Goal: Task Accomplishment & Management: Manage account settings

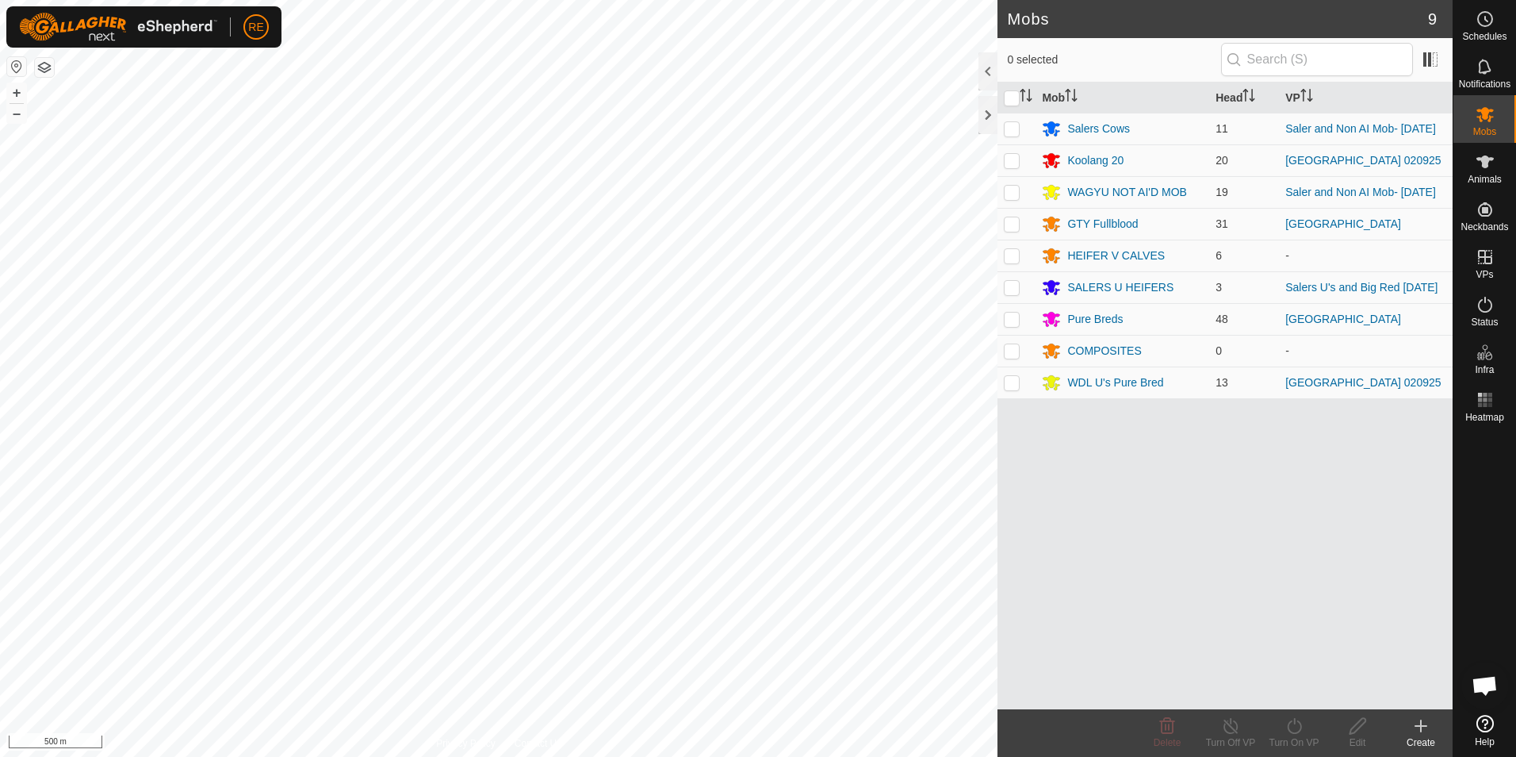
click at [16, 70] on button "button" at bounding box center [16, 66] width 19 height 19
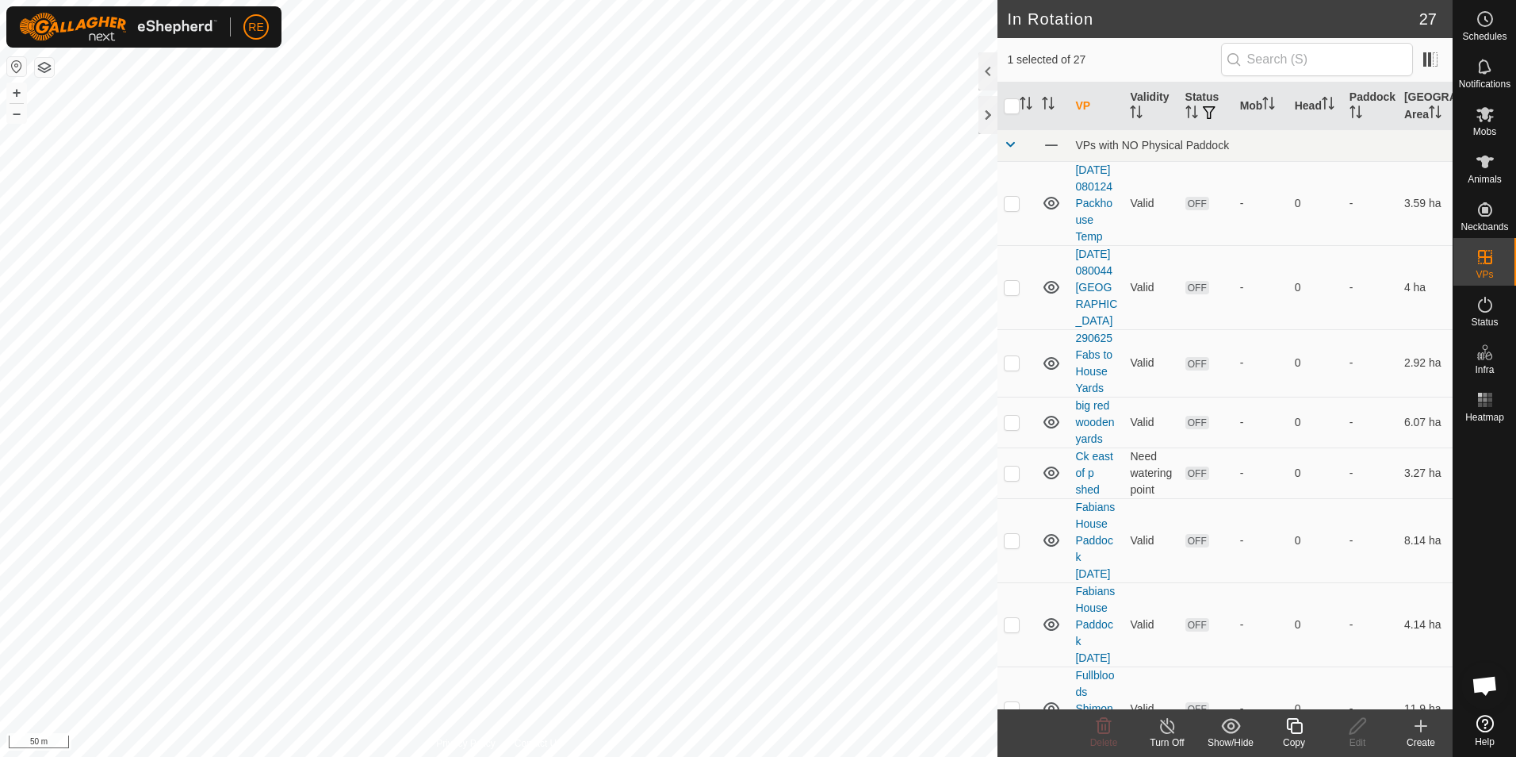
checkbox input "true"
checkbox input "false"
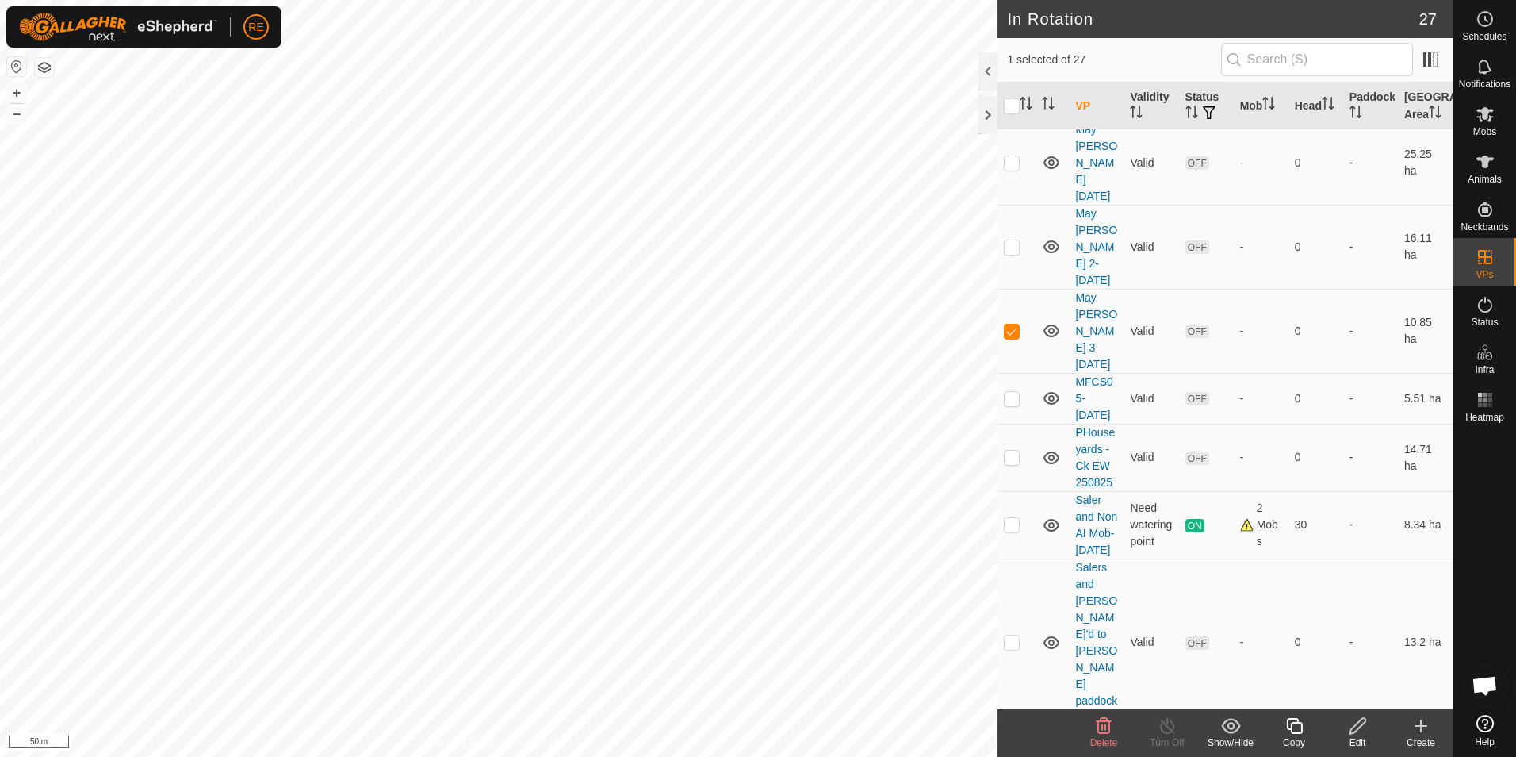
scroll to position [1031, 0]
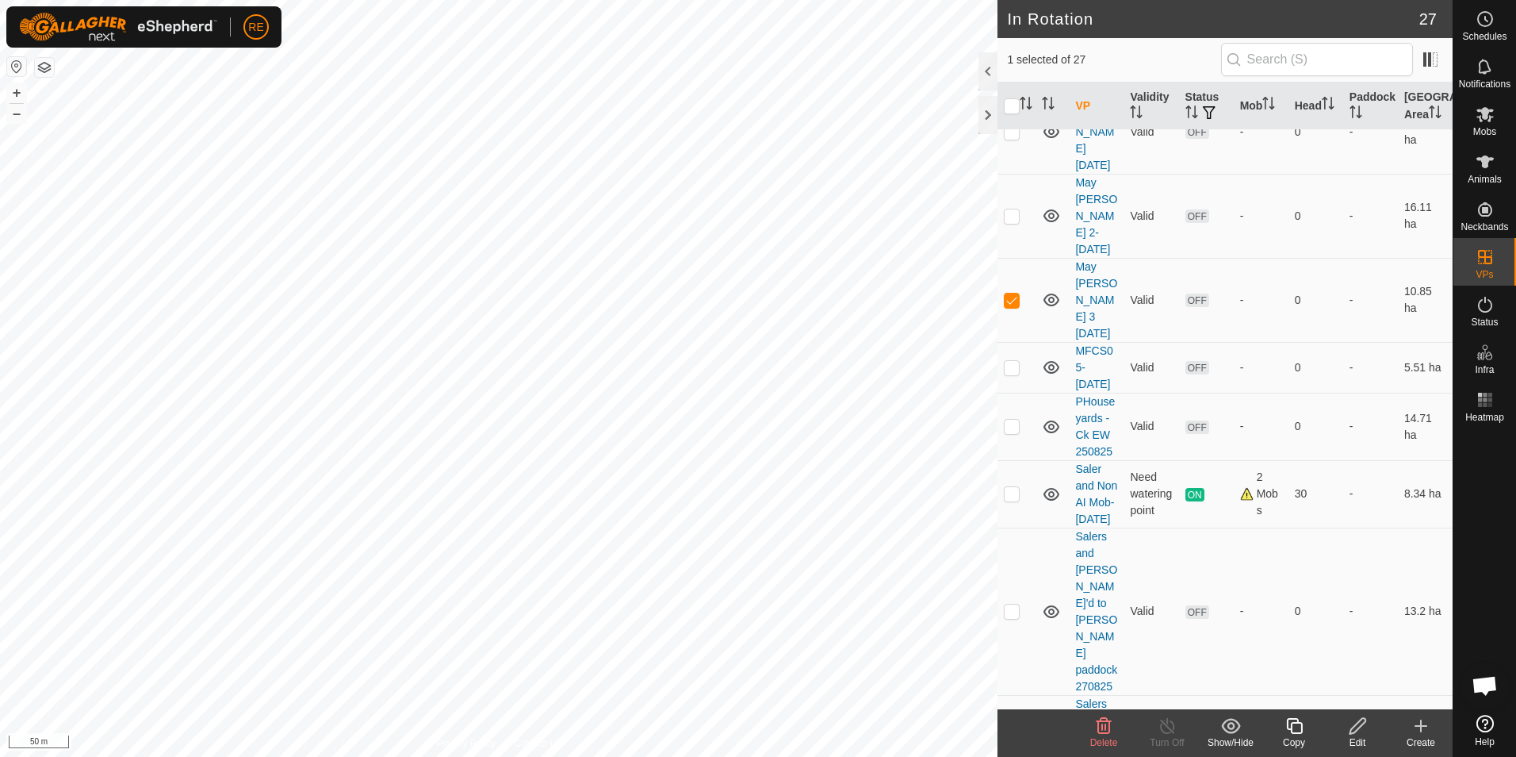
click at [1350, 727] on icon at bounding box center [1358, 725] width 20 height 19
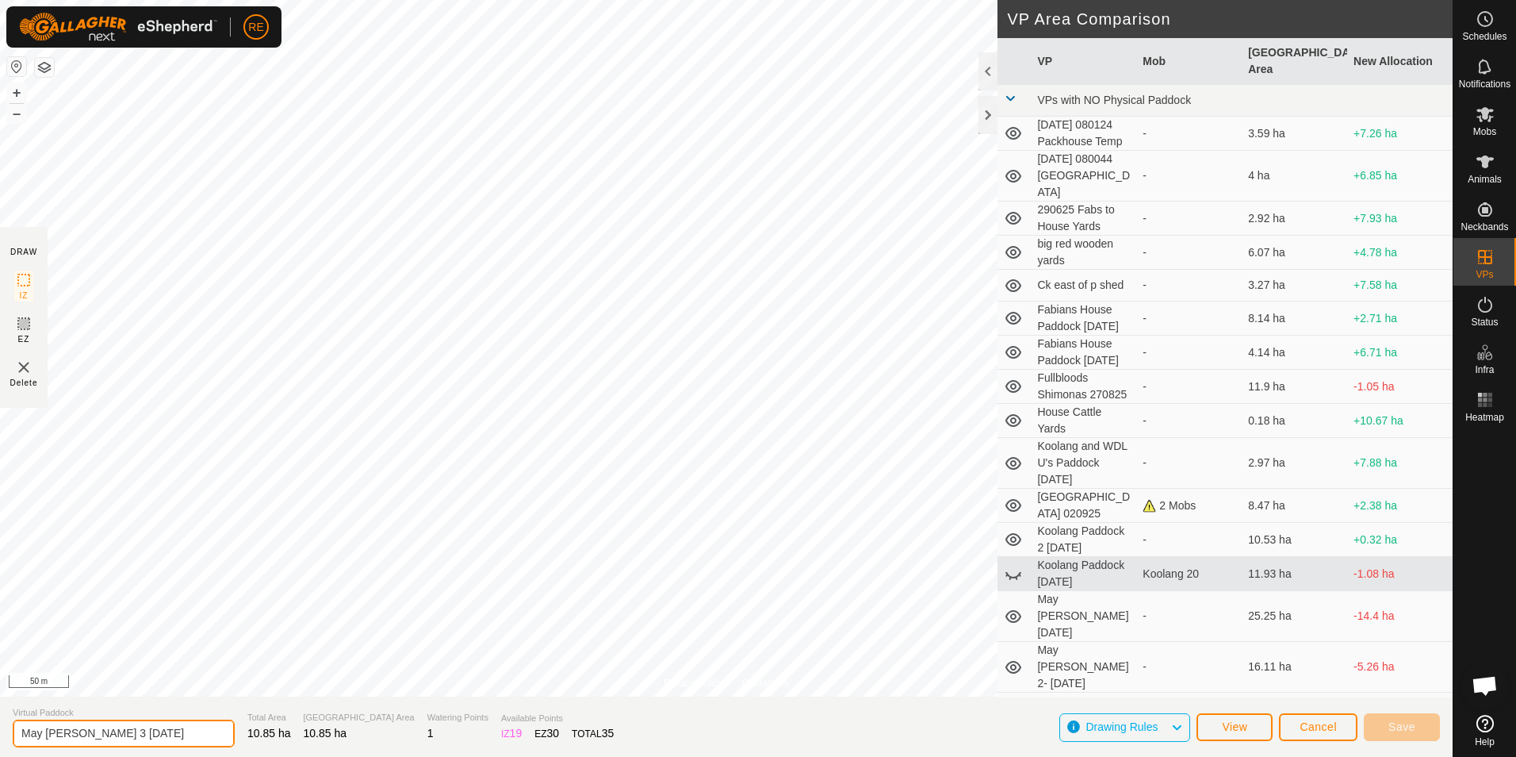
click at [113, 731] on input "May [PERSON_NAME] 3 [DATE]" at bounding box center [124, 733] width 222 height 28
type input "May [PERSON_NAME] 2 [DATE]"
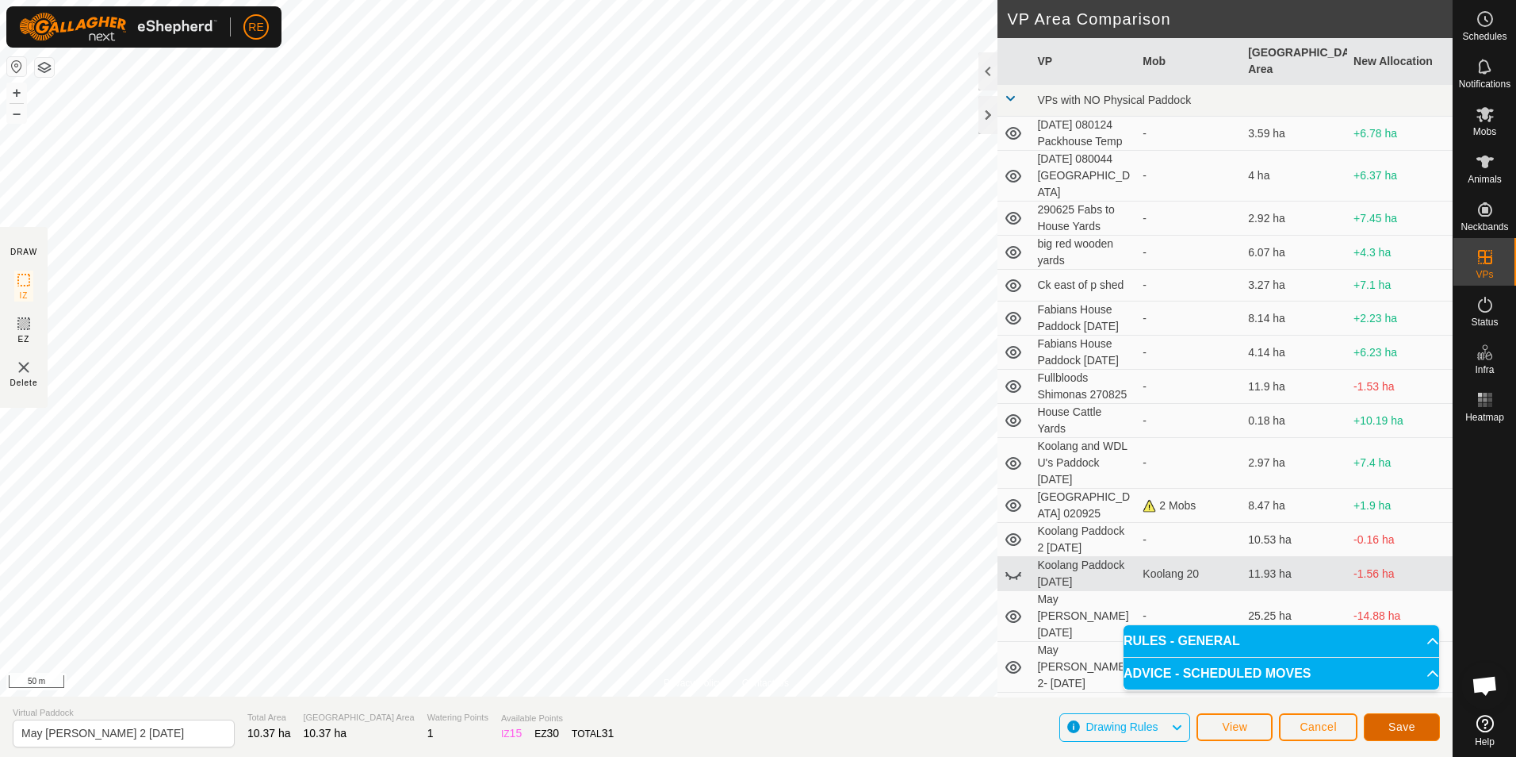
click at [1397, 725] on span "Save" at bounding box center [1402, 726] width 27 height 13
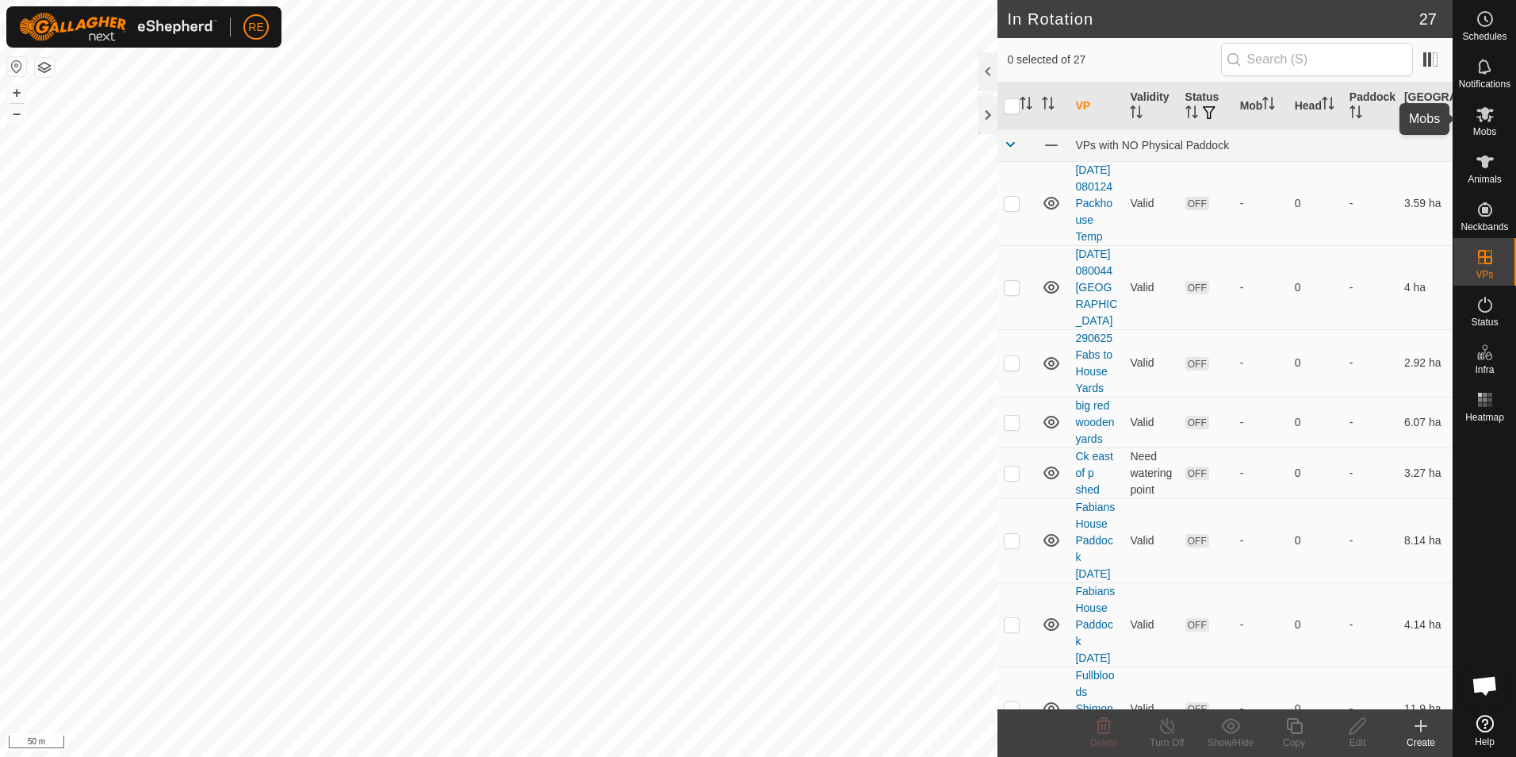
click at [1496, 117] on es-mob-svg-icon at bounding box center [1485, 114] width 29 height 25
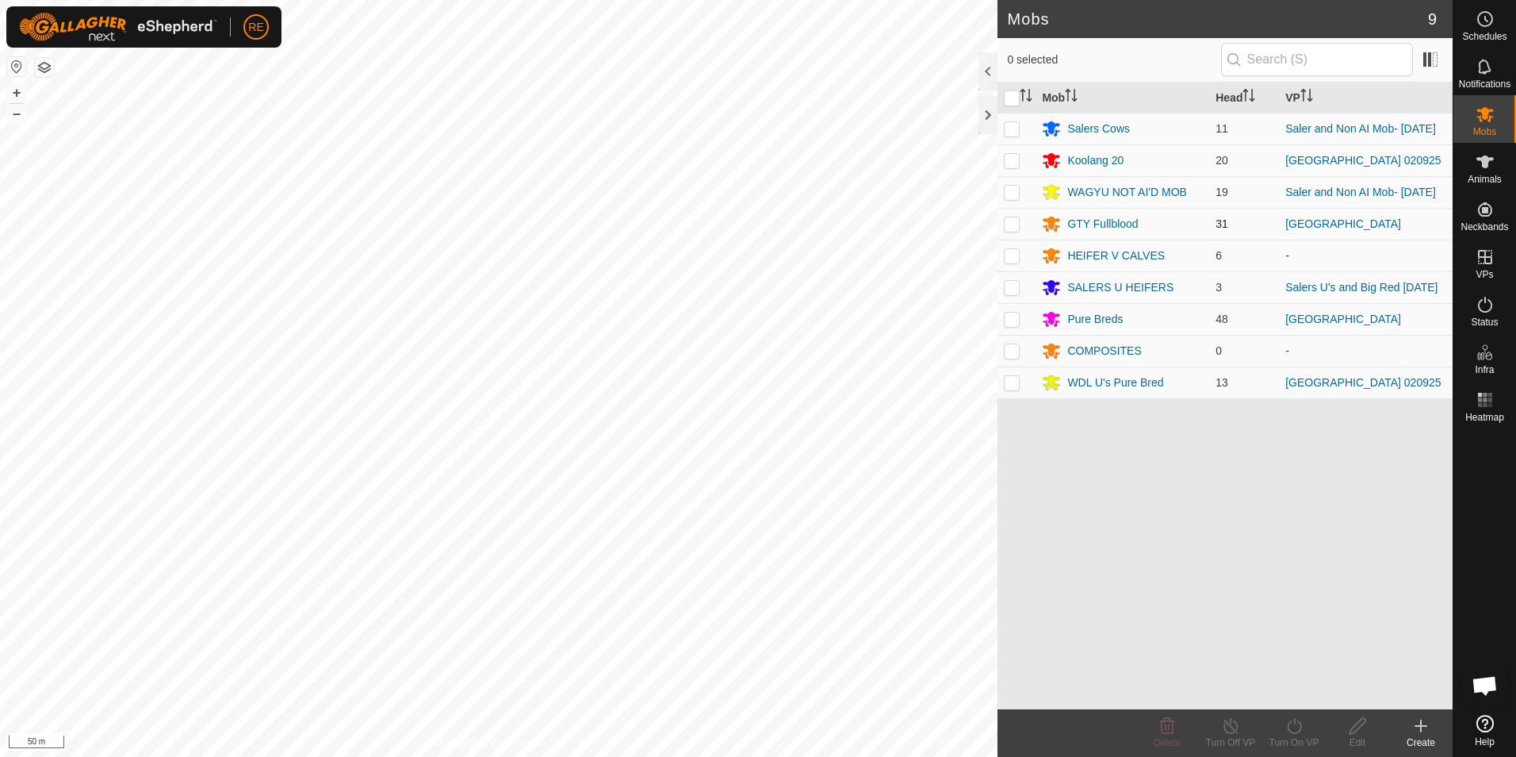
click at [1011, 230] on p-checkbox at bounding box center [1012, 223] width 16 height 13
checkbox input "true"
click at [1011, 325] on p-checkbox at bounding box center [1012, 318] width 16 height 13
checkbox input "true"
click at [1299, 736] on div "Turn On VP" at bounding box center [1294, 742] width 63 height 14
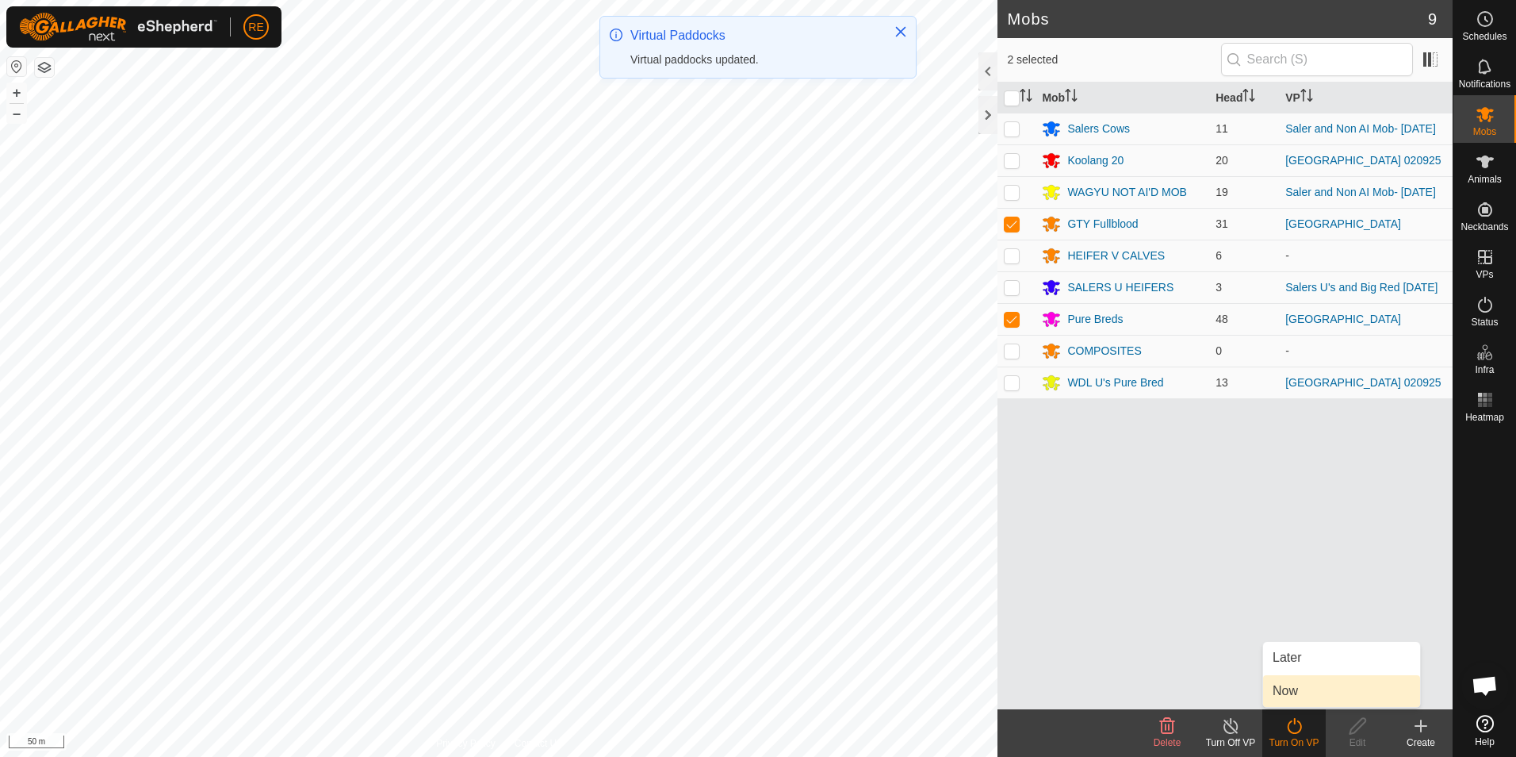
click at [1334, 687] on link "Now" at bounding box center [1341, 691] width 157 height 32
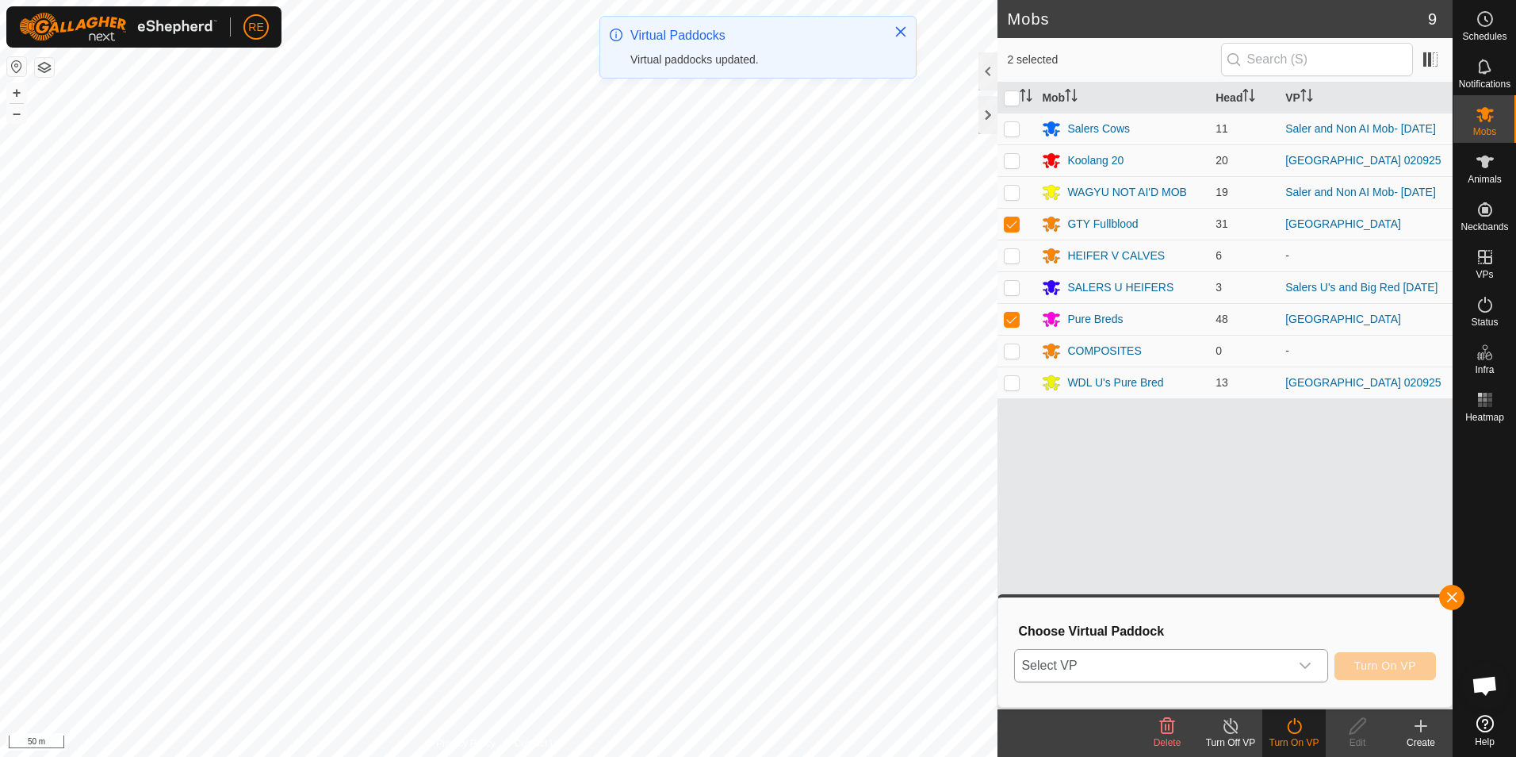
click at [1307, 666] on icon "dropdown trigger" at bounding box center [1305, 665] width 11 height 6
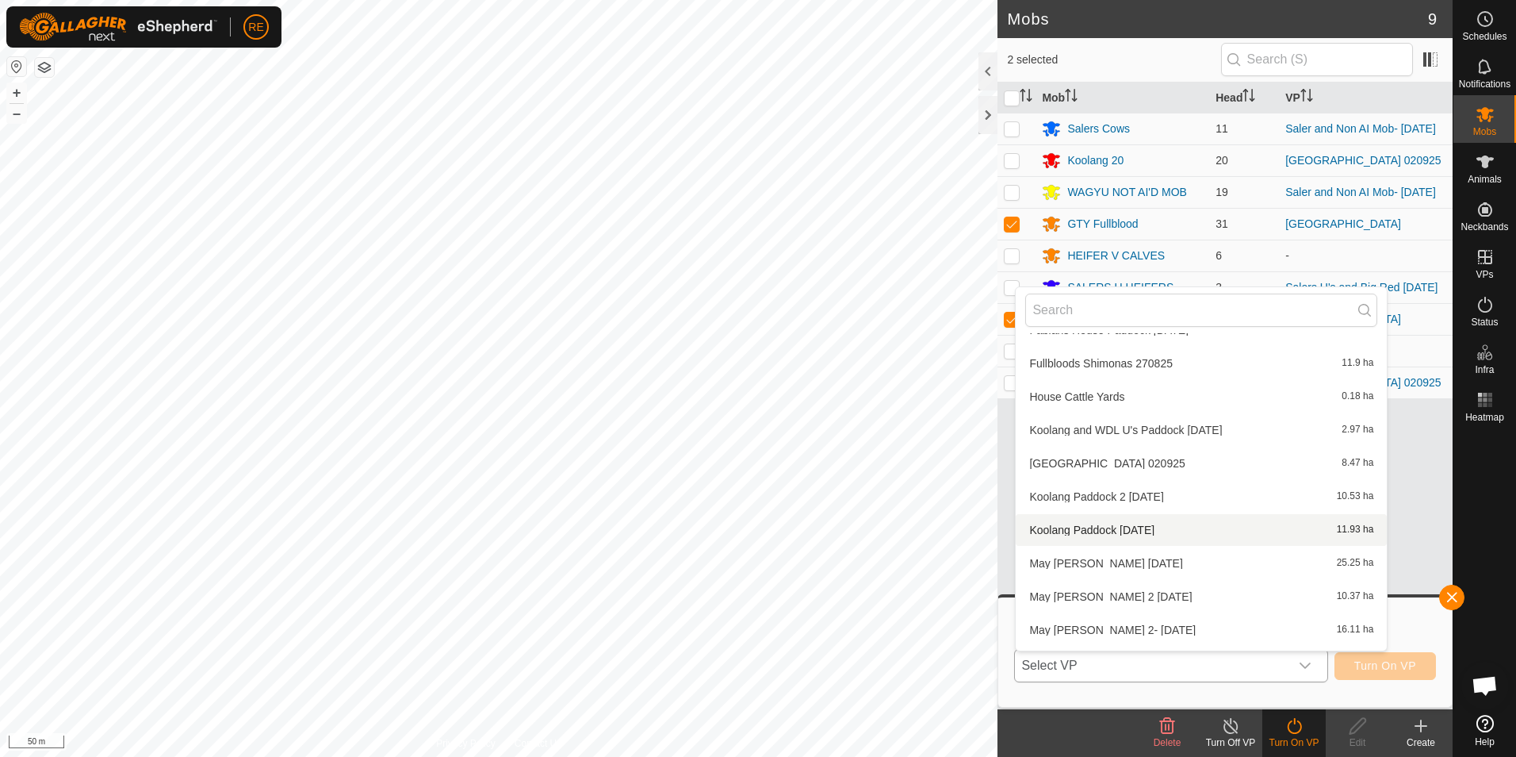
scroll to position [335, 0]
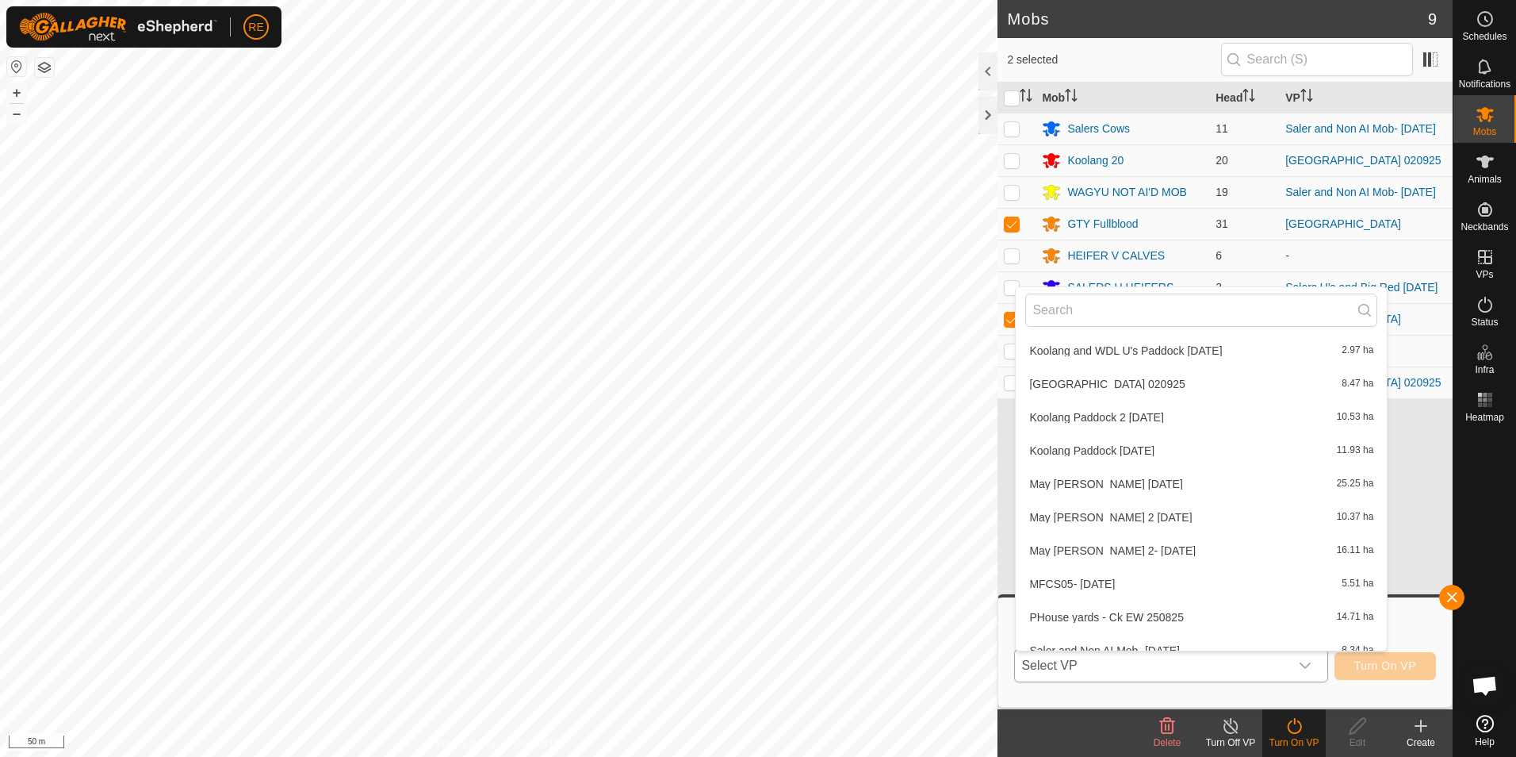
click at [1179, 513] on li "May [PERSON_NAME] 2 [DATE] 10.37 ha" at bounding box center [1201, 517] width 371 height 32
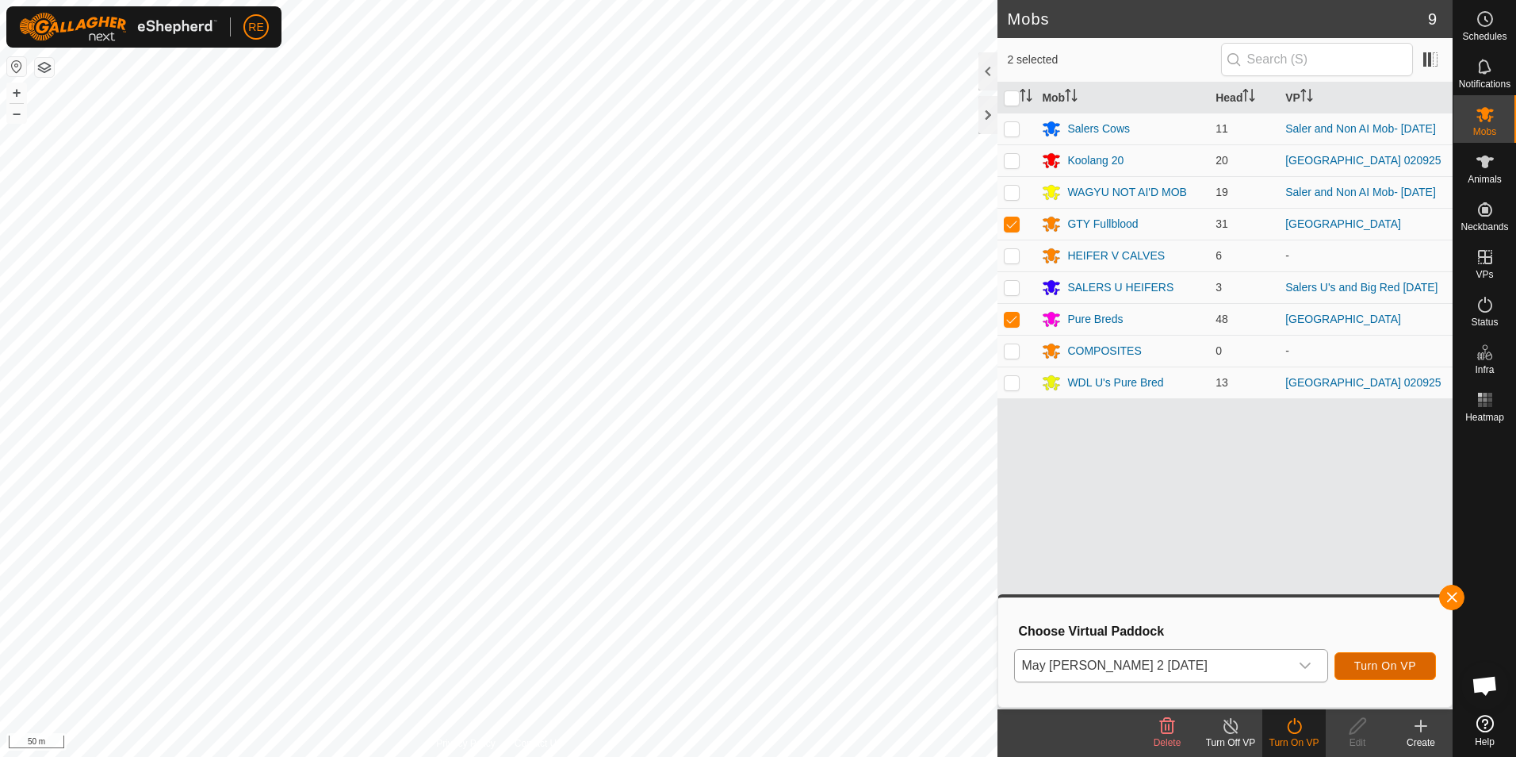
click at [1395, 667] on span "Turn On VP" at bounding box center [1386, 665] width 62 height 13
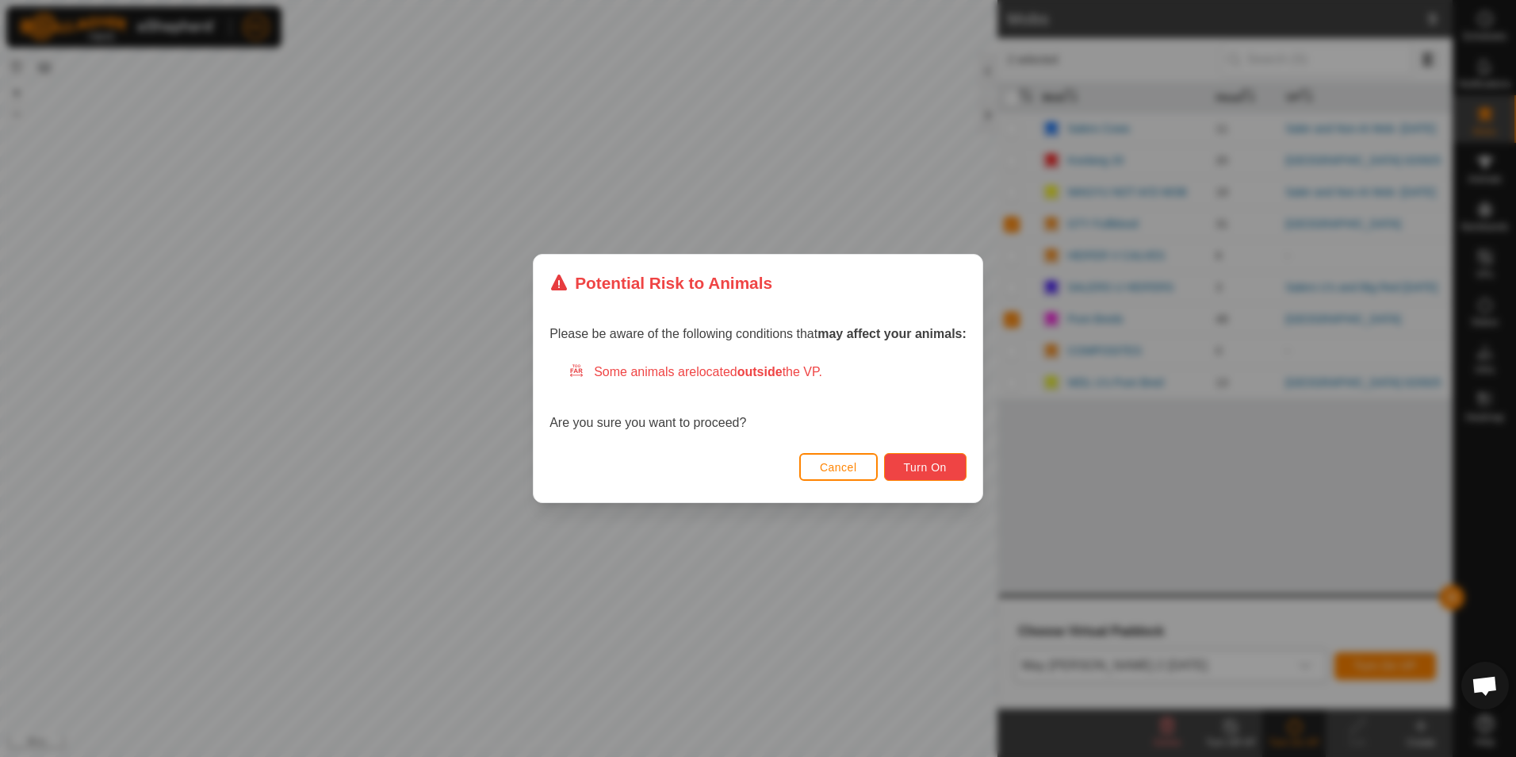
click at [931, 462] on span "Turn On" at bounding box center [925, 467] width 43 height 13
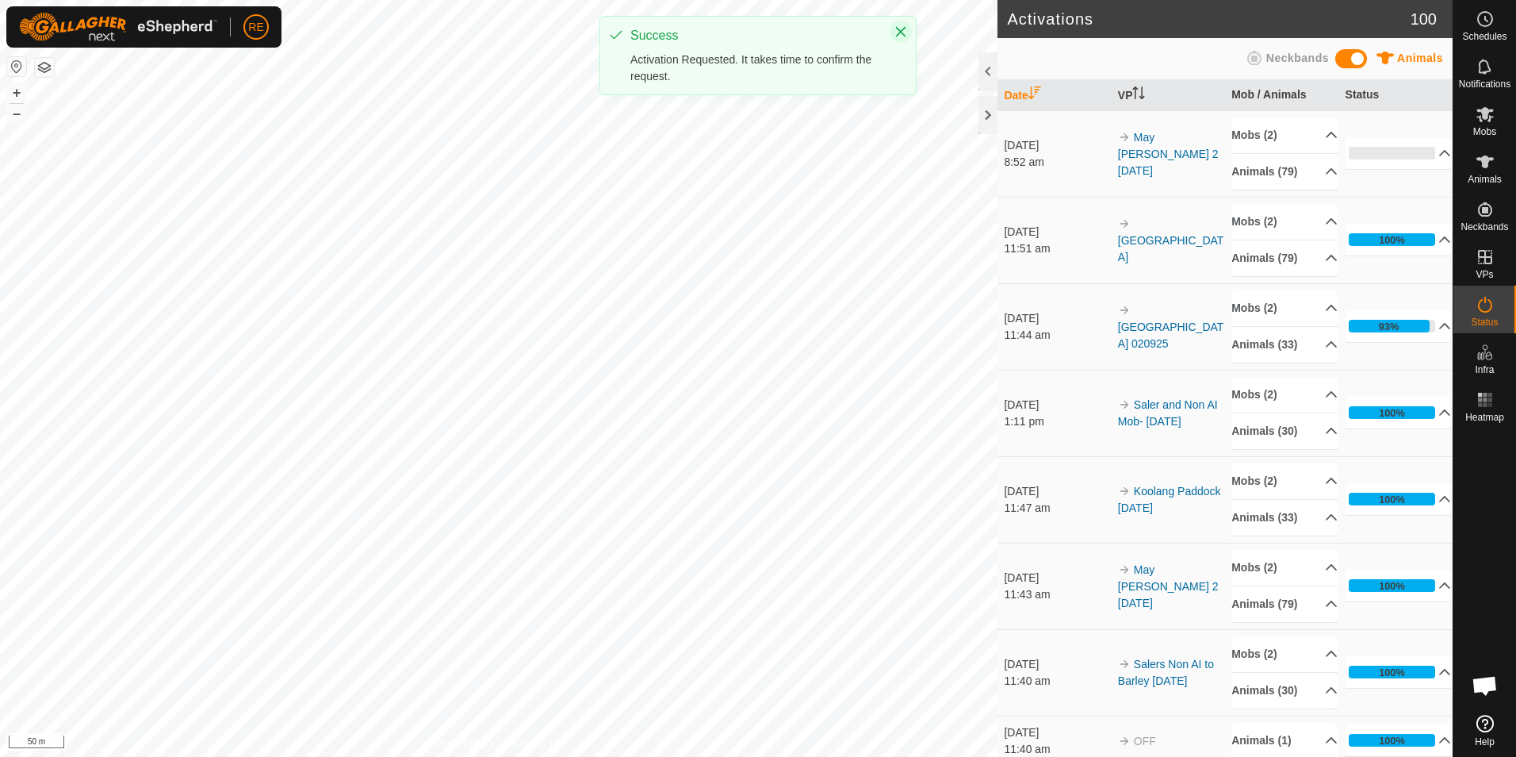
click at [904, 34] on icon "Close" at bounding box center [901, 32] width 10 height 10
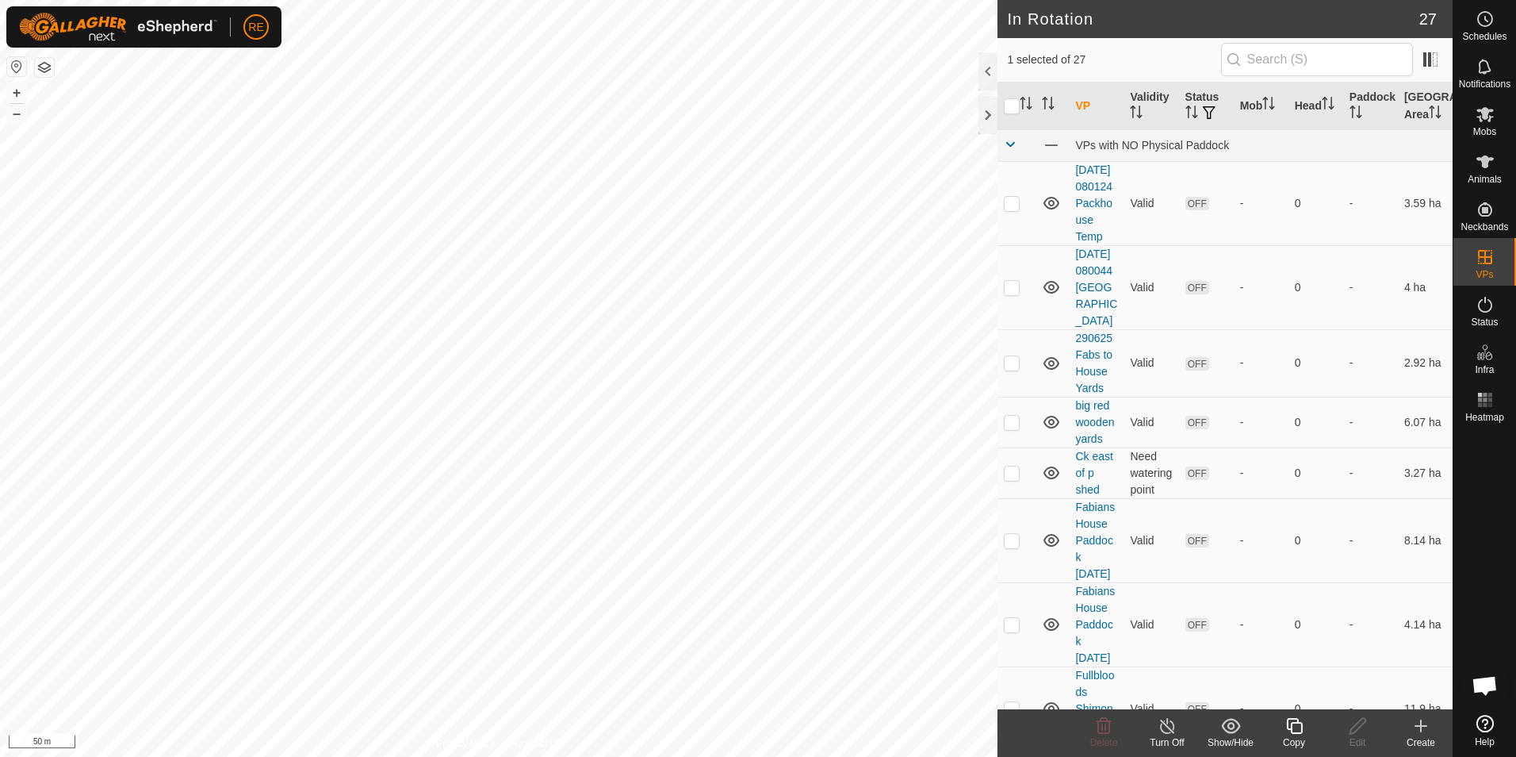
checkbox input "false"
checkbox input "true"
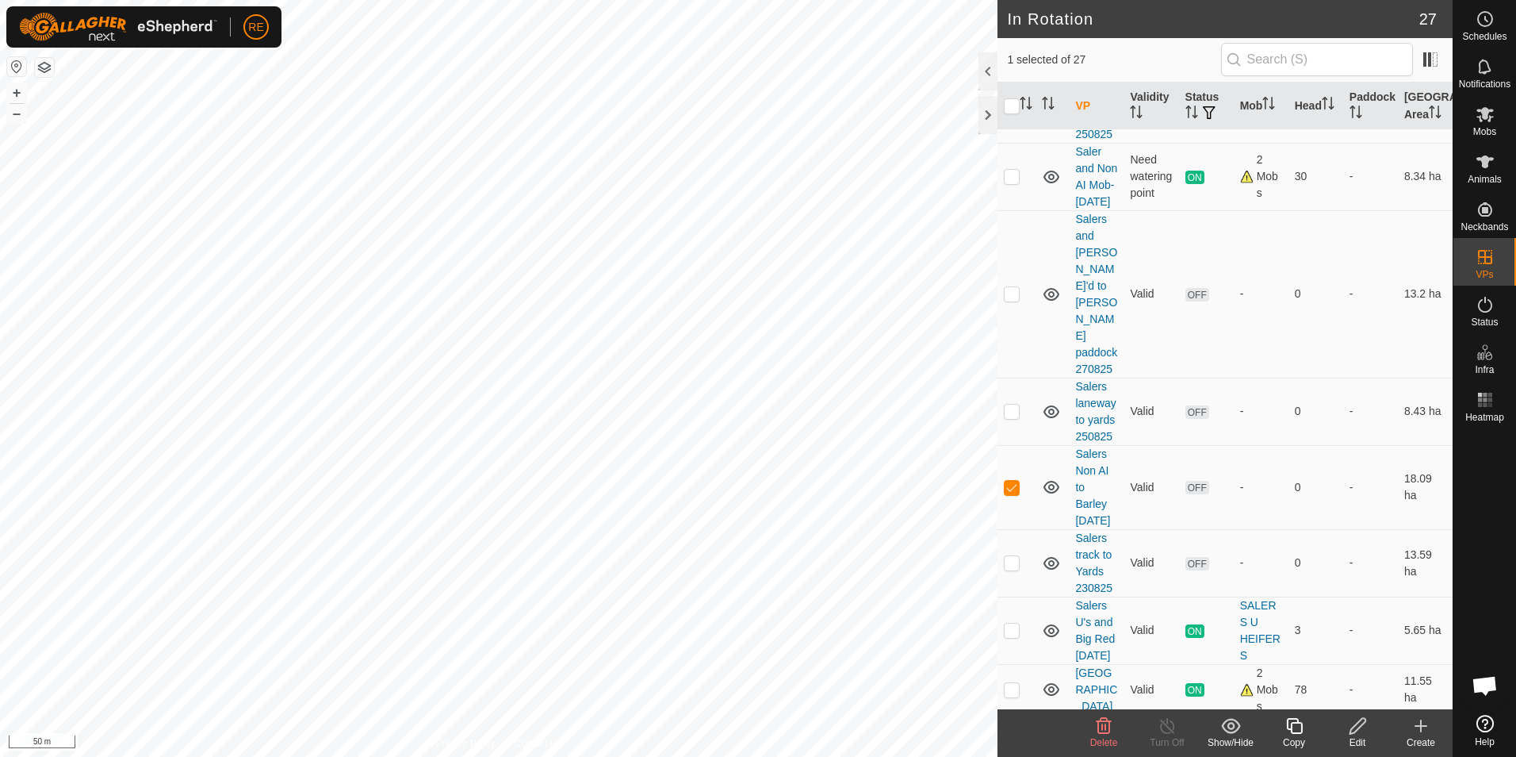
scroll to position [1789, 0]
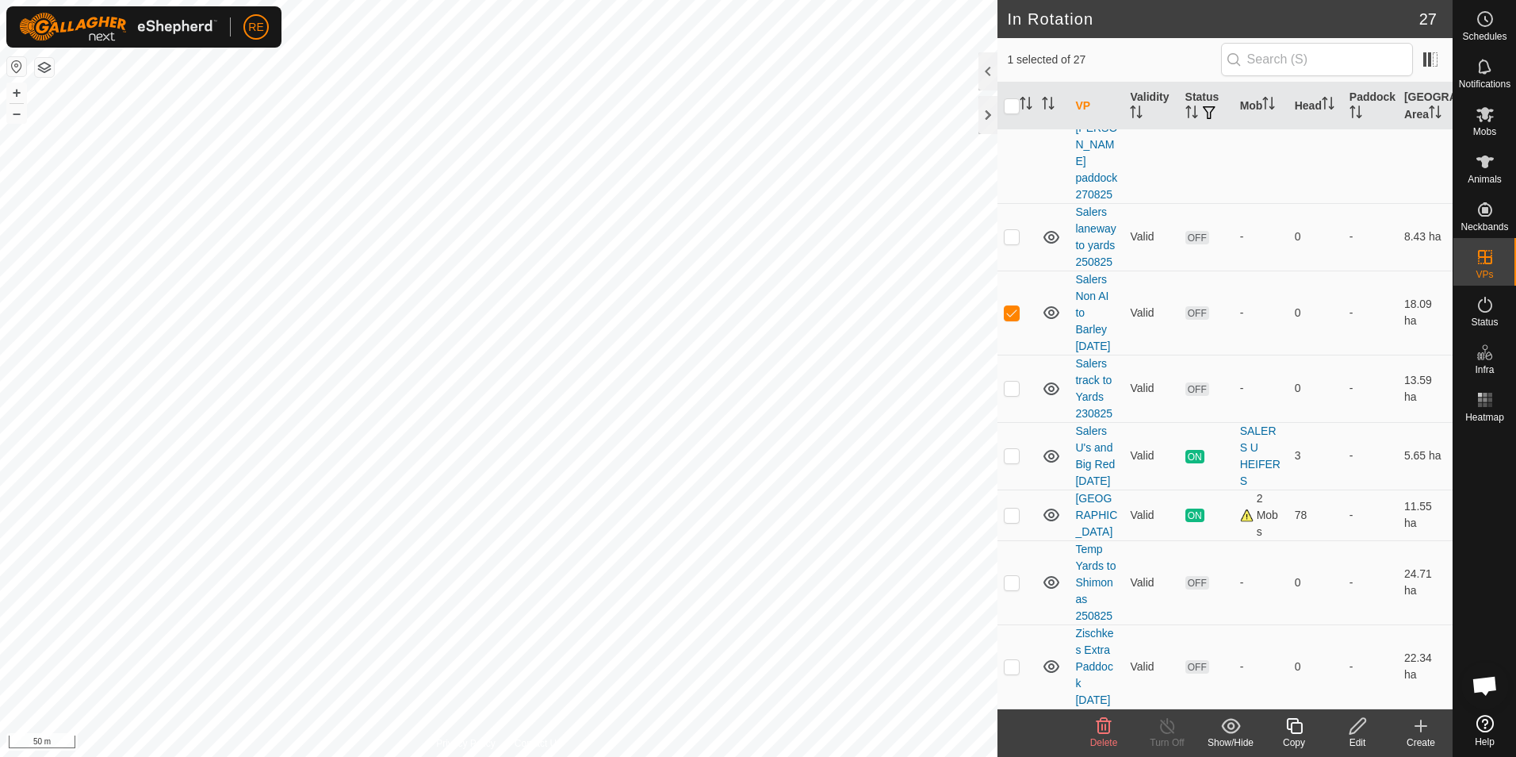
click at [1368, 742] on div "Edit" at bounding box center [1357, 742] width 63 height 14
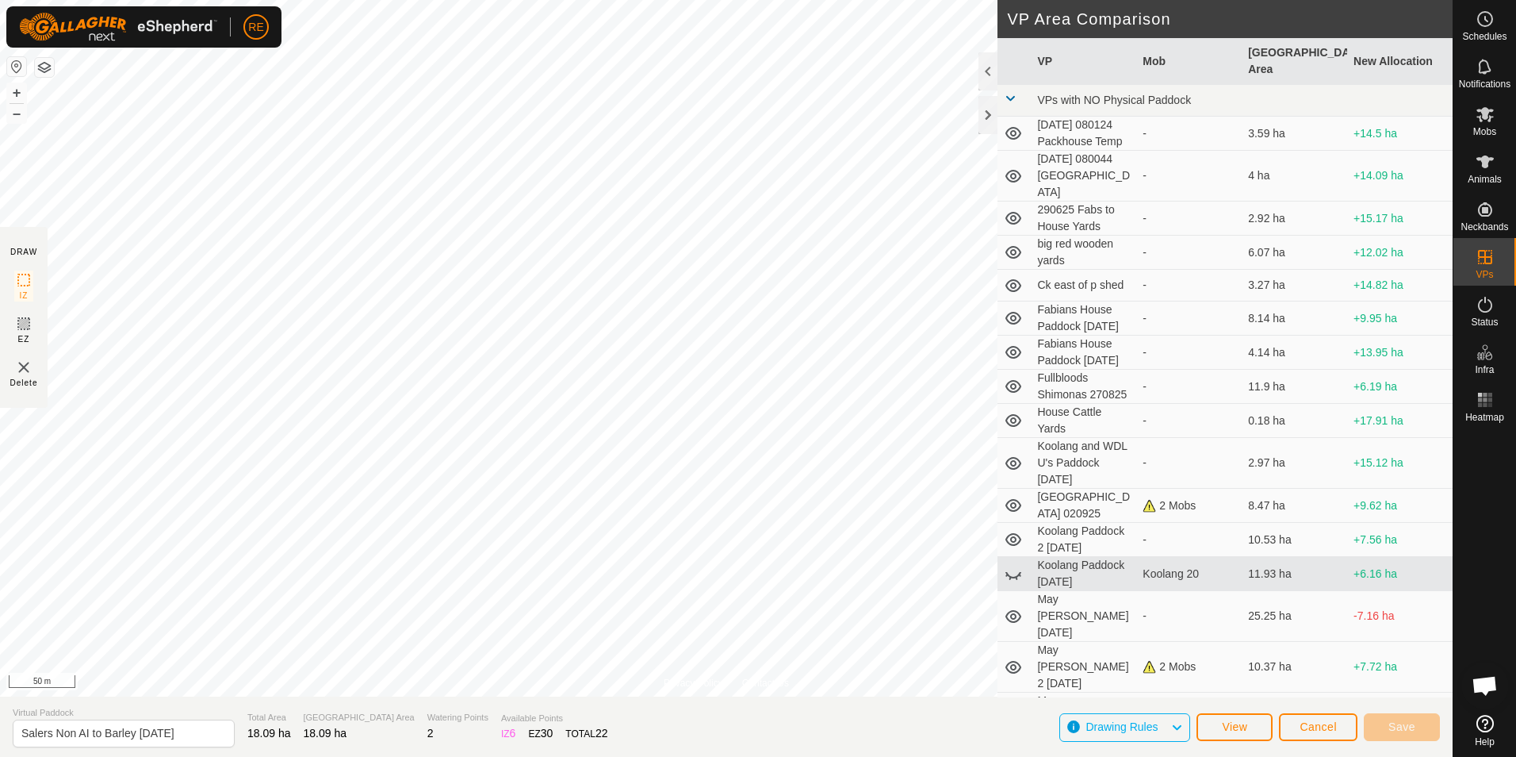
click at [1177, 729] on icon at bounding box center [1177, 727] width 13 height 21
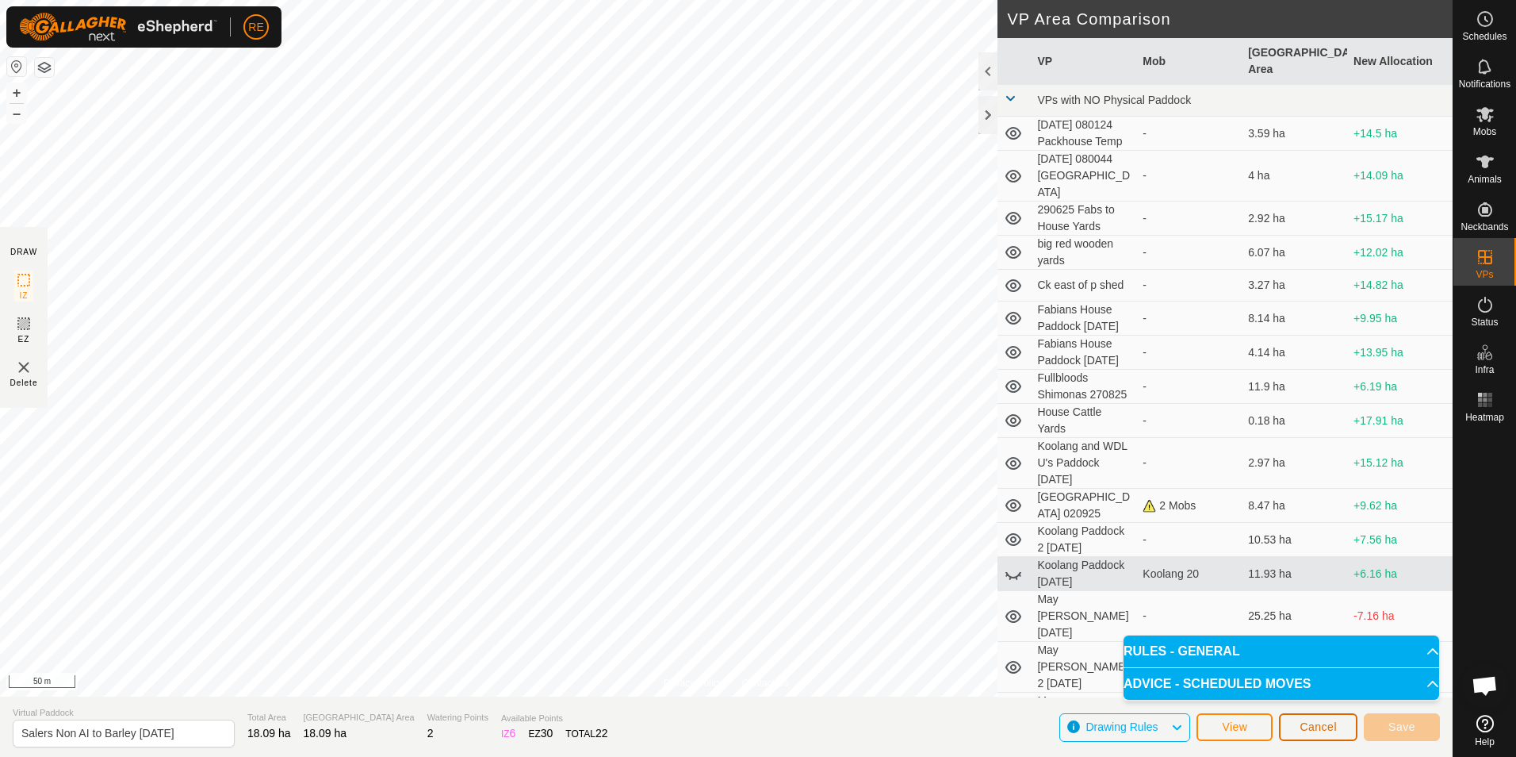
click at [1331, 725] on span "Cancel" at bounding box center [1318, 726] width 37 height 13
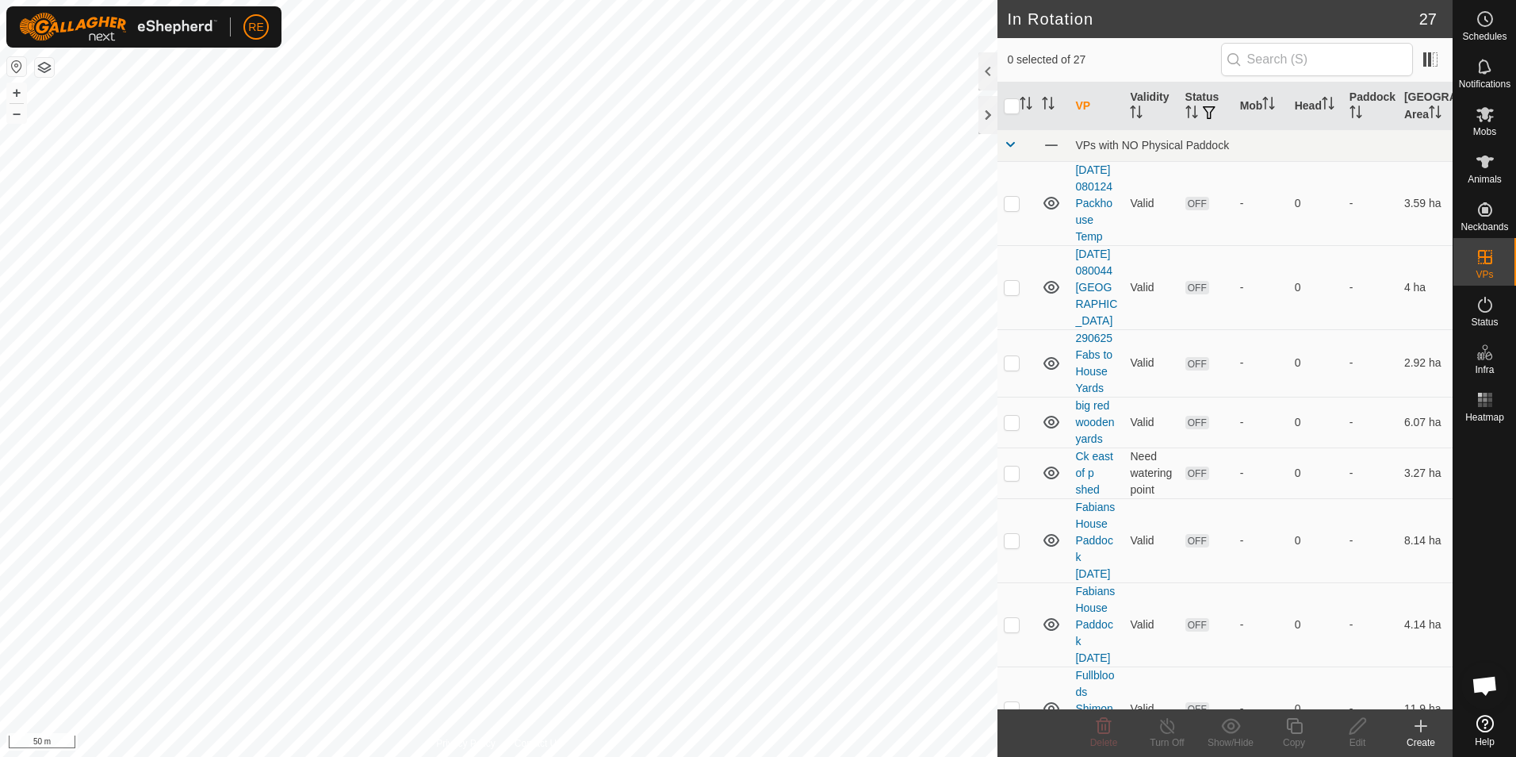
checkbox input "true"
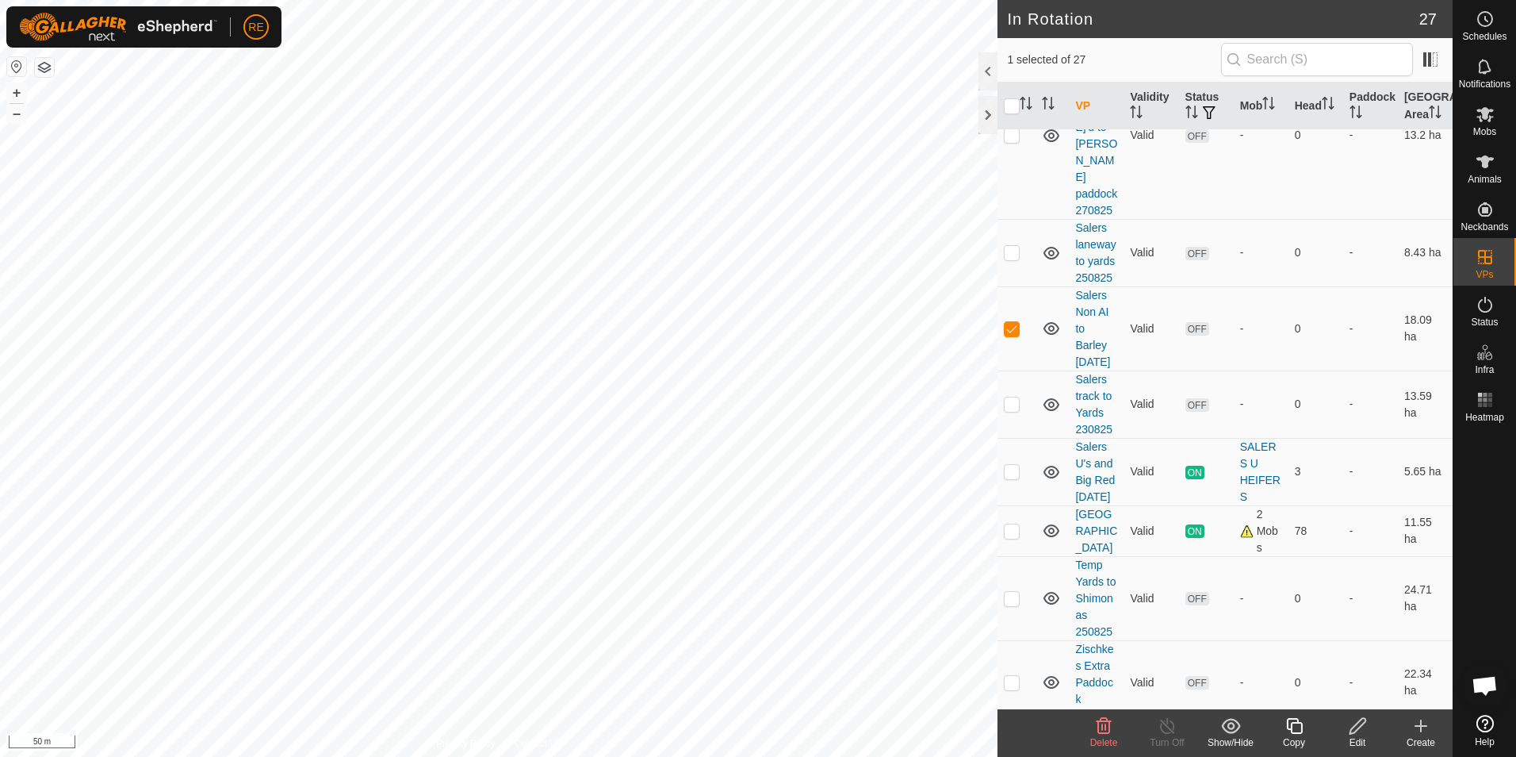
scroll to position [1586, 0]
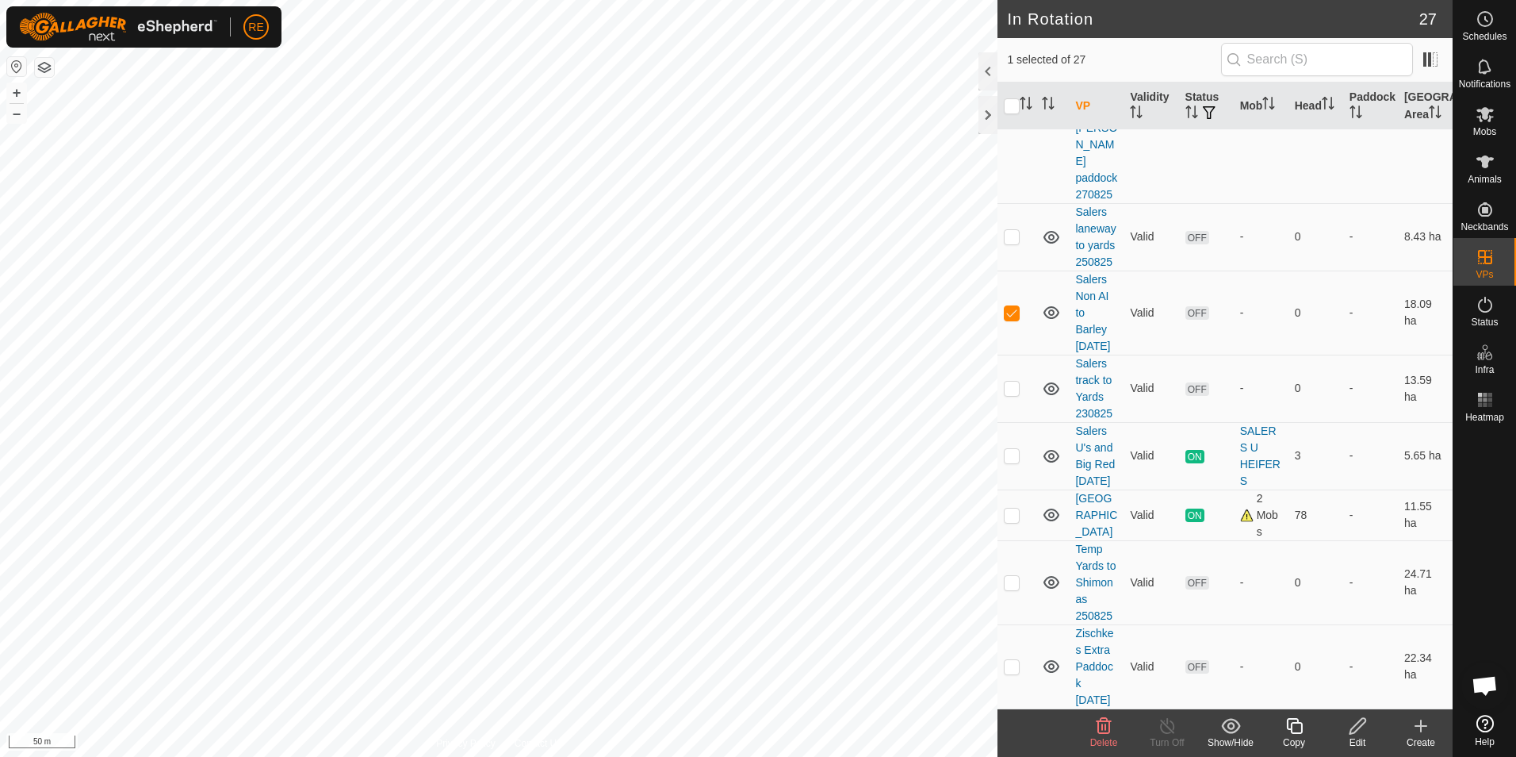
click at [1357, 730] on icon at bounding box center [1358, 726] width 16 height 16
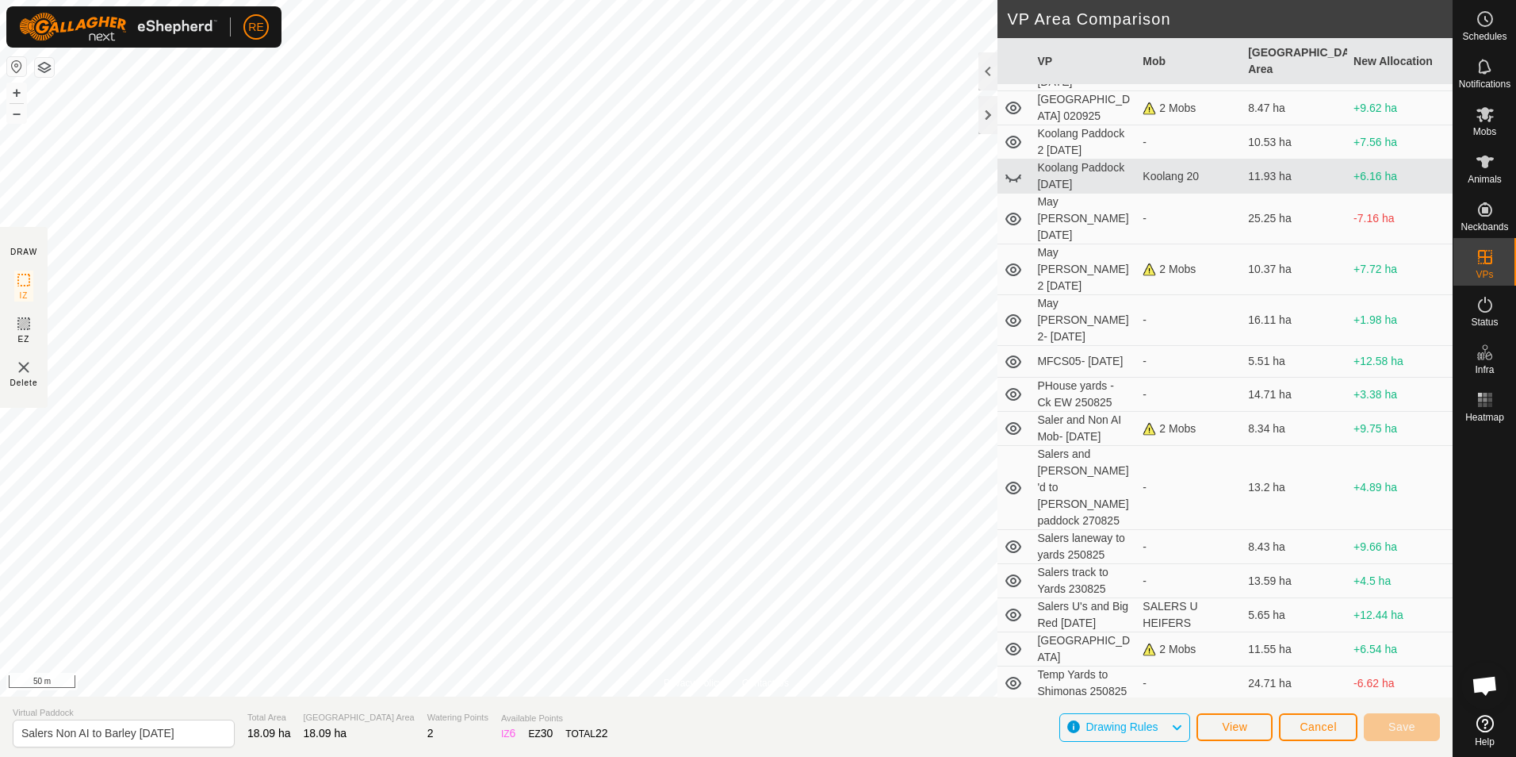
scroll to position [404, 0]
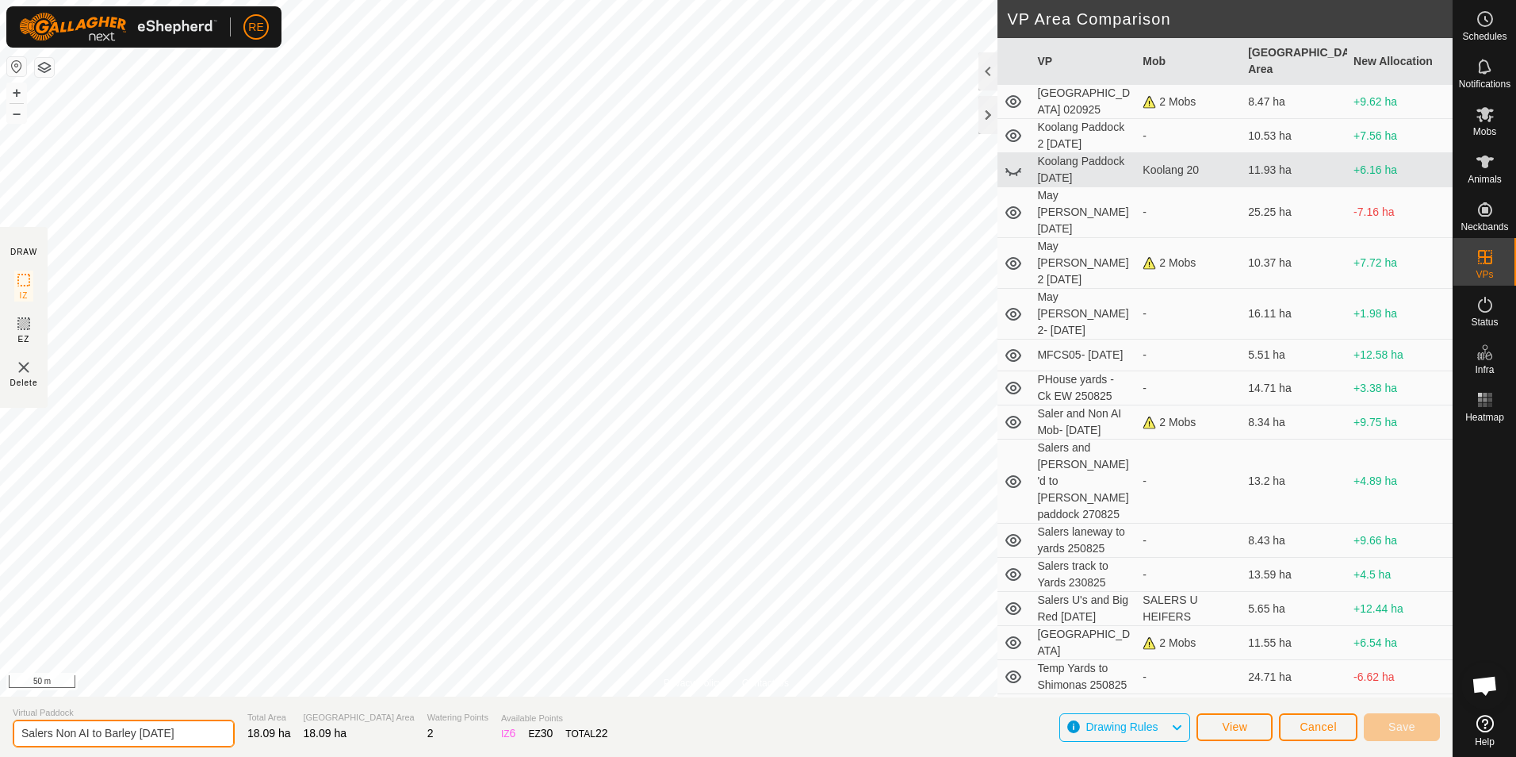
drag, startPoint x: 52, startPoint y: 733, endPoint x: 81, endPoint y: 755, distance: 36.2
click at [53, 733] on input "Salers Non AI to Barley [DATE]" at bounding box center [124, 733] width 222 height 28
type input "Salers and Non AI 2 [DATE]"
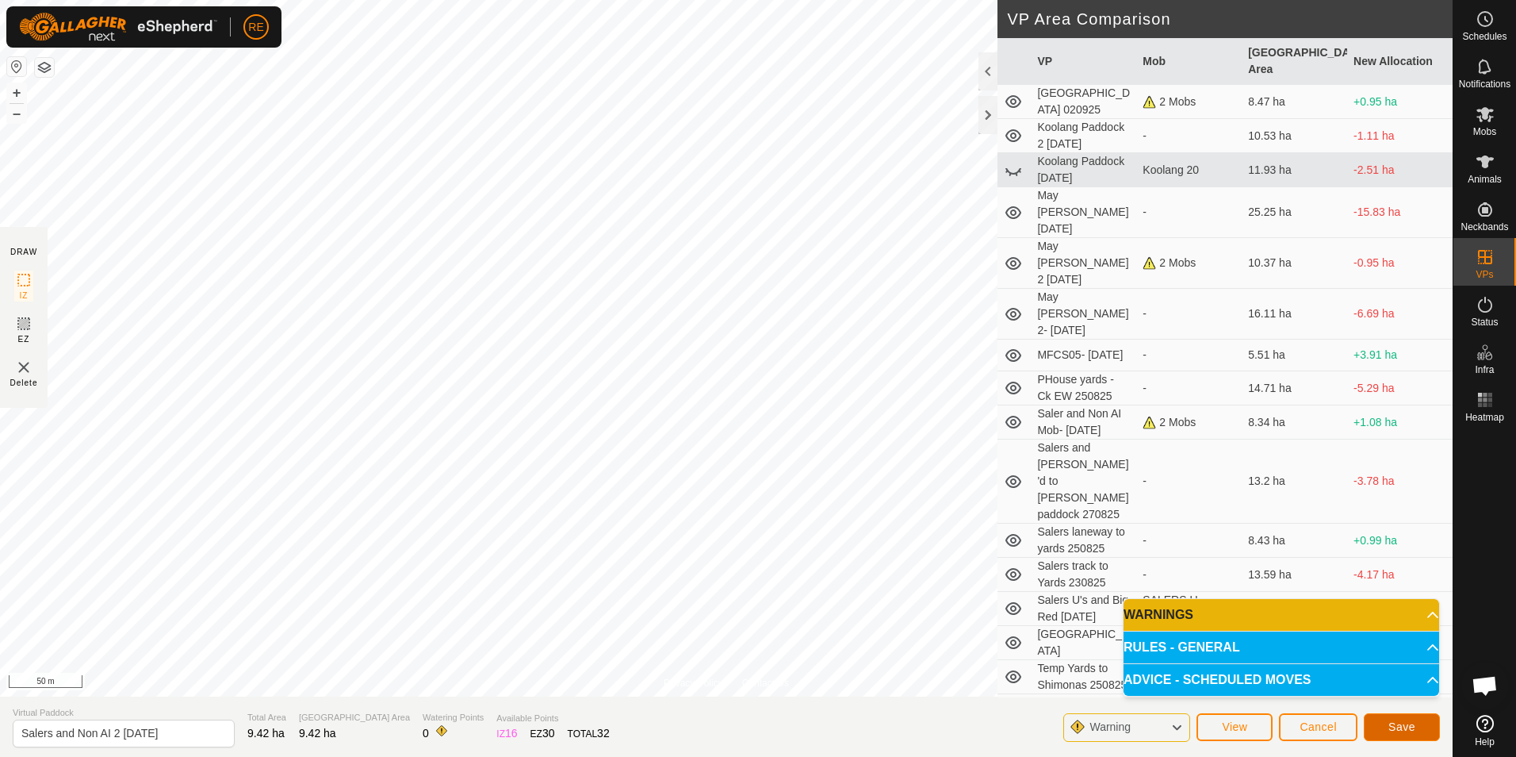
click at [1394, 729] on span "Save" at bounding box center [1402, 726] width 27 height 13
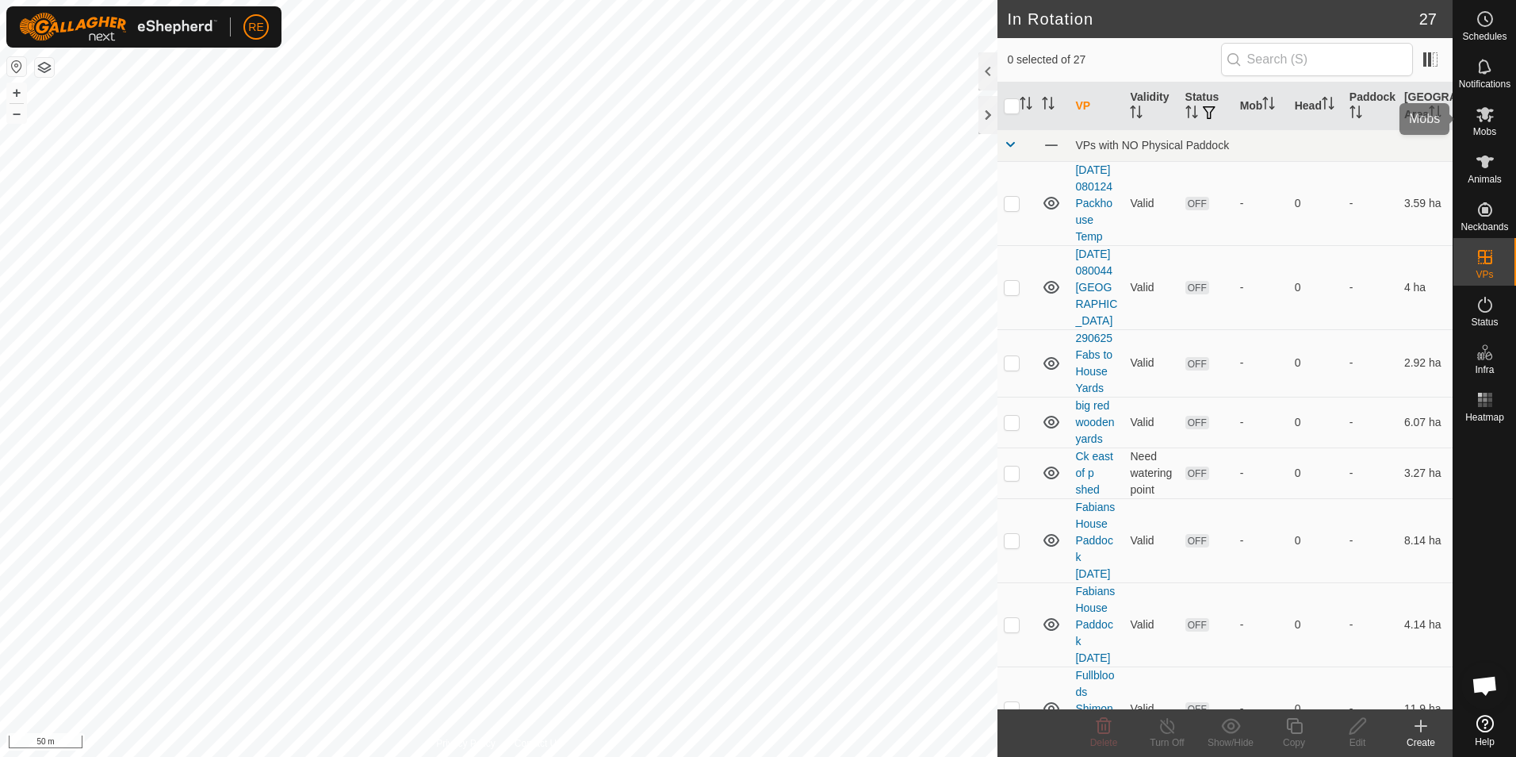
click at [1490, 113] on icon at bounding box center [1485, 114] width 19 height 19
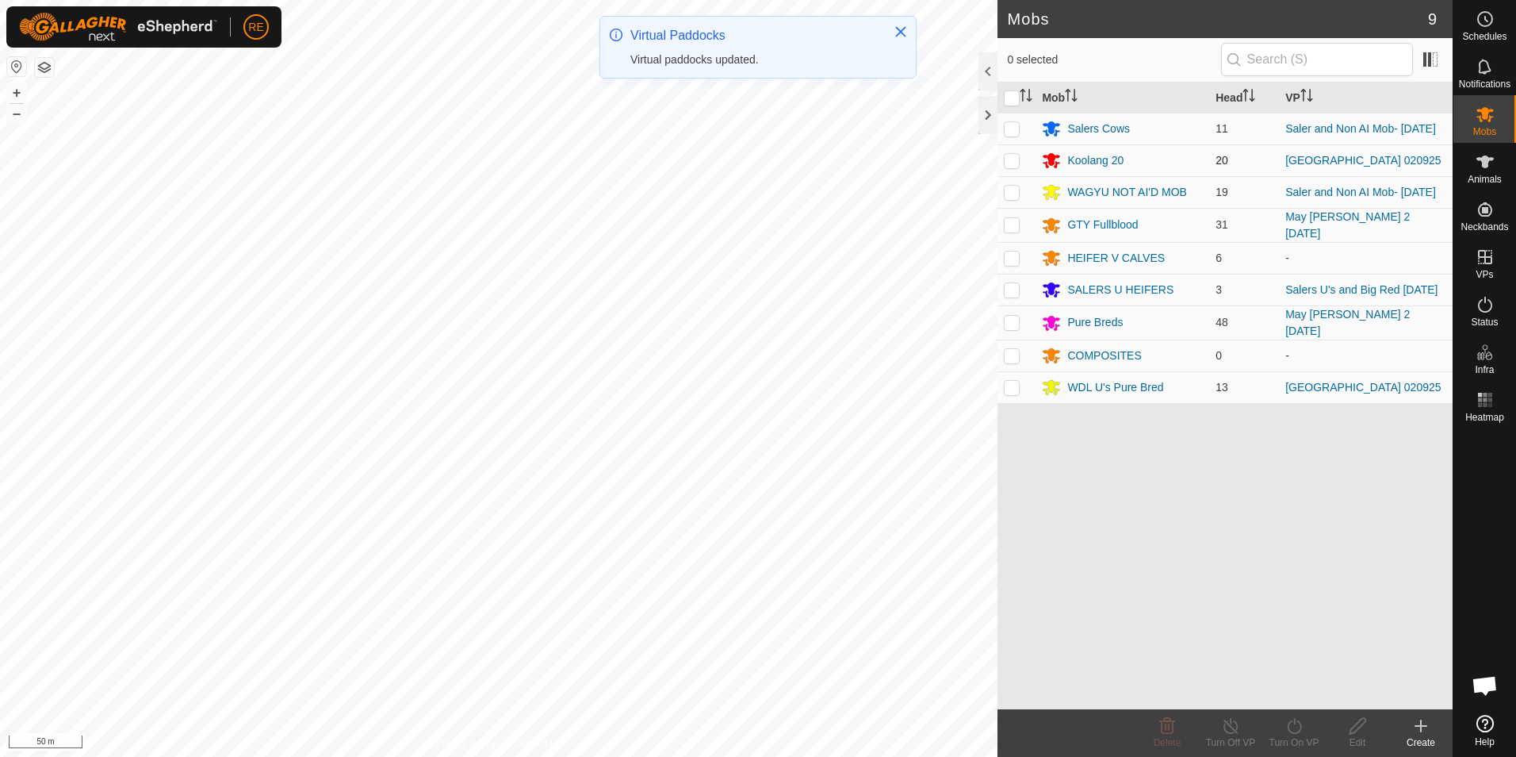
click at [1010, 163] on p-checkbox at bounding box center [1012, 160] width 16 height 13
checkbox input "true"
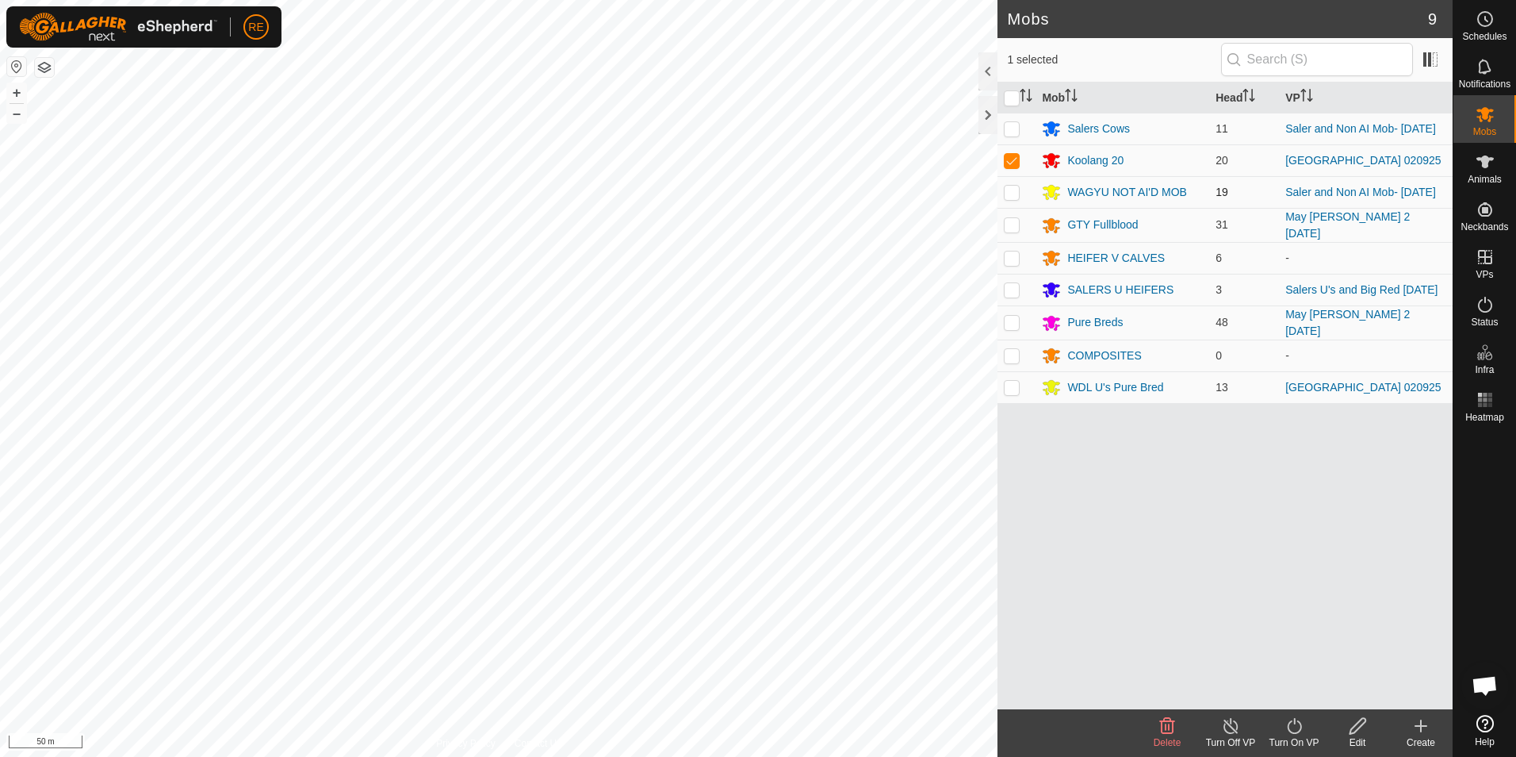
click at [1008, 196] on p-checkbox at bounding box center [1012, 192] width 16 height 13
checkbox input "true"
click at [1292, 731] on icon at bounding box center [1295, 725] width 20 height 19
click at [1312, 690] on link "Now" at bounding box center [1341, 691] width 157 height 32
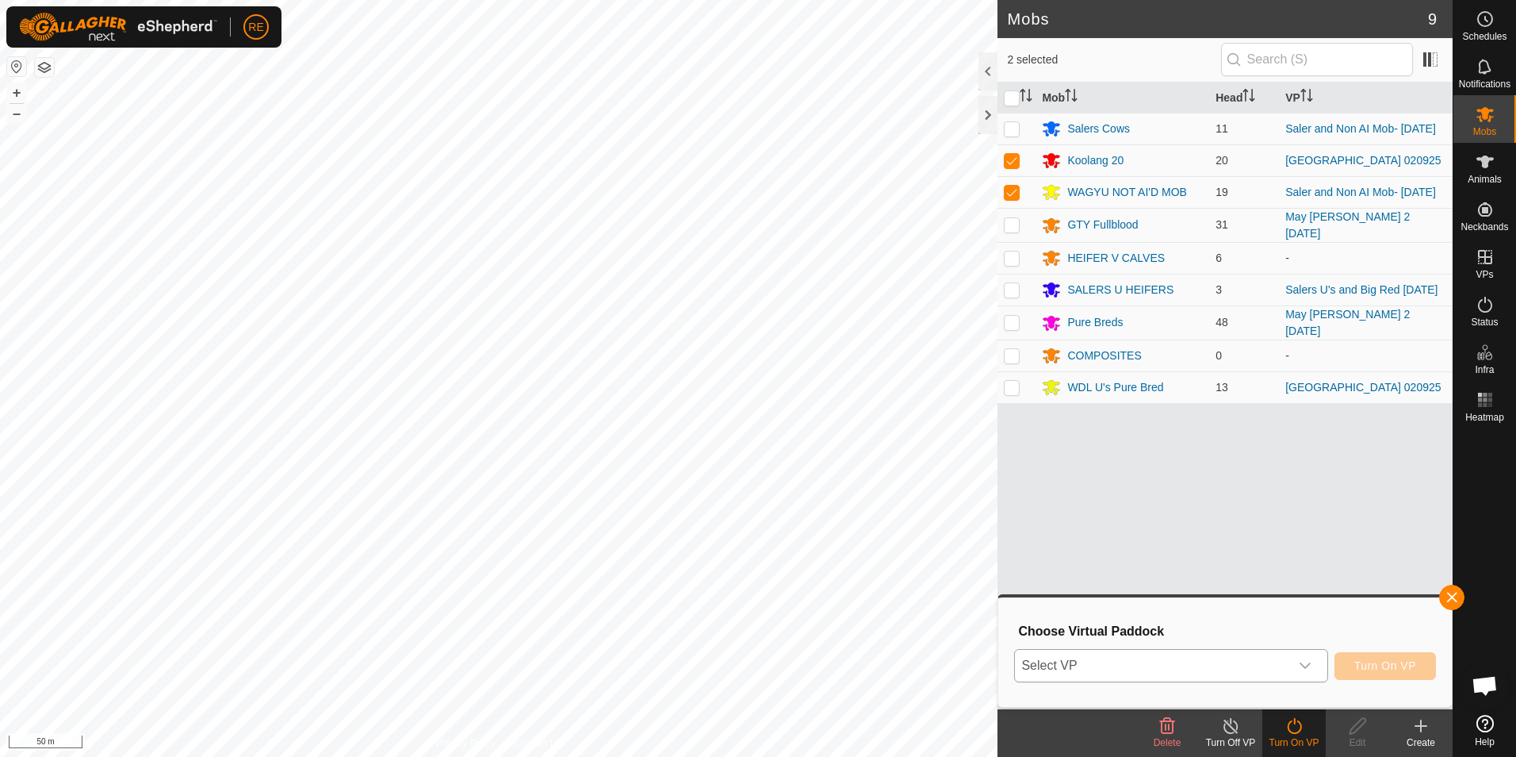
click at [1306, 668] on icon "dropdown trigger" at bounding box center [1305, 665] width 13 height 13
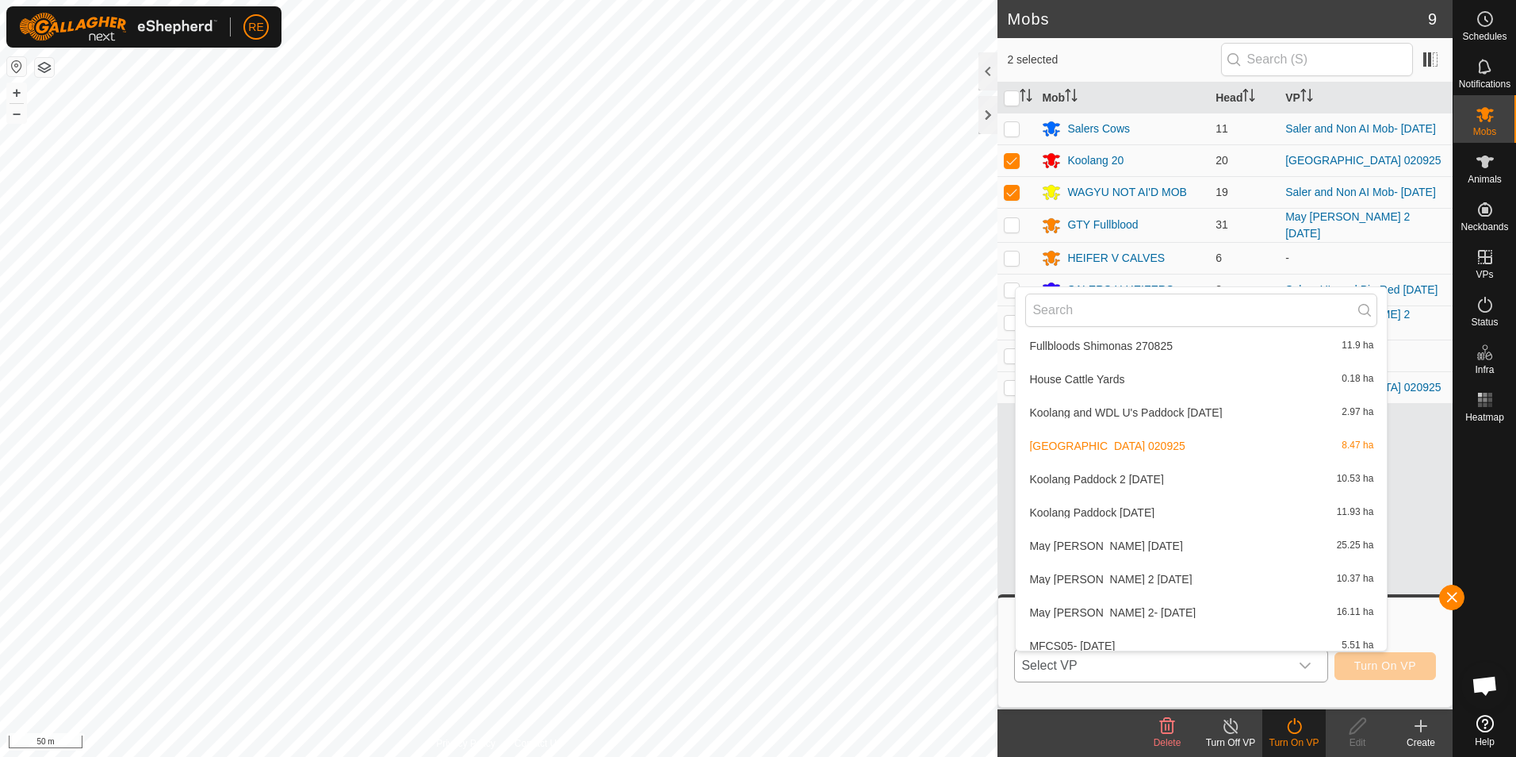
scroll to position [414, 0]
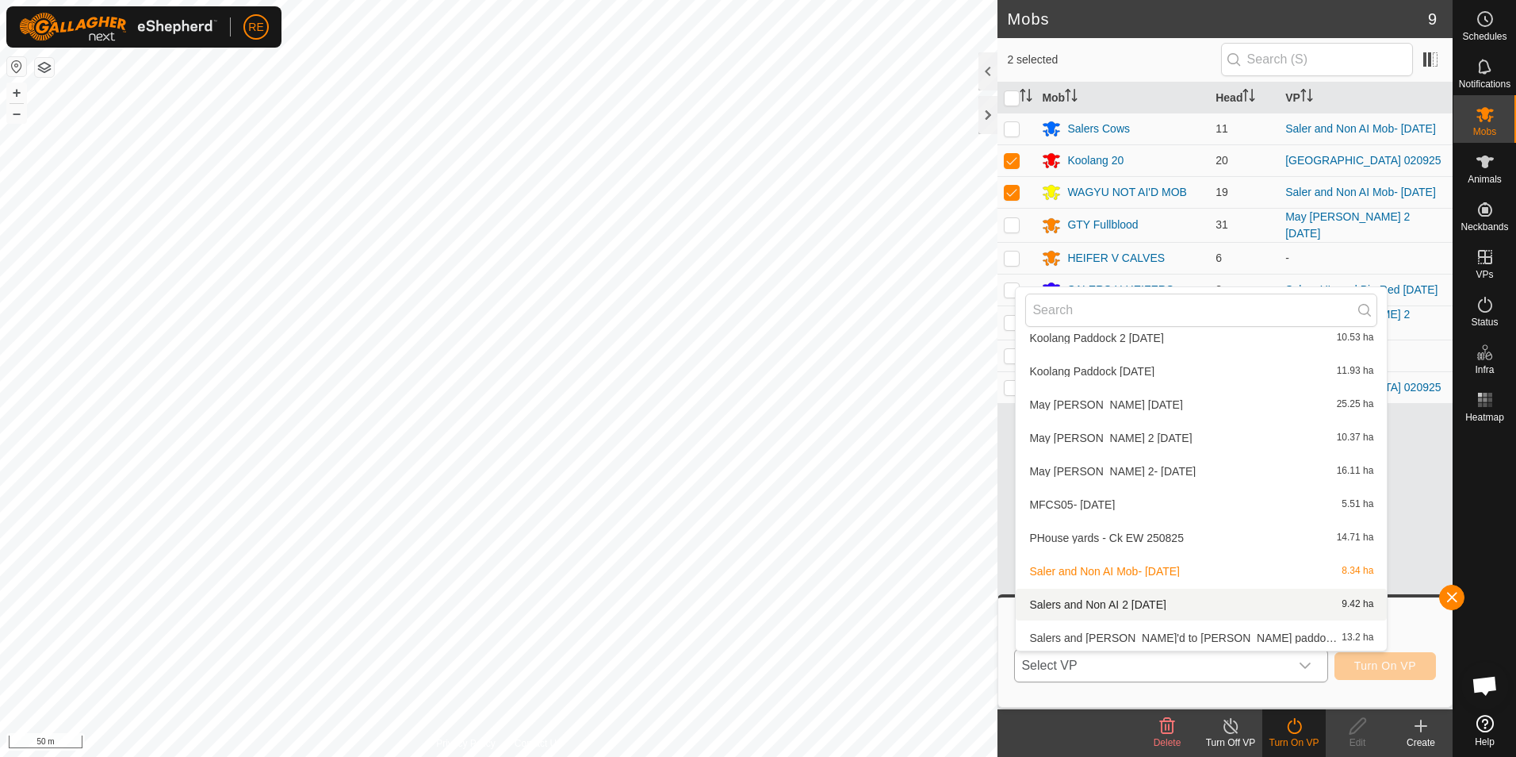
click at [1180, 607] on li "Salers and Non AI 2 [DATE] 9.42 ha" at bounding box center [1201, 604] width 371 height 32
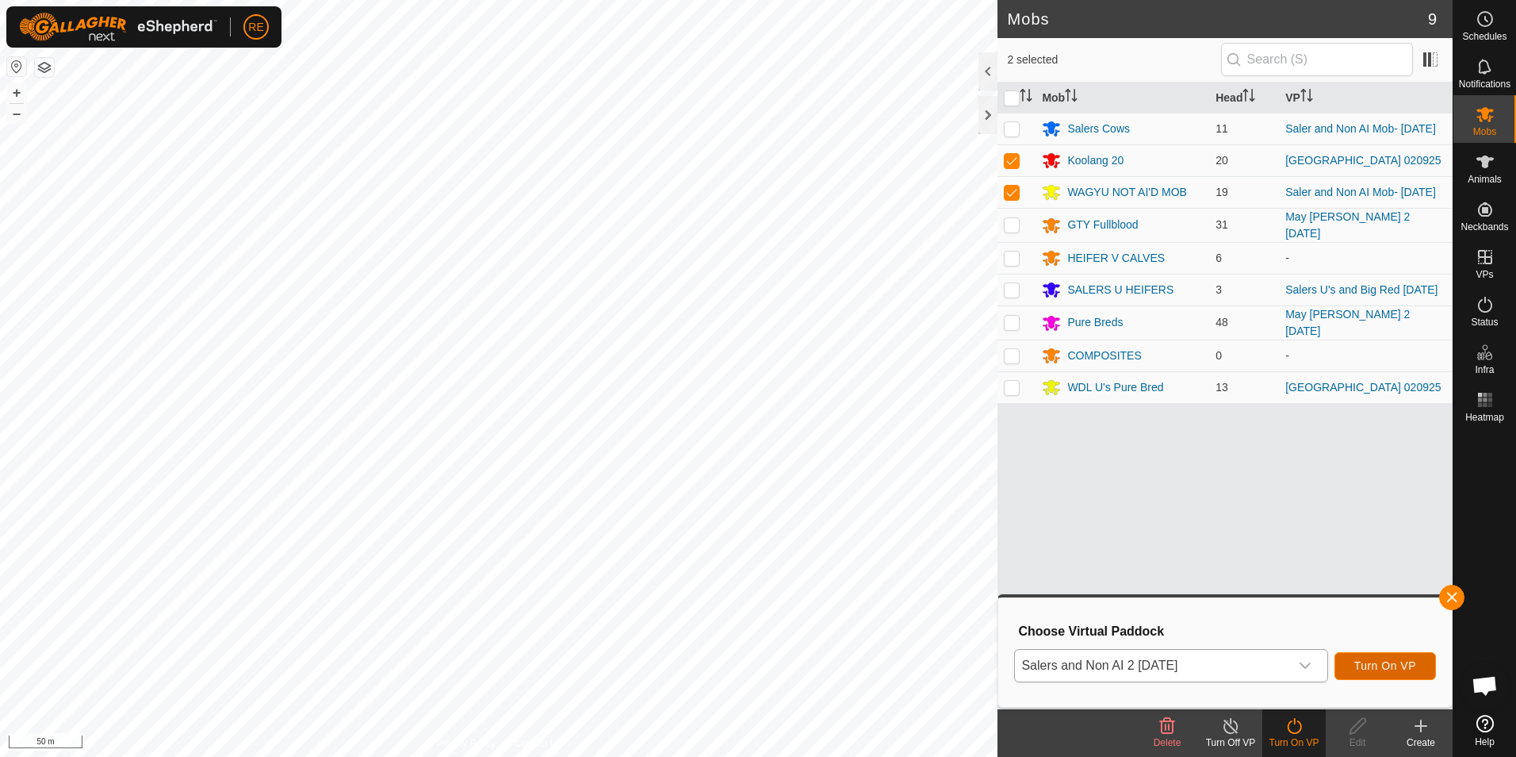
click at [1379, 669] on span "Turn On VP" at bounding box center [1386, 665] width 62 height 13
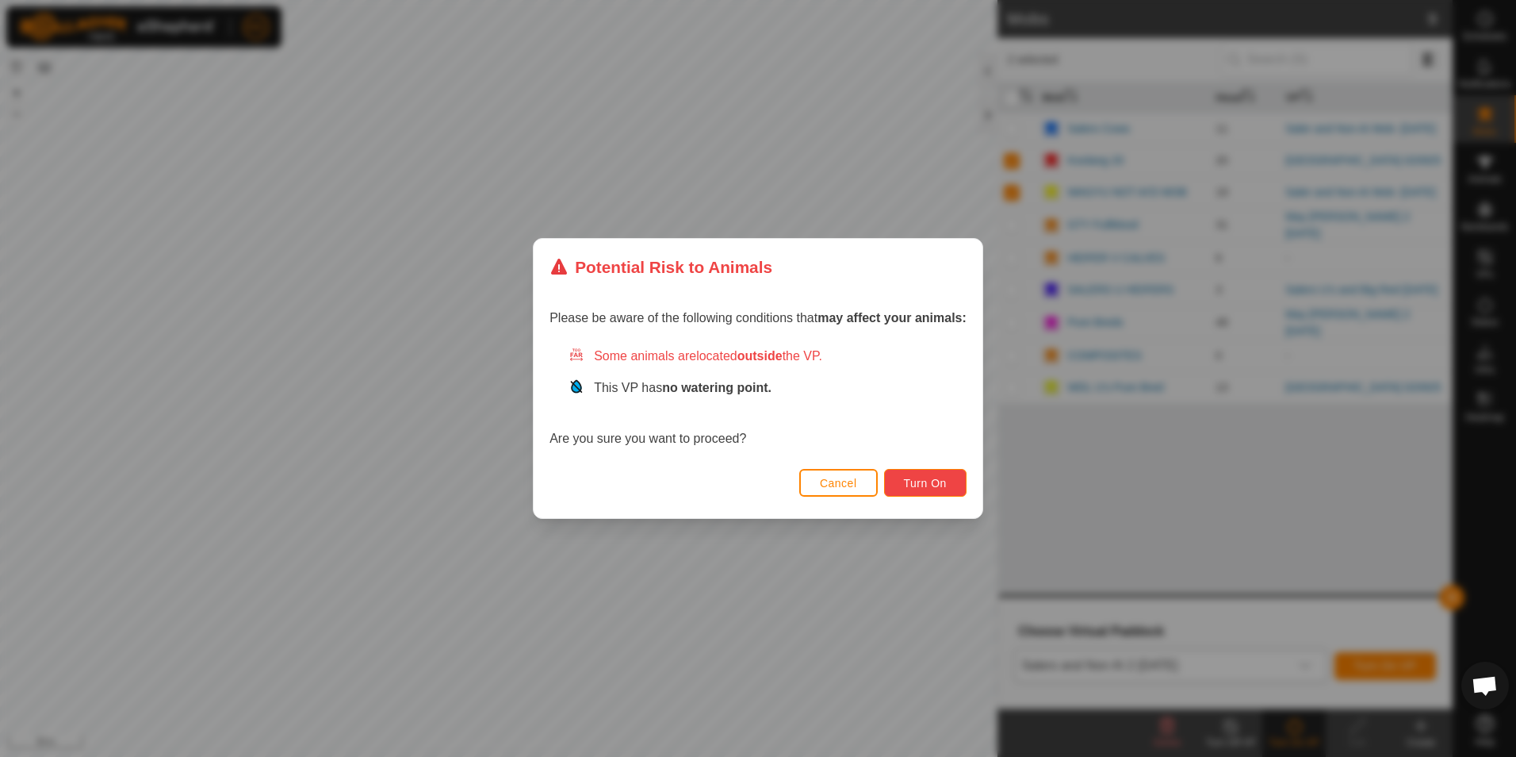
click at [921, 483] on span "Turn On" at bounding box center [925, 483] width 43 height 13
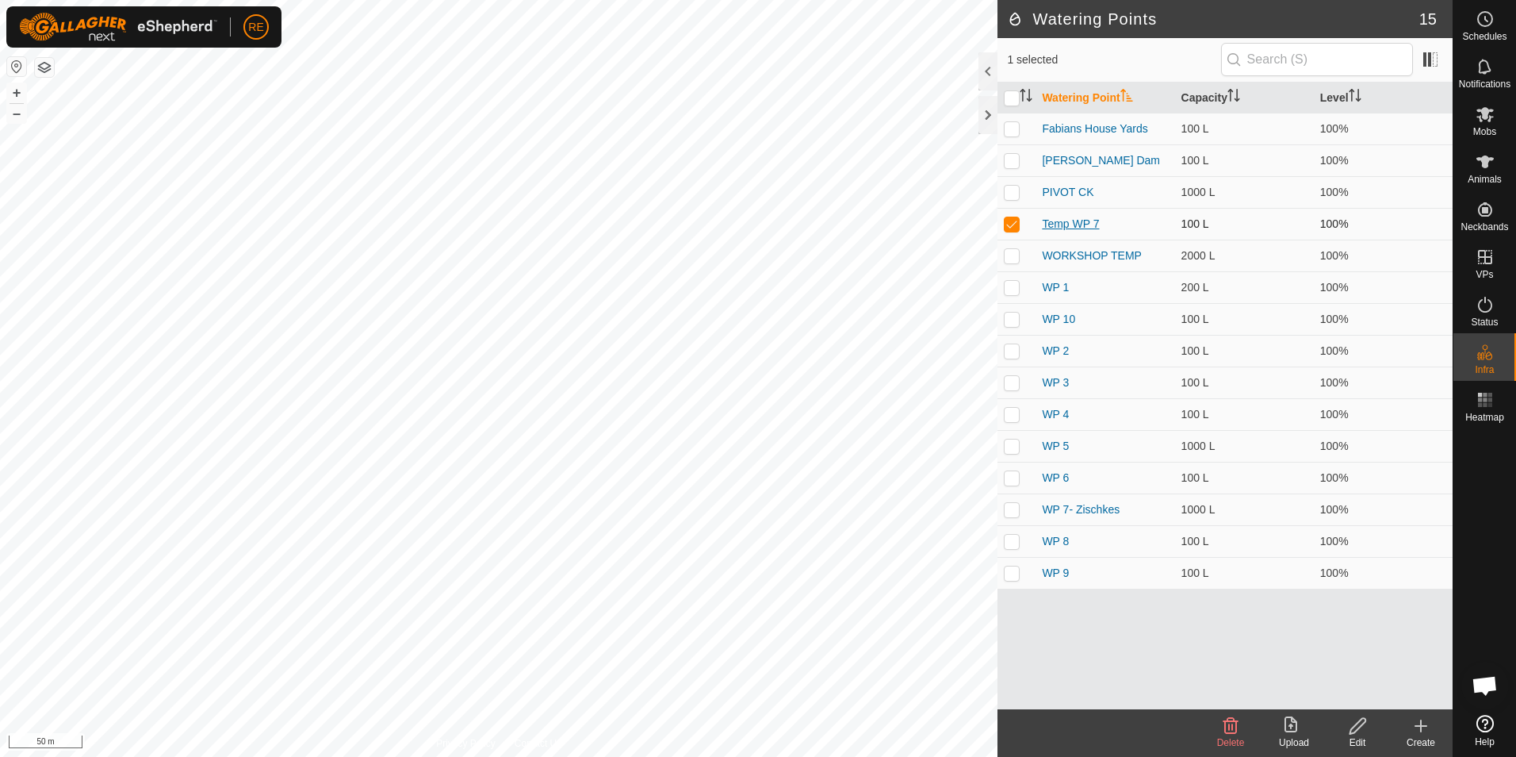
click at [1072, 221] on link "Temp WP 7" at bounding box center [1070, 223] width 57 height 13
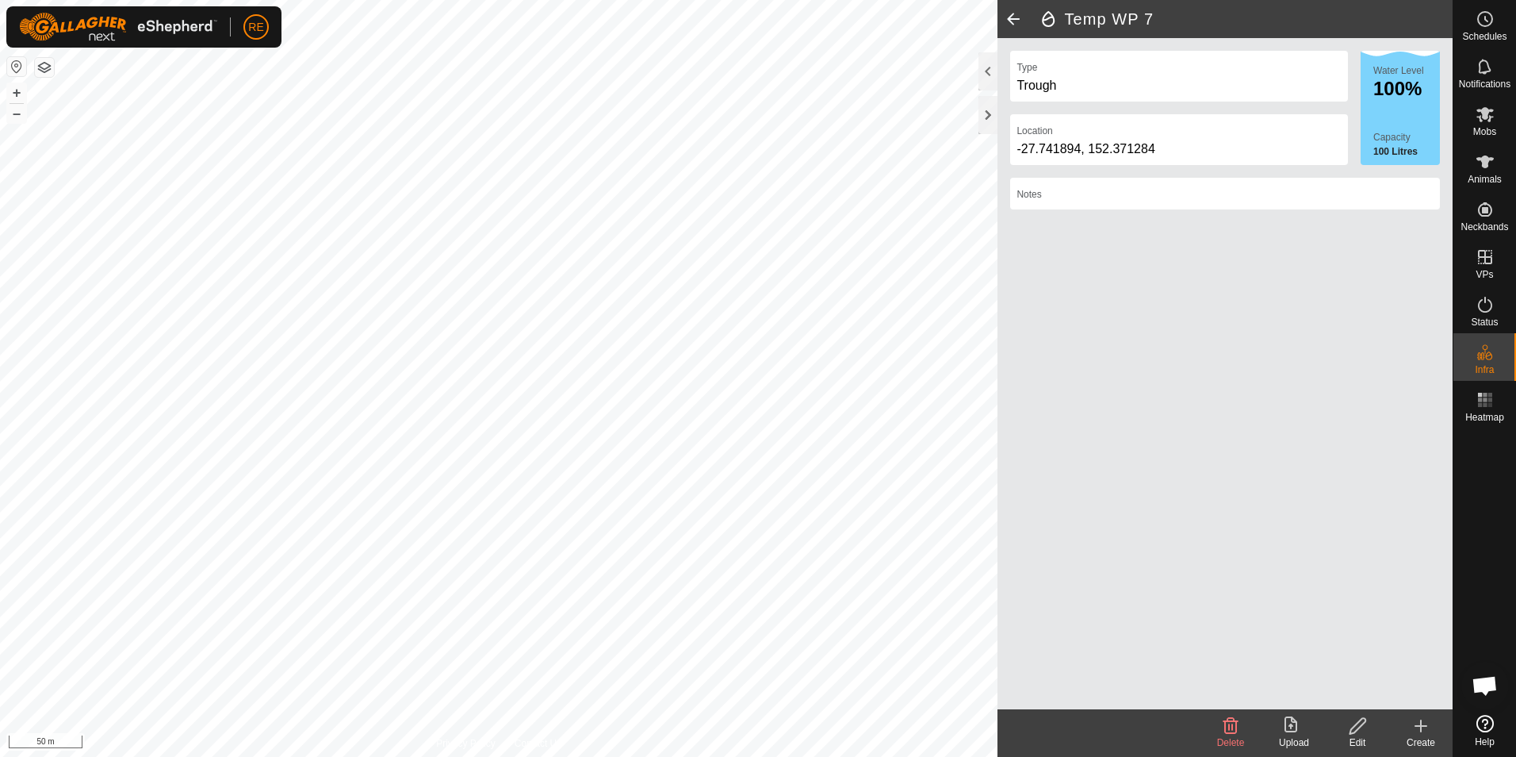
click at [1353, 728] on icon at bounding box center [1358, 726] width 16 height 16
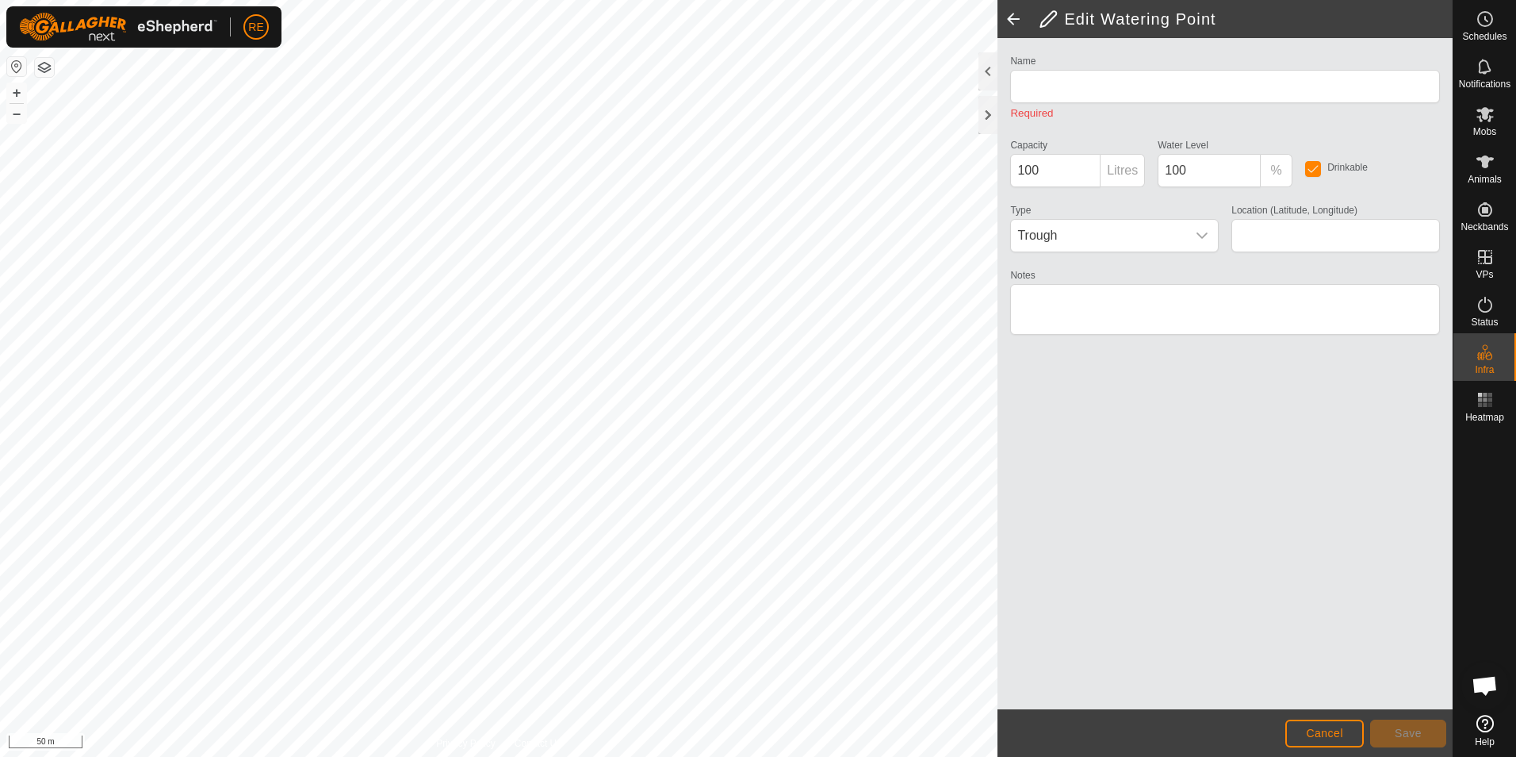
type input "Temp WP 7"
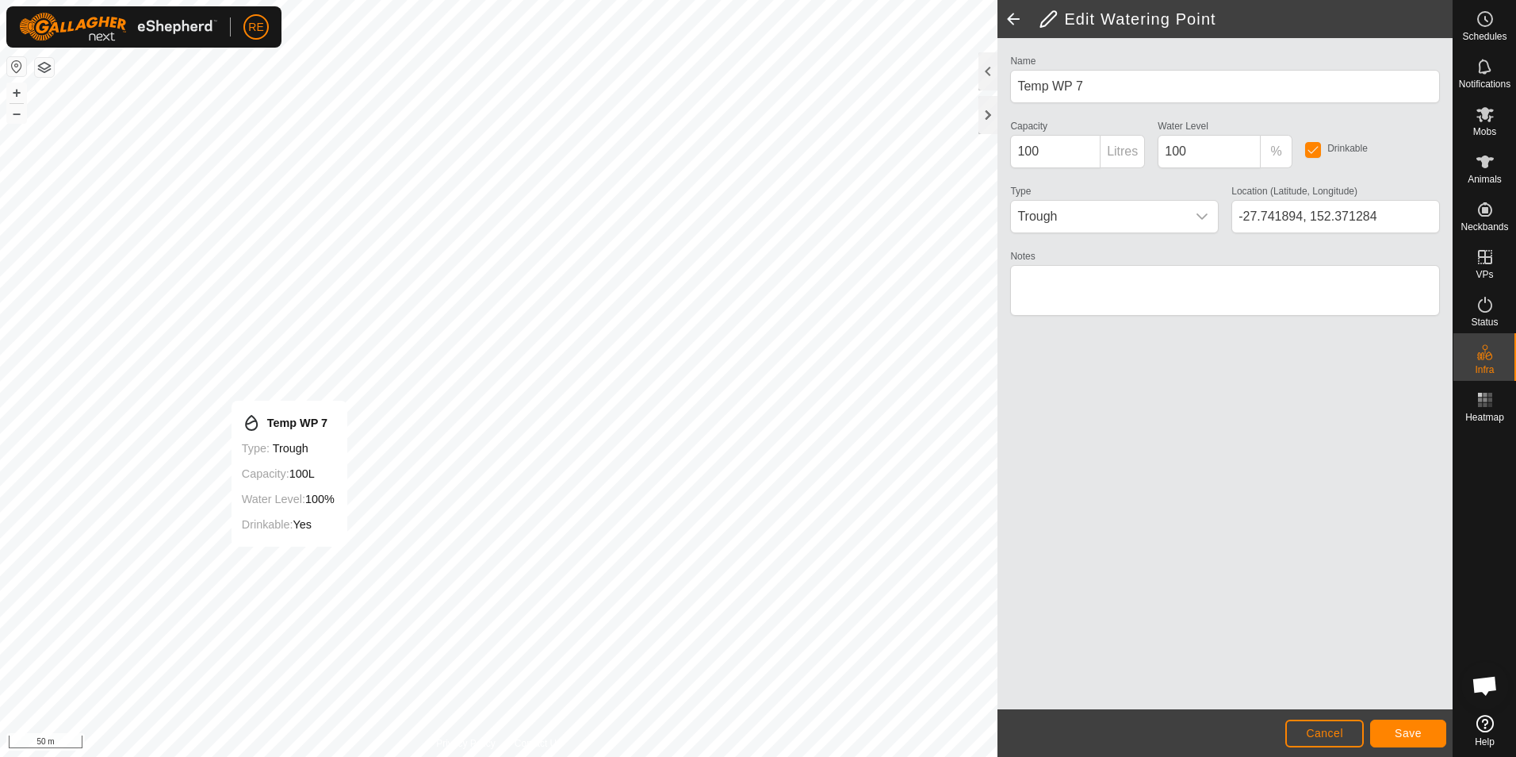
type input "-27.741629, 152.368585"
click at [1416, 727] on span "Save" at bounding box center [1408, 732] width 27 height 13
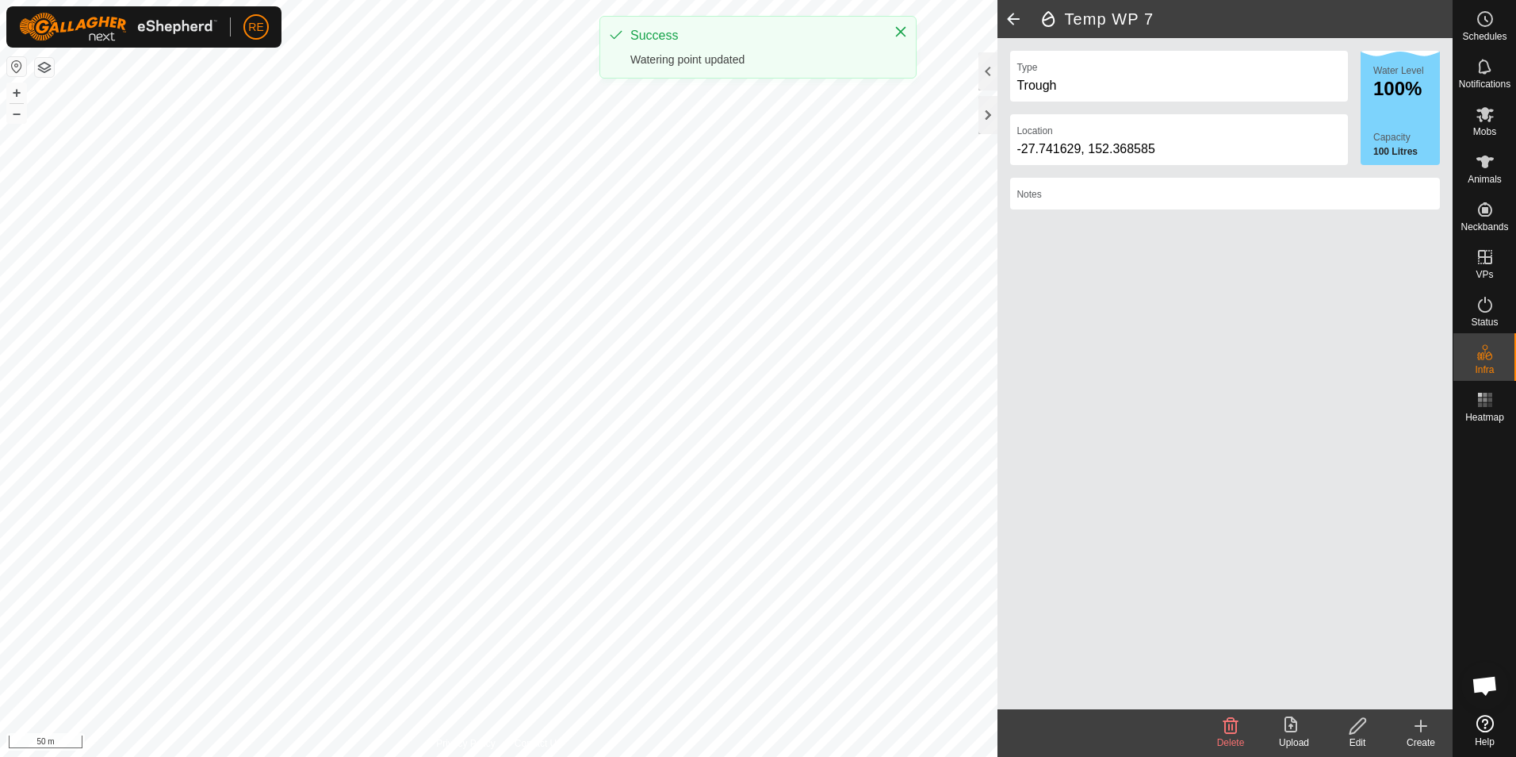
click at [1010, 18] on span at bounding box center [1014, 19] width 32 height 38
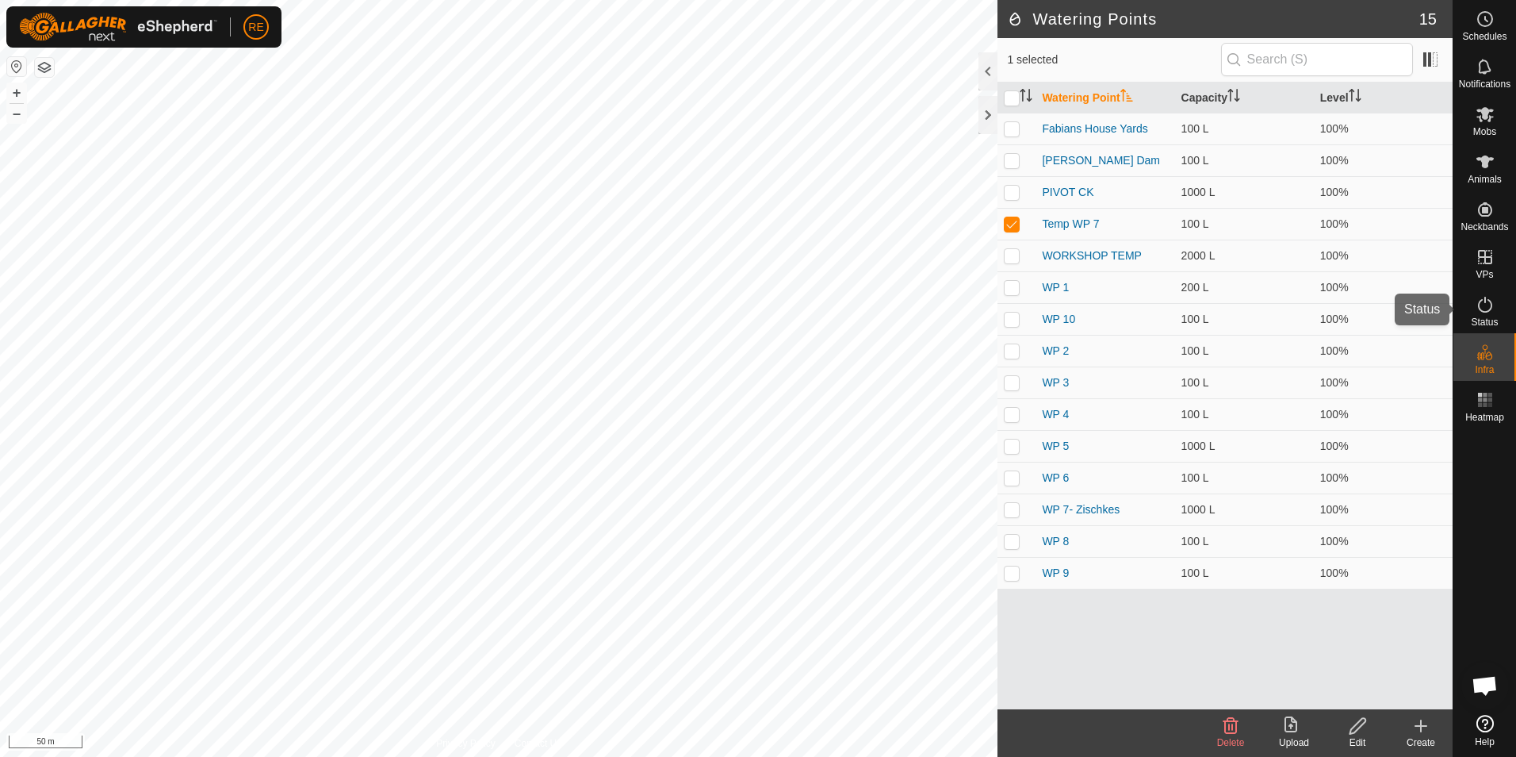
click at [1490, 297] on icon at bounding box center [1485, 304] width 19 height 19
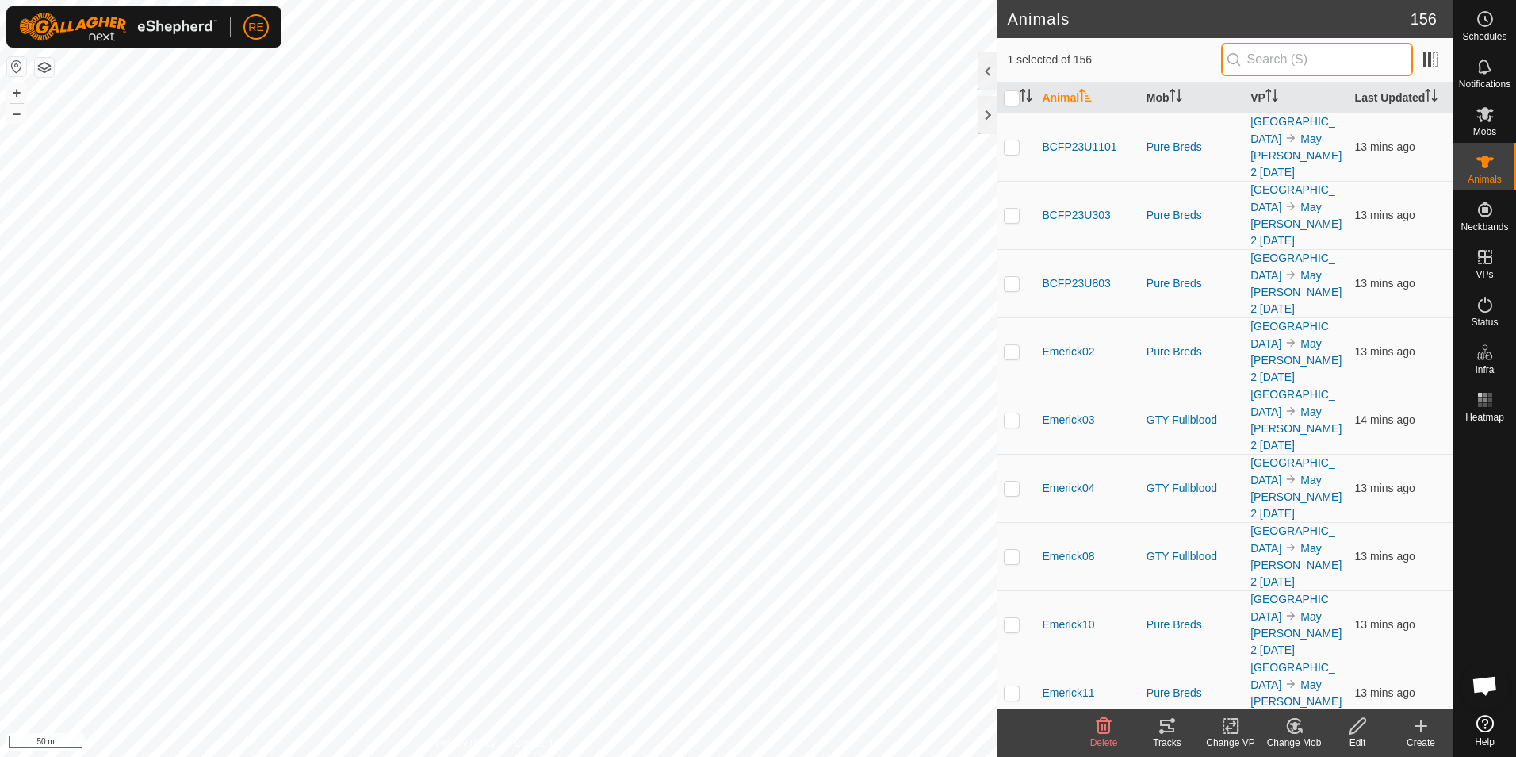
click at [1298, 58] on input "text" at bounding box center [1317, 59] width 192 height 33
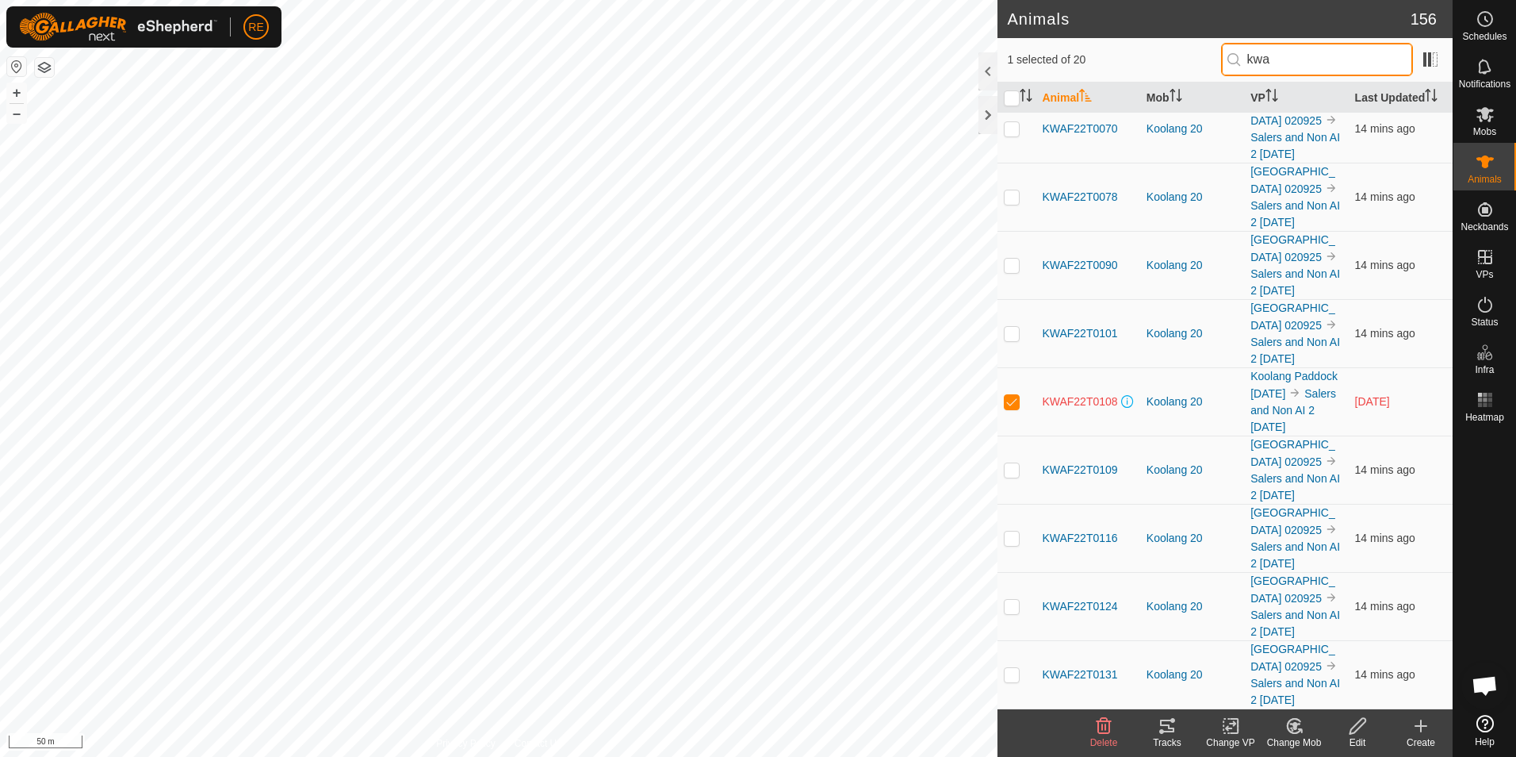
scroll to position [952, 0]
type input "kwa"
click at [1086, 410] on span "KWAF22T0108" at bounding box center [1079, 401] width 75 height 17
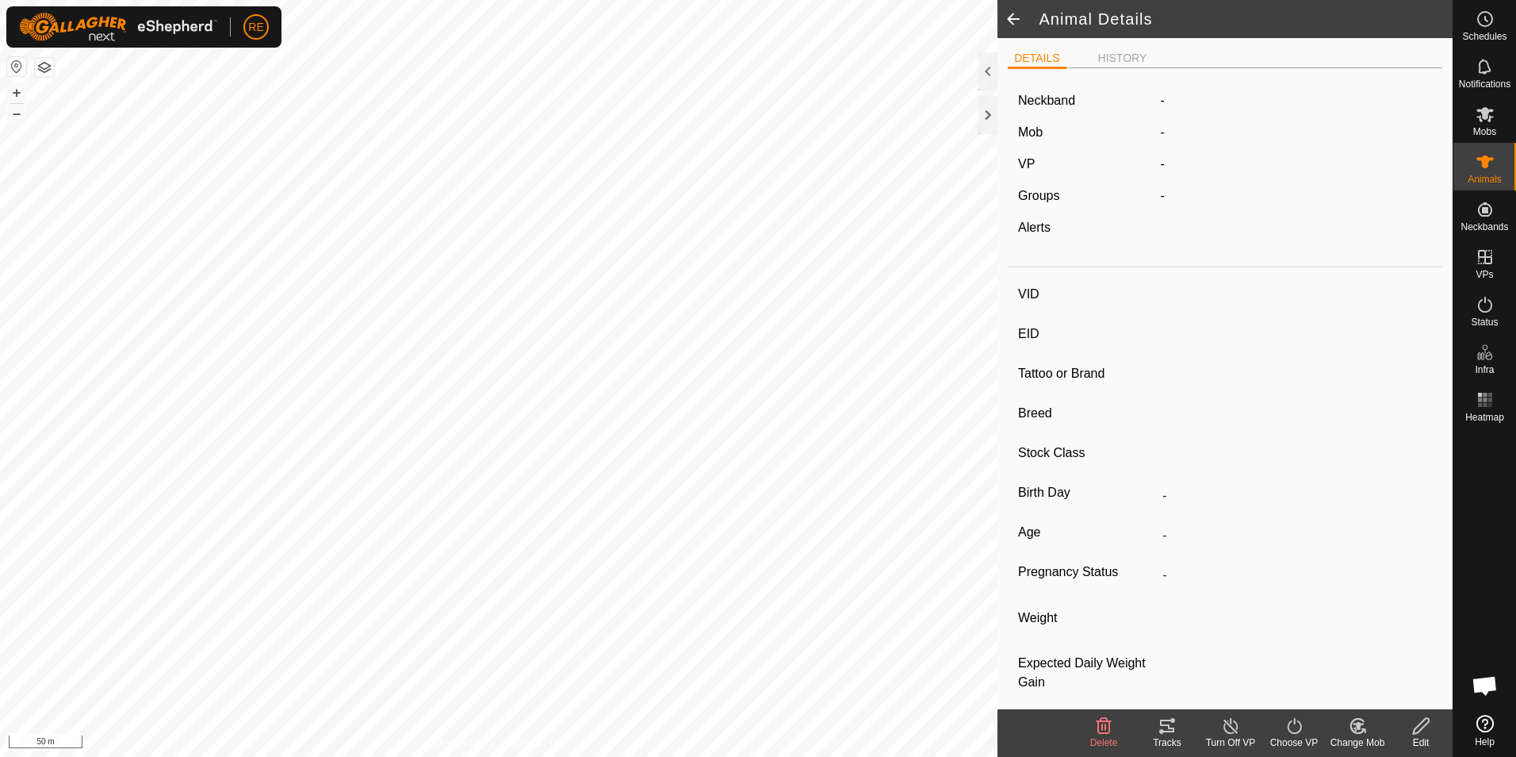
type input "KWAF22T0108"
type input "982123786483468"
type input "-"
type input "Wagyu"
type input "PB"
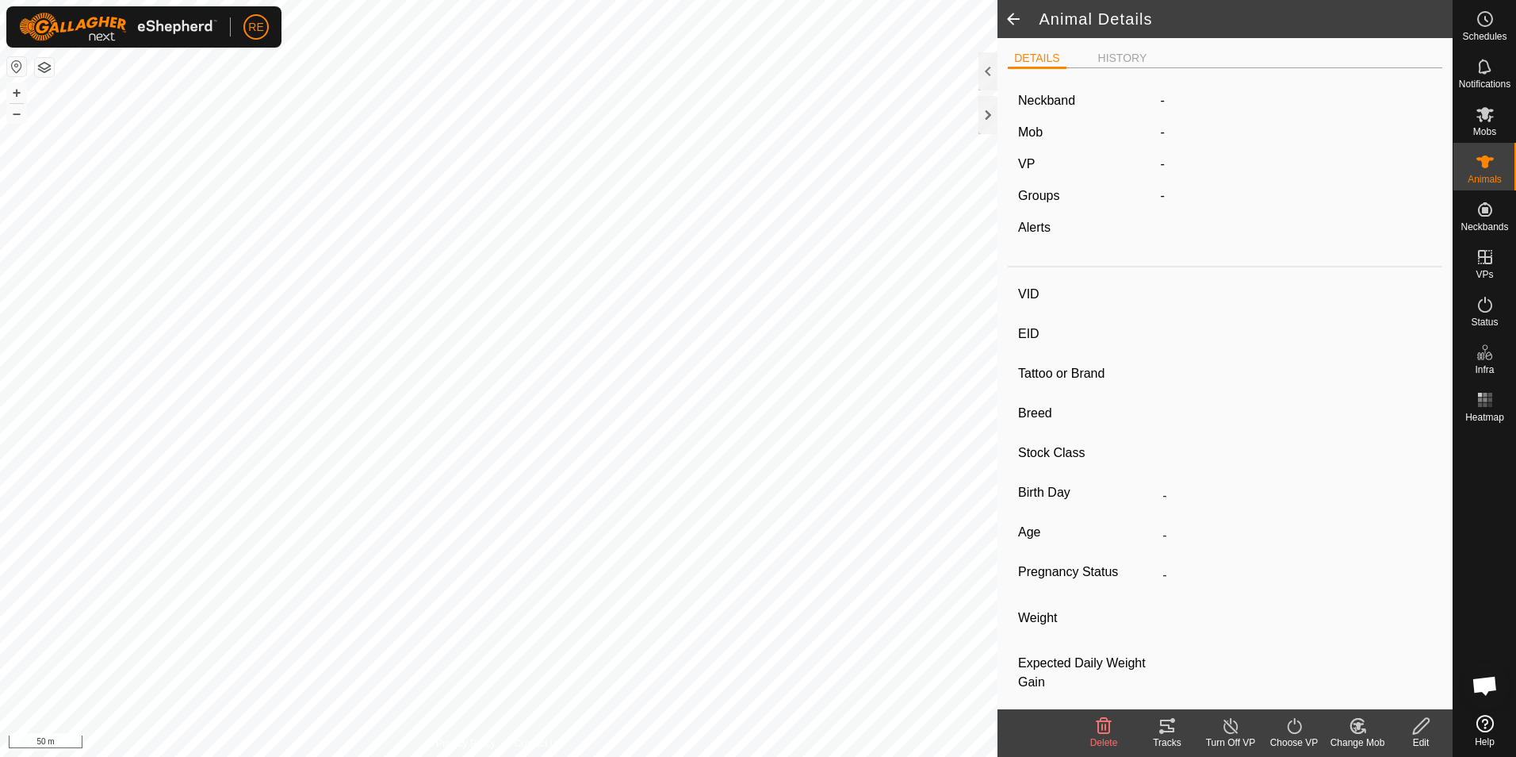
type input "Pregnant"
type input "0 kg"
type input "-"
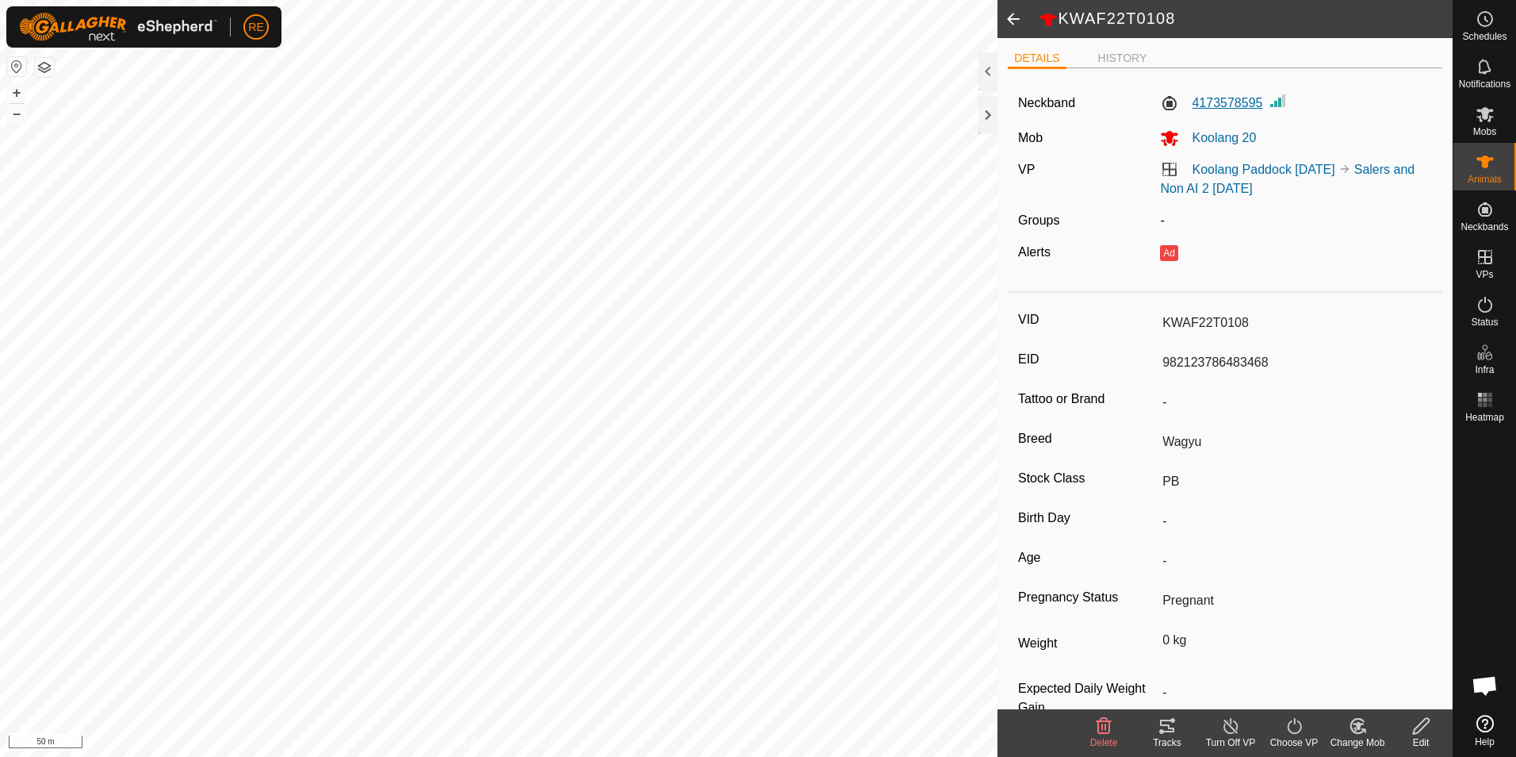
click at [1255, 105] on label "4173578595" at bounding box center [1211, 103] width 102 height 19
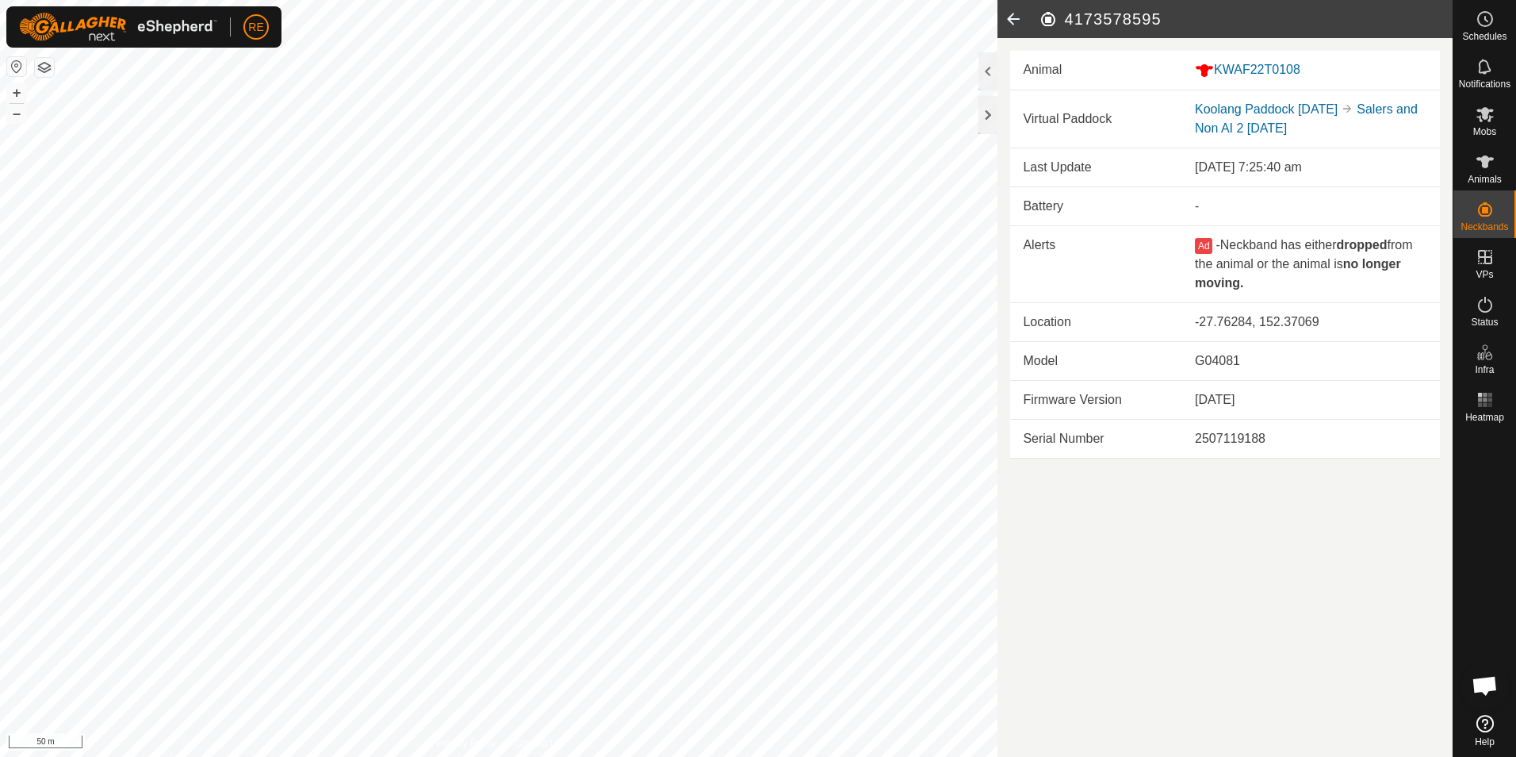
click at [1017, 19] on icon at bounding box center [1014, 19] width 32 height 38
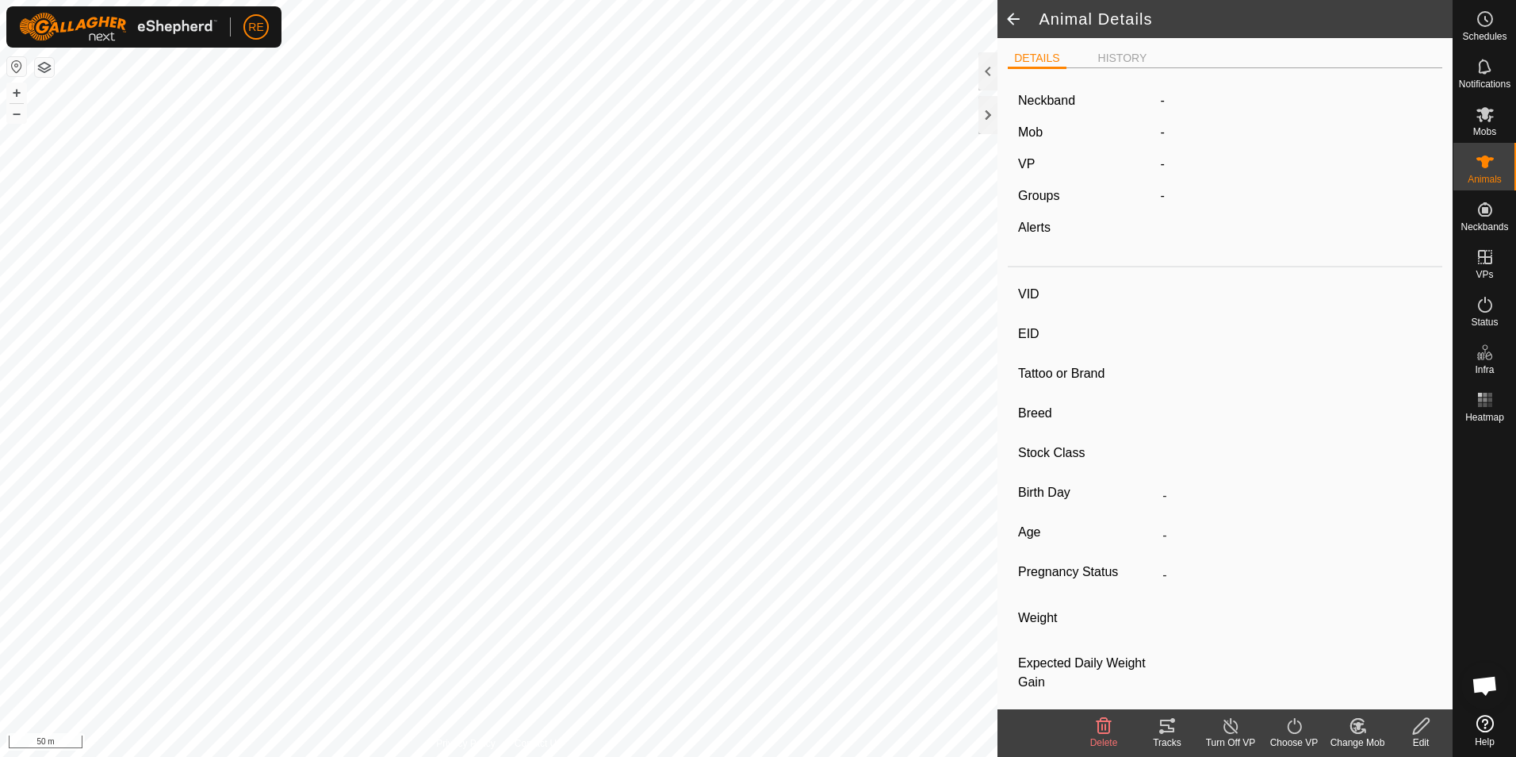
type input "KWAF22T0108"
type input "982123786483468"
type input "-"
type input "Wagyu"
type input "PB"
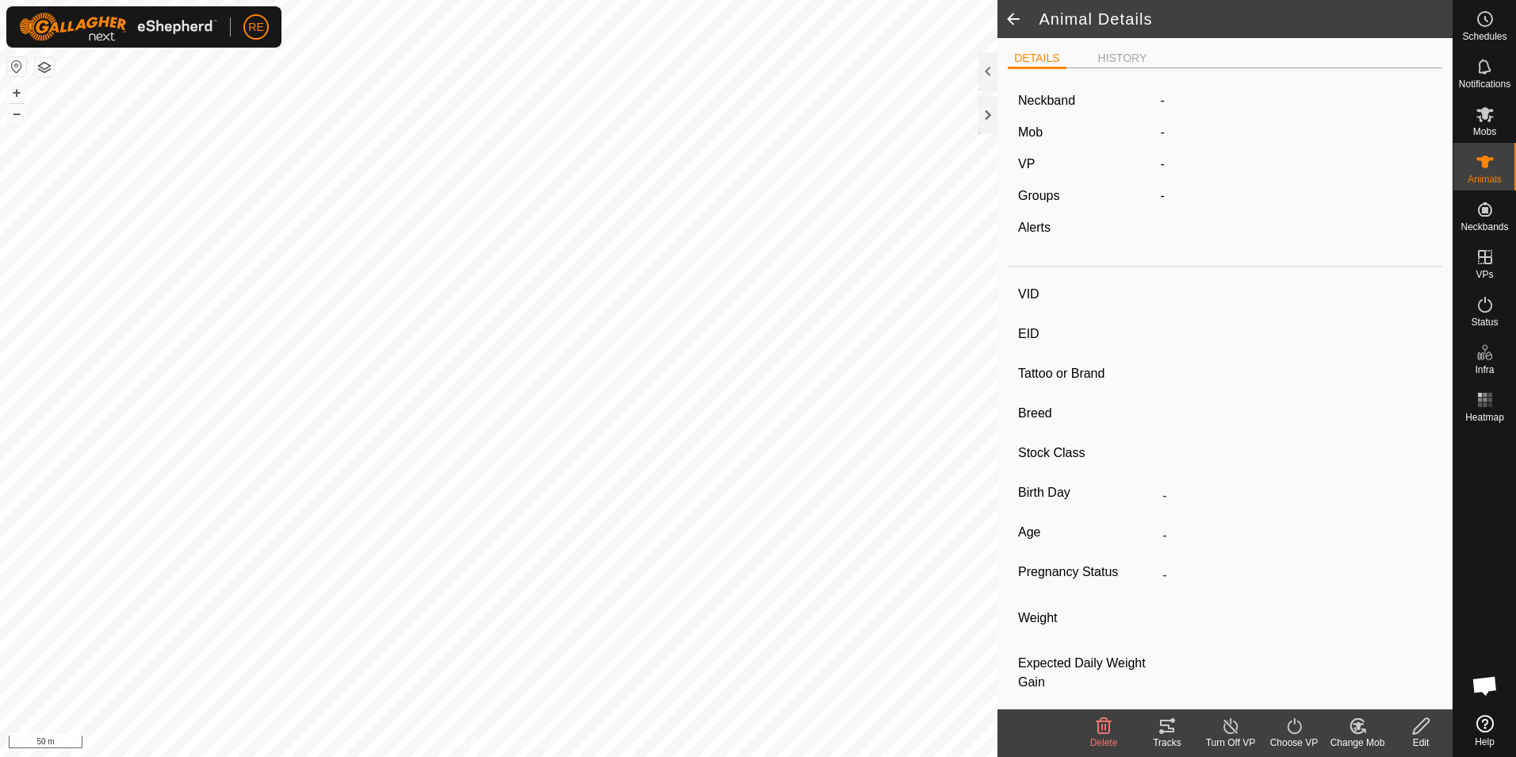
type input "Pregnant"
type input "0 kg"
type input "-"
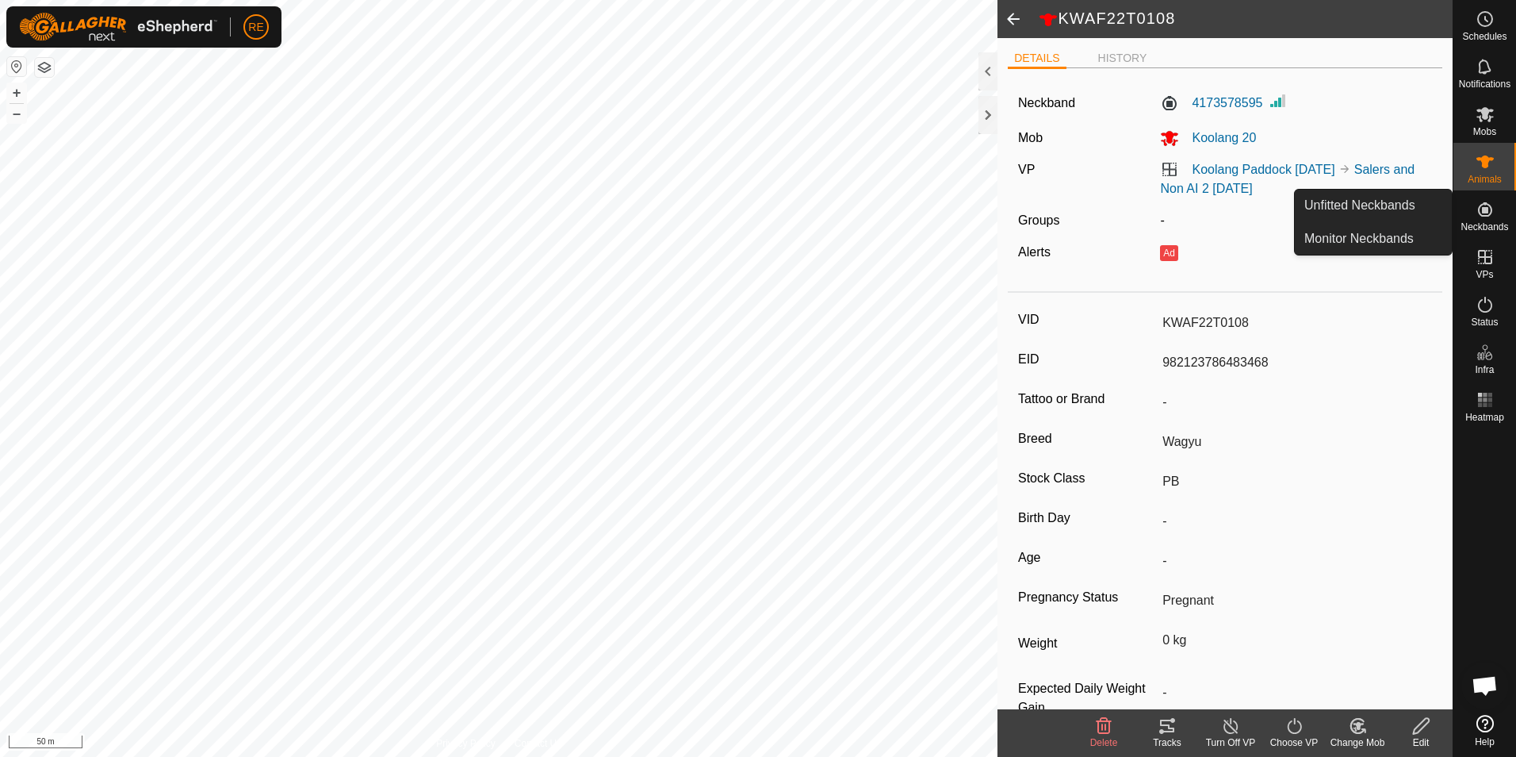
click at [1486, 217] on icon at bounding box center [1485, 209] width 14 height 14
click at [1486, 212] on icon at bounding box center [1485, 209] width 14 height 14
click at [1240, 103] on label "4173578595" at bounding box center [1211, 103] width 102 height 19
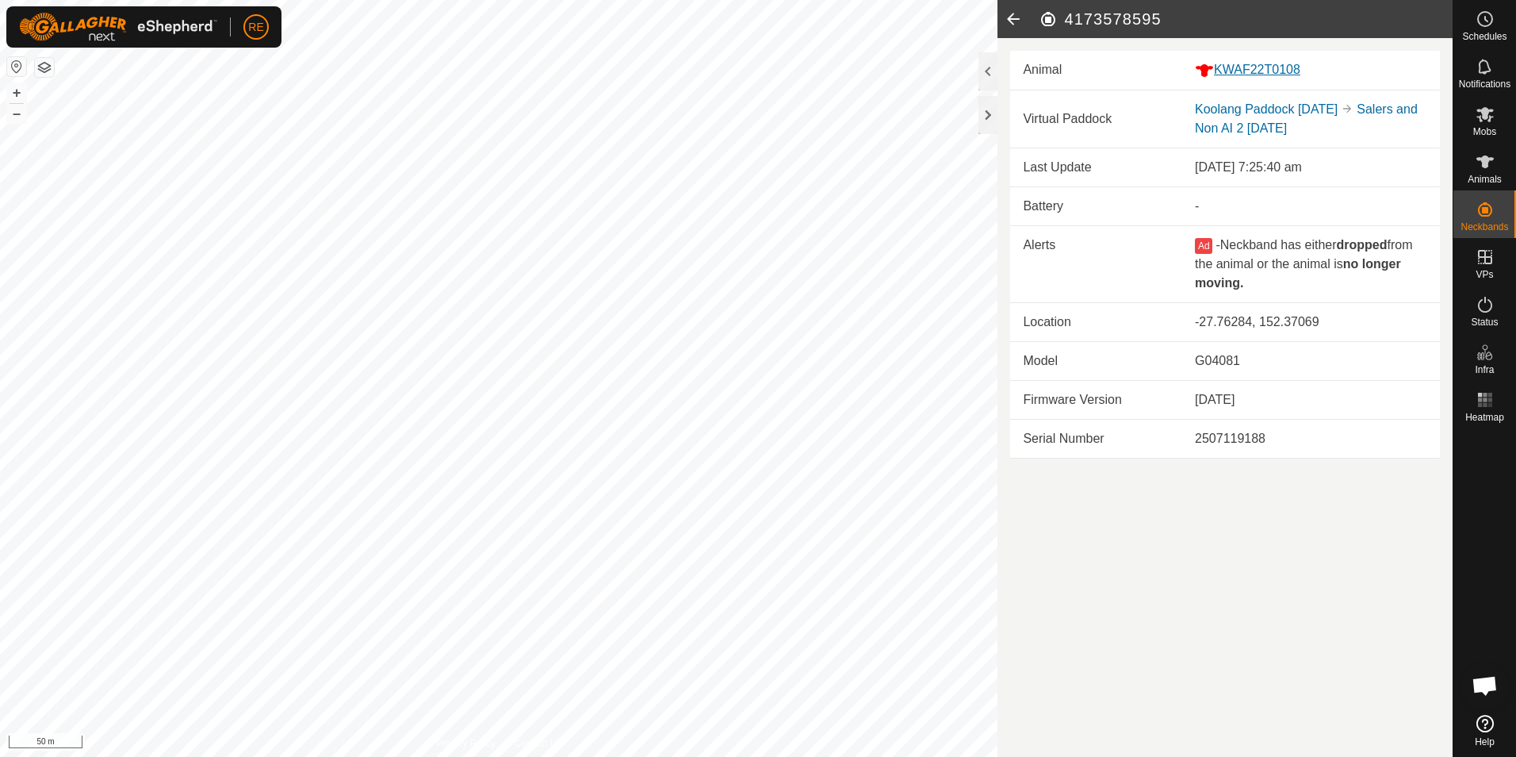
click at [1248, 71] on div "KWAF22T0108" at bounding box center [1311, 70] width 232 height 20
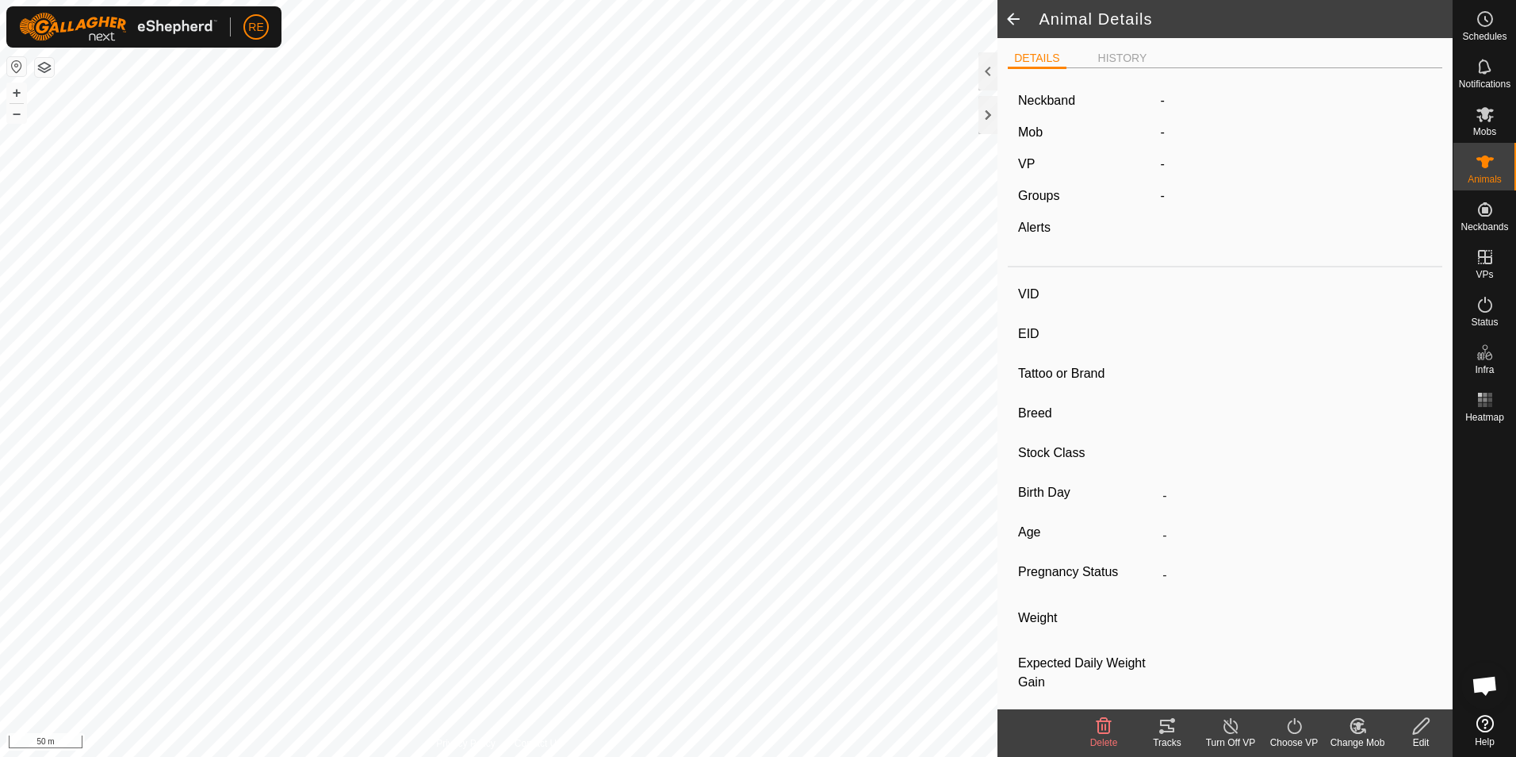
type input "KWAF22T0108"
type input "982123786483468"
type input "-"
type input "Wagyu"
type input "PB"
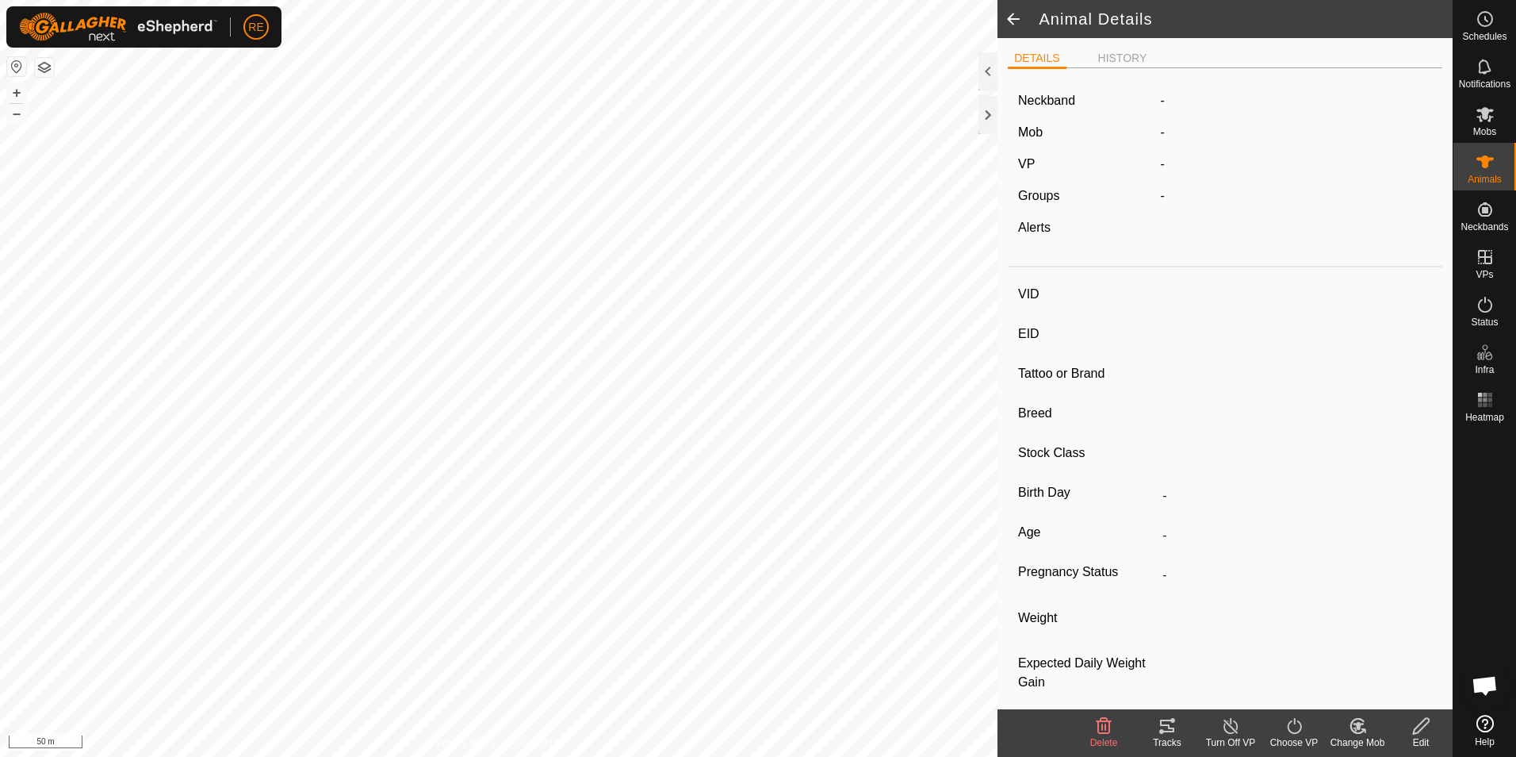
type input "Pregnant"
type input "0 kg"
type input "-"
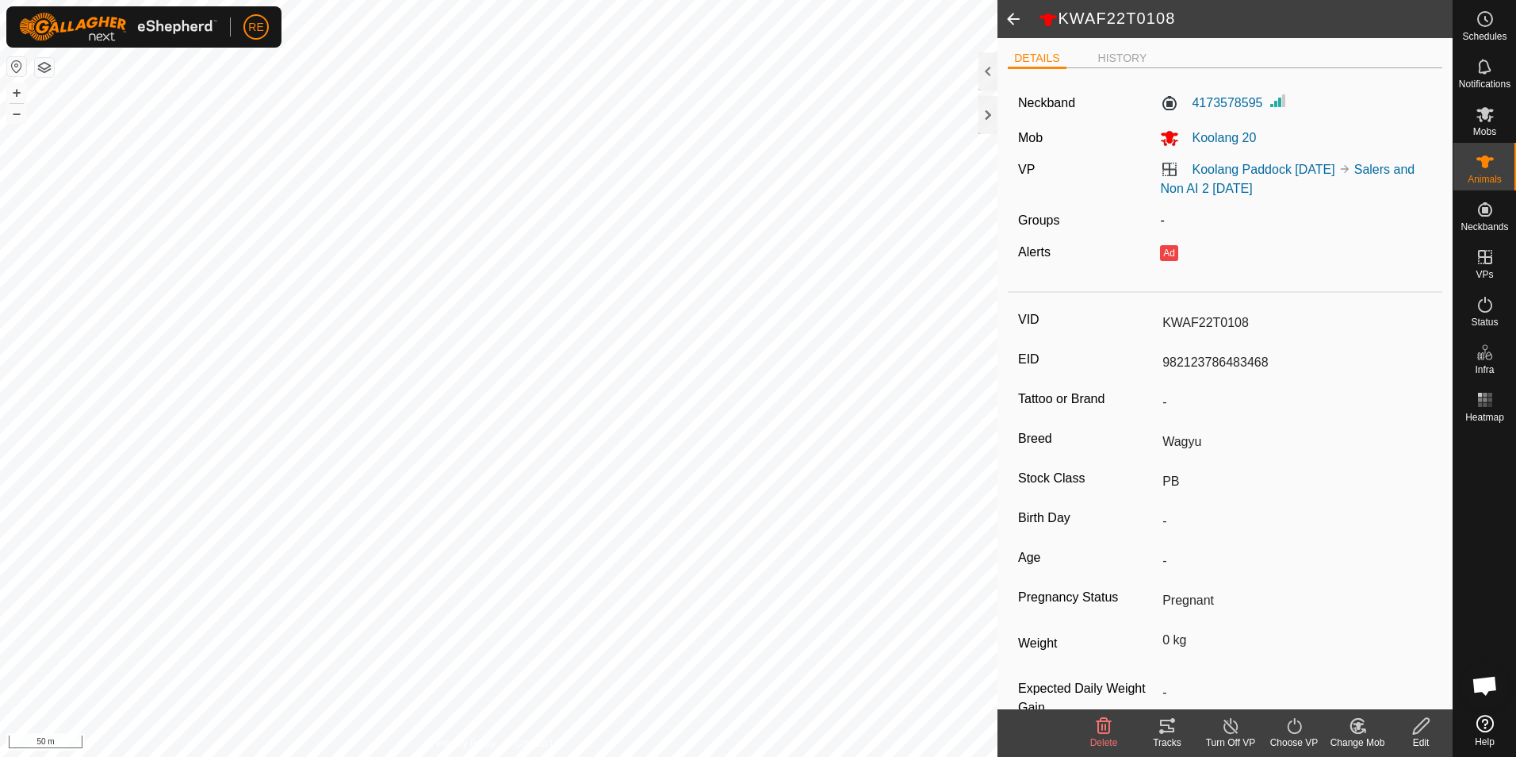
click at [1428, 738] on div "Edit" at bounding box center [1421, 742] width 63 height 14
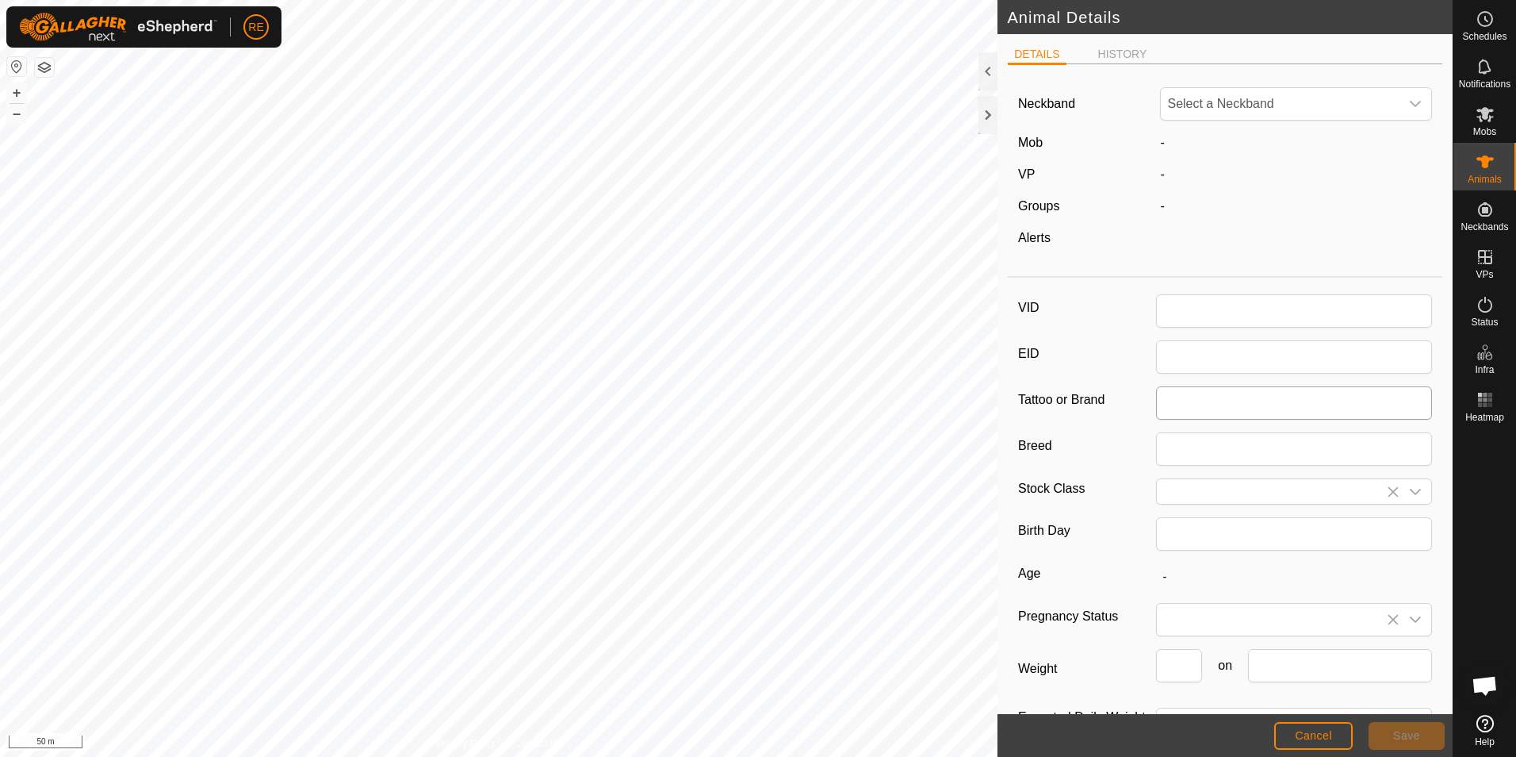
type input "KWAF22T0108"
type input "982123786483468"
type input "Wagyu"
type input "PB"
type input "0"
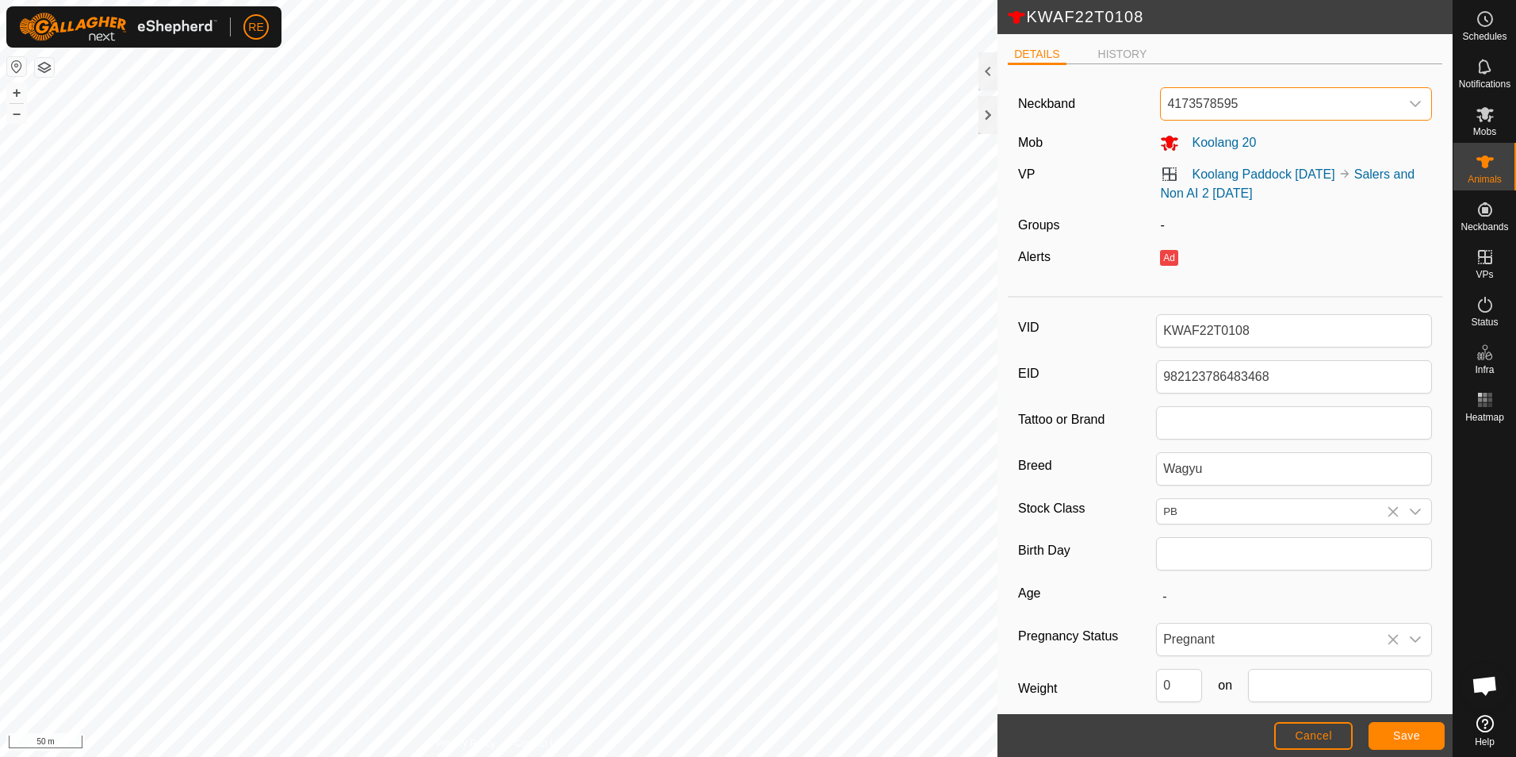
click at [1285, 92] on span "4173578595" at bounding box center [1280, 104] width 239 height 32
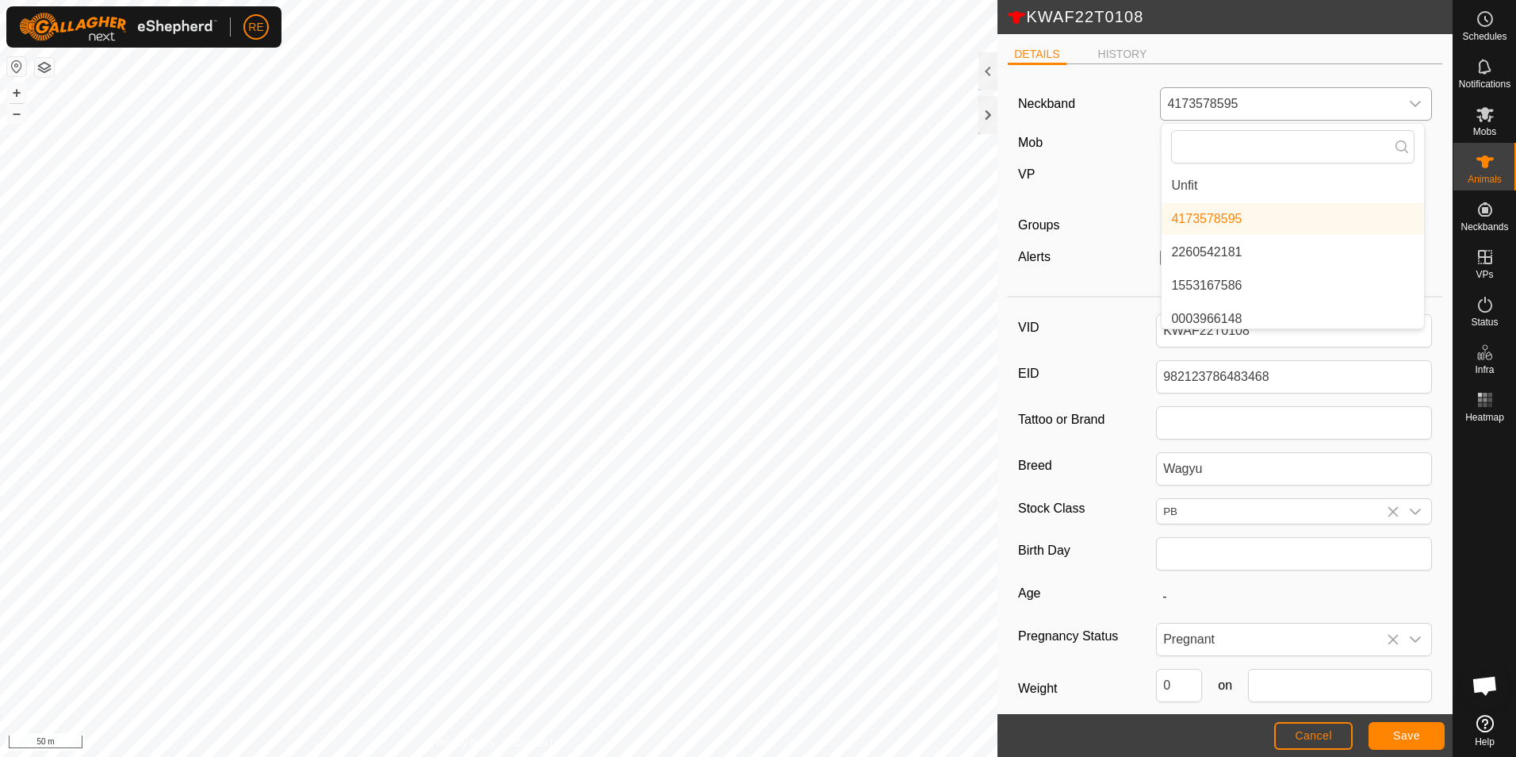
click at [1253, 194] on li "Unfit" at bounding box center [1293, 186] width 263 height 32
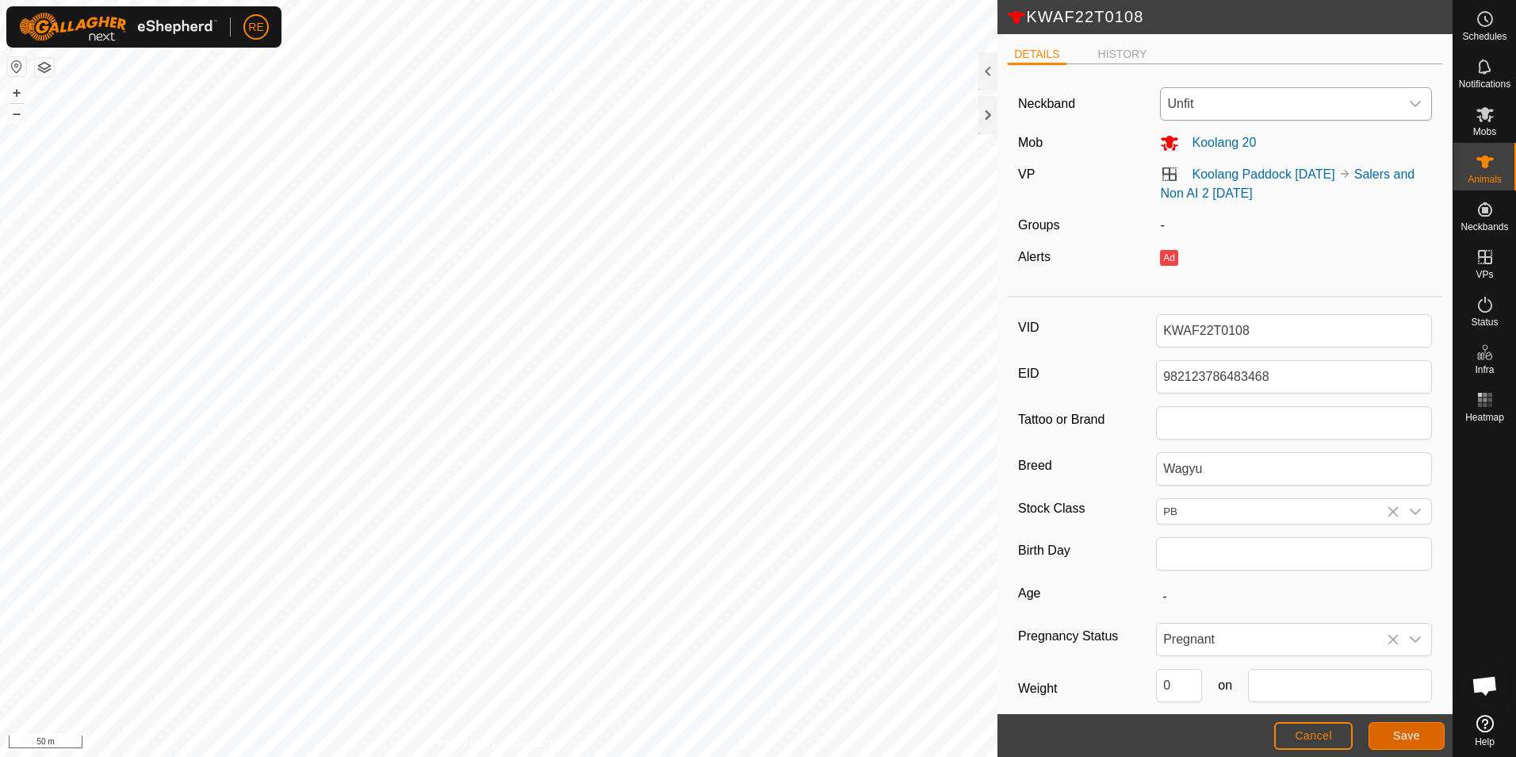
click at [1413, 730] on span "Save" at bounding box center [1407, 735] width 27 height 13
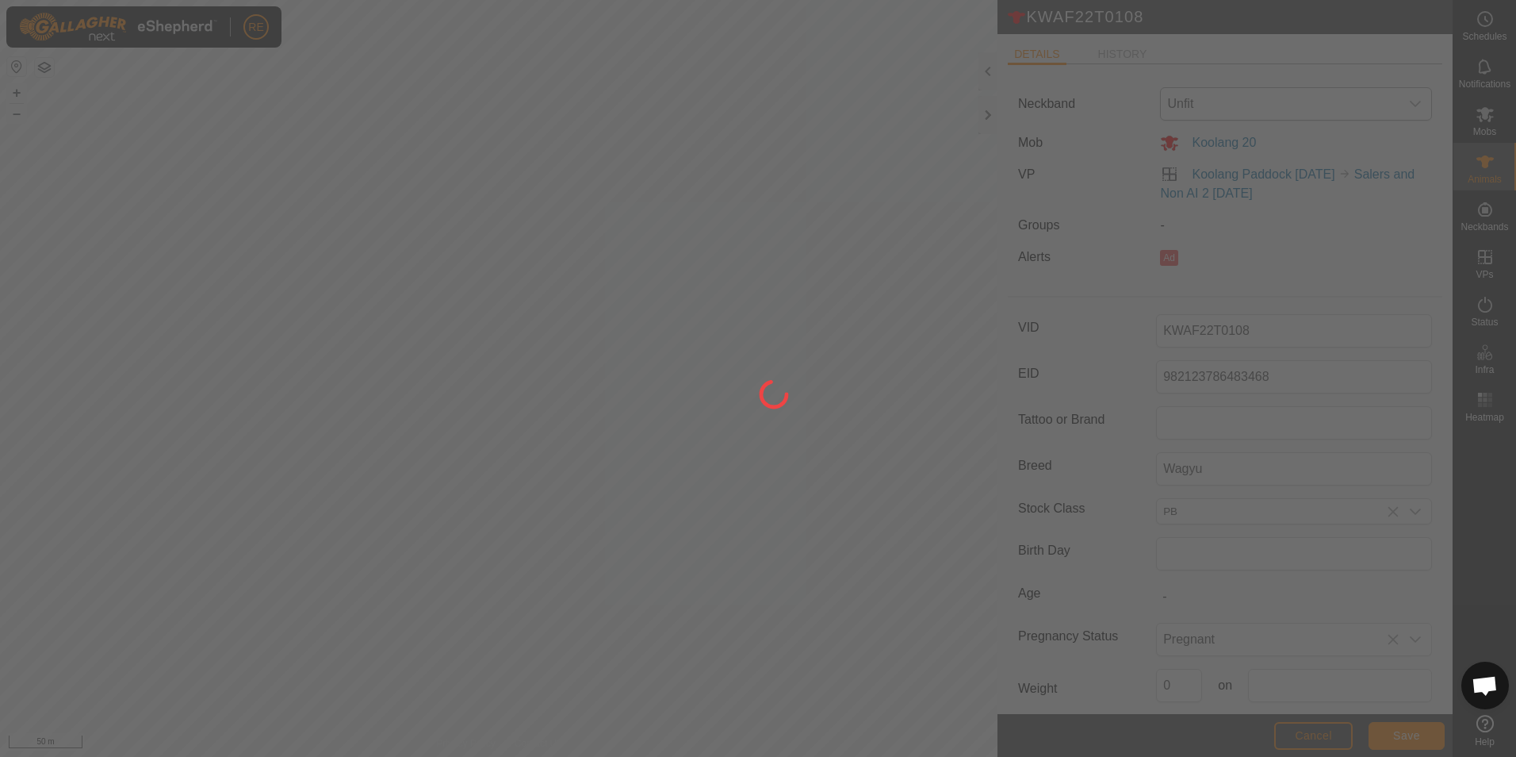
type input "-"
type input "0 kg"
type input "-"
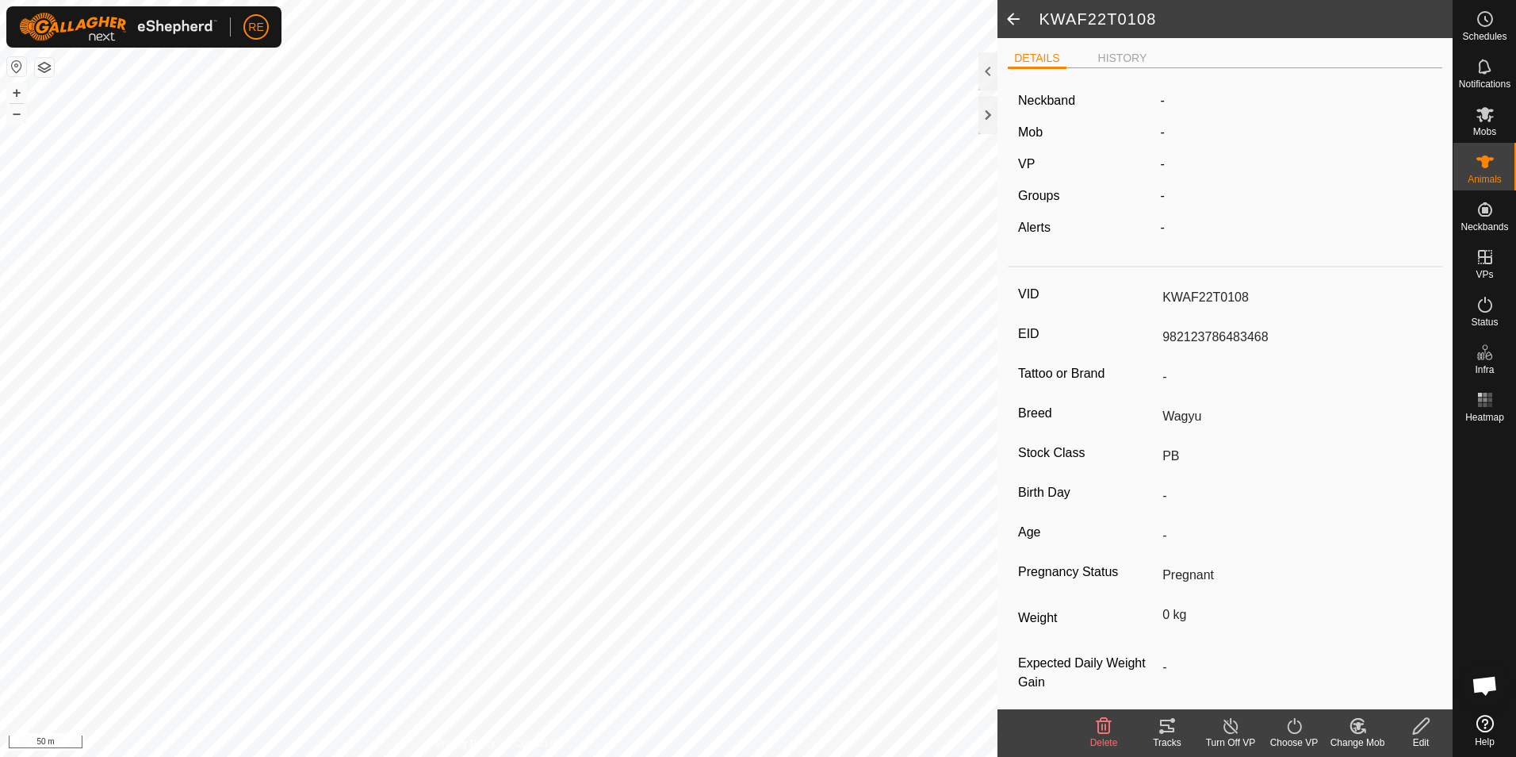
click at [1009, 15] on span at bounding box center [1014, 19] width 32 height 38
type input "KWAF22T0108"
type input "982123786483468"
type input "-"
type input "Wagyu"
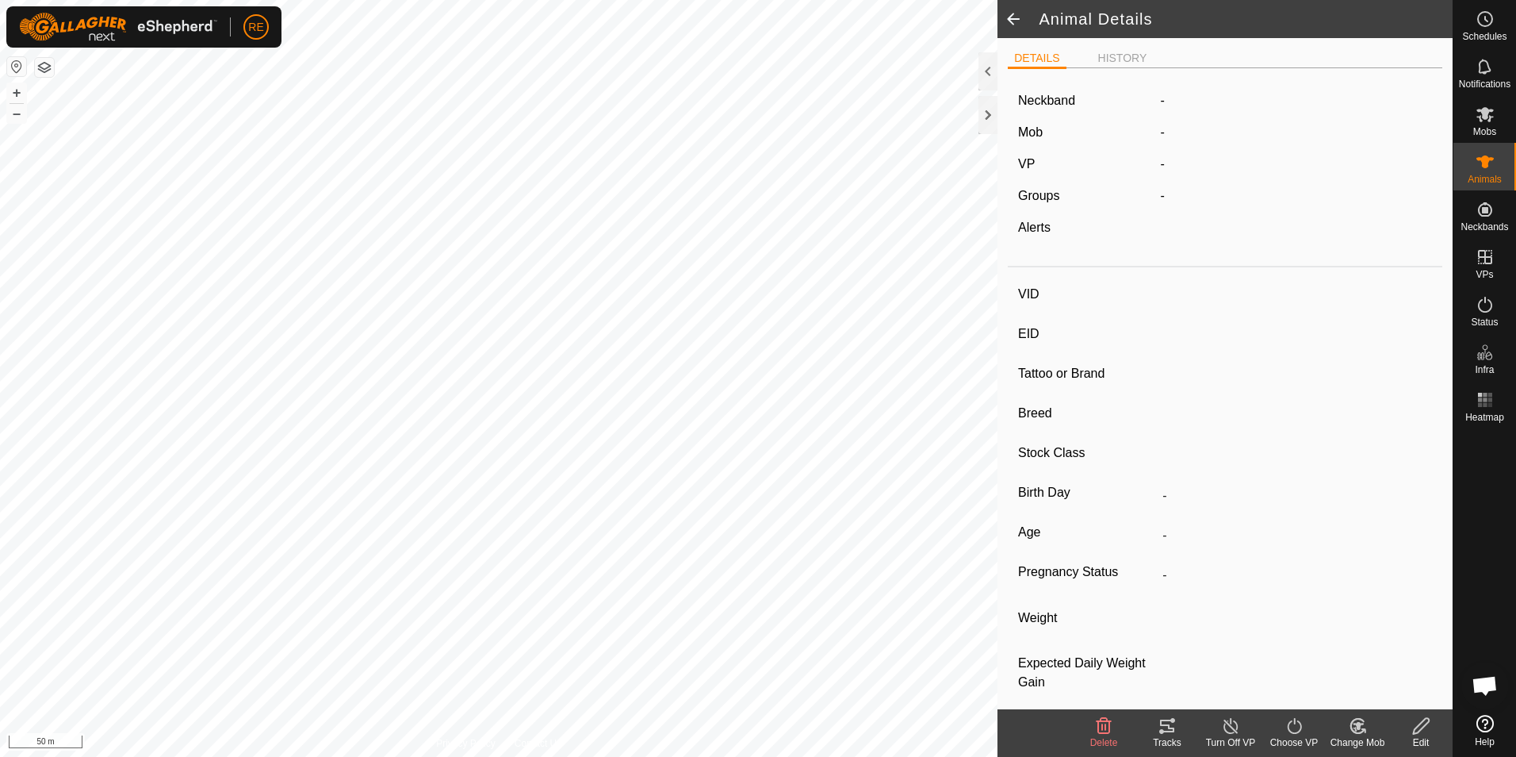
type input "PB"
type input "Pregnant"
type input "0 kg"
type input "-"
click at [1012, 20] on span at bounding box center [1014, 19] width 32 height 38
